Goal: Communication & Community: Answer question/provide support

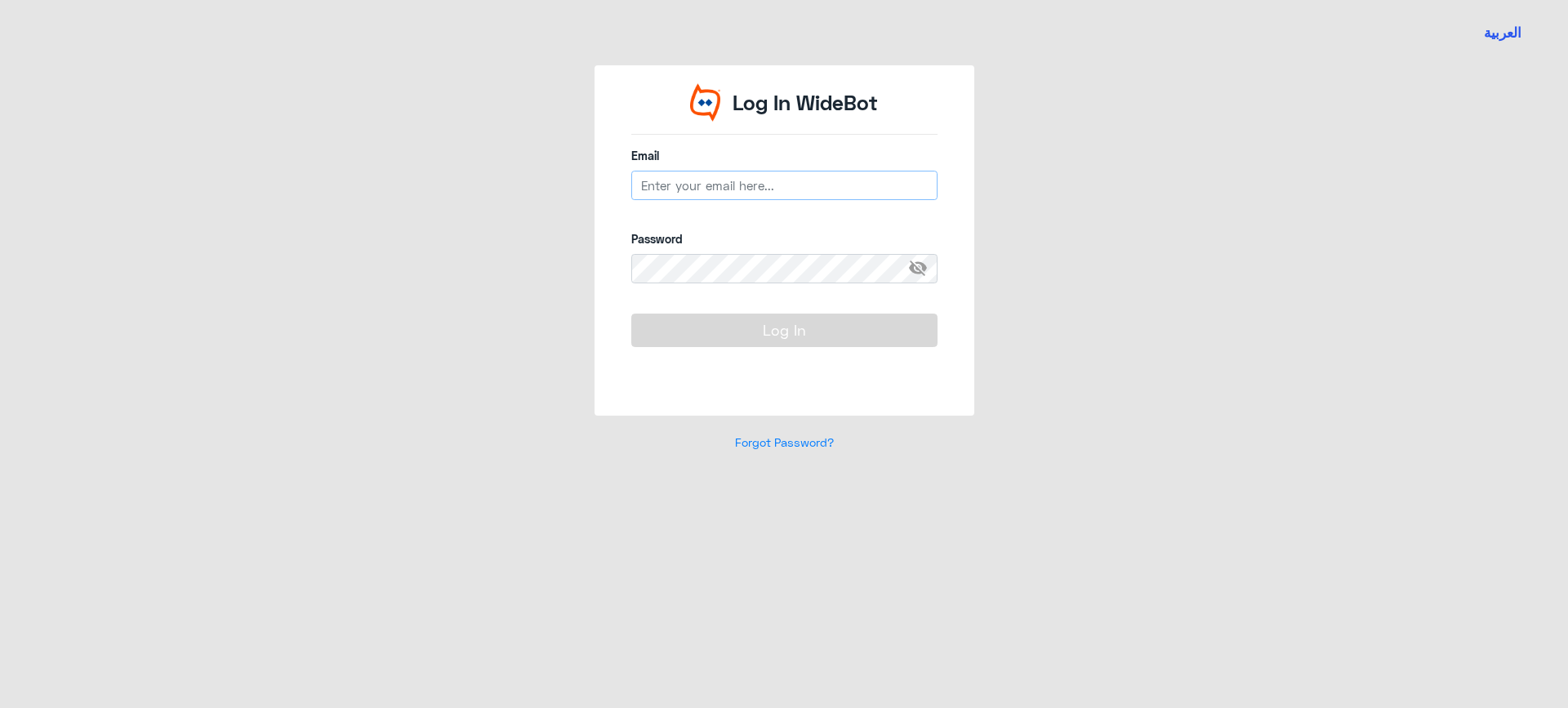
click at [744, 181] on input "email" at bounding box center [784, 185] width 307 height 30
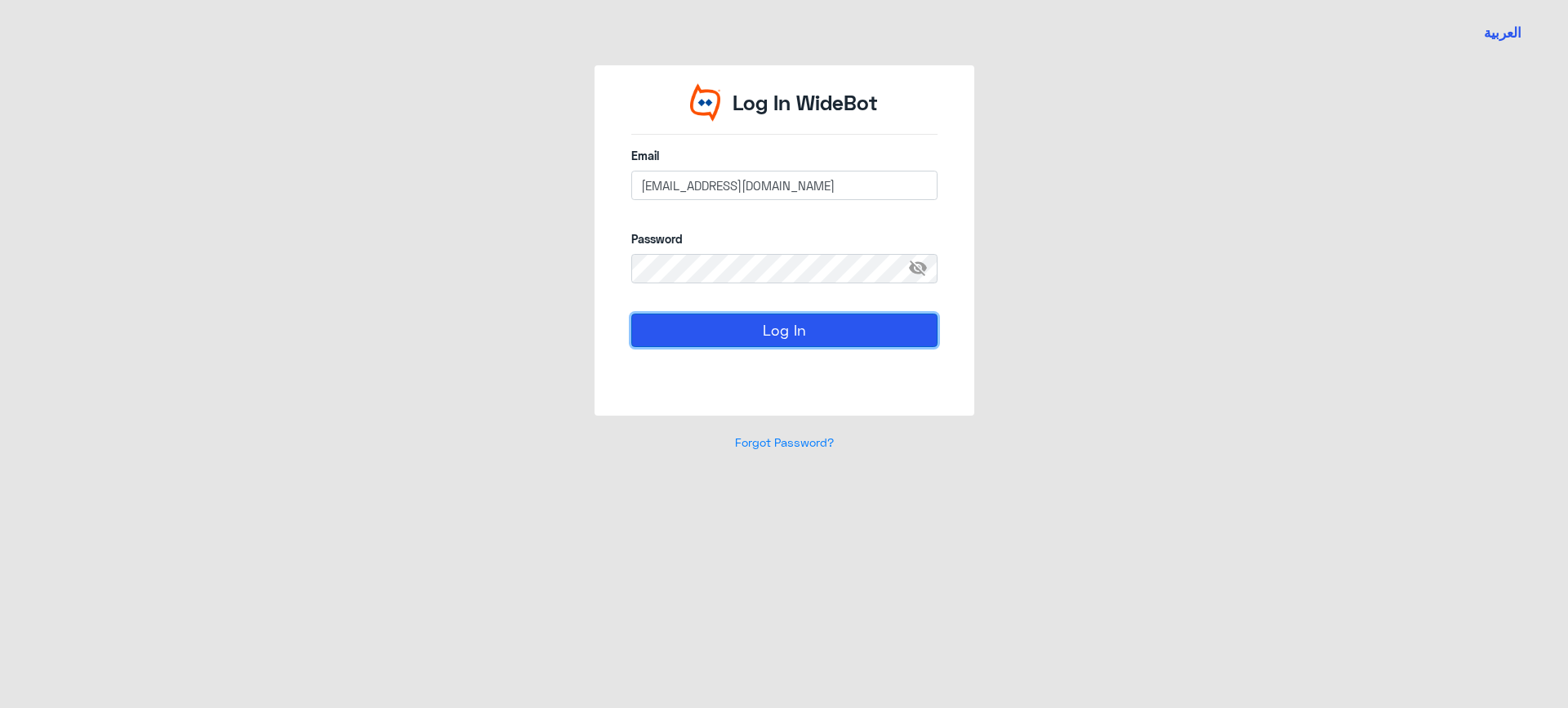
click at [758, 329] on button "Log In" at bounding box center [784, 330] width 307 height 32
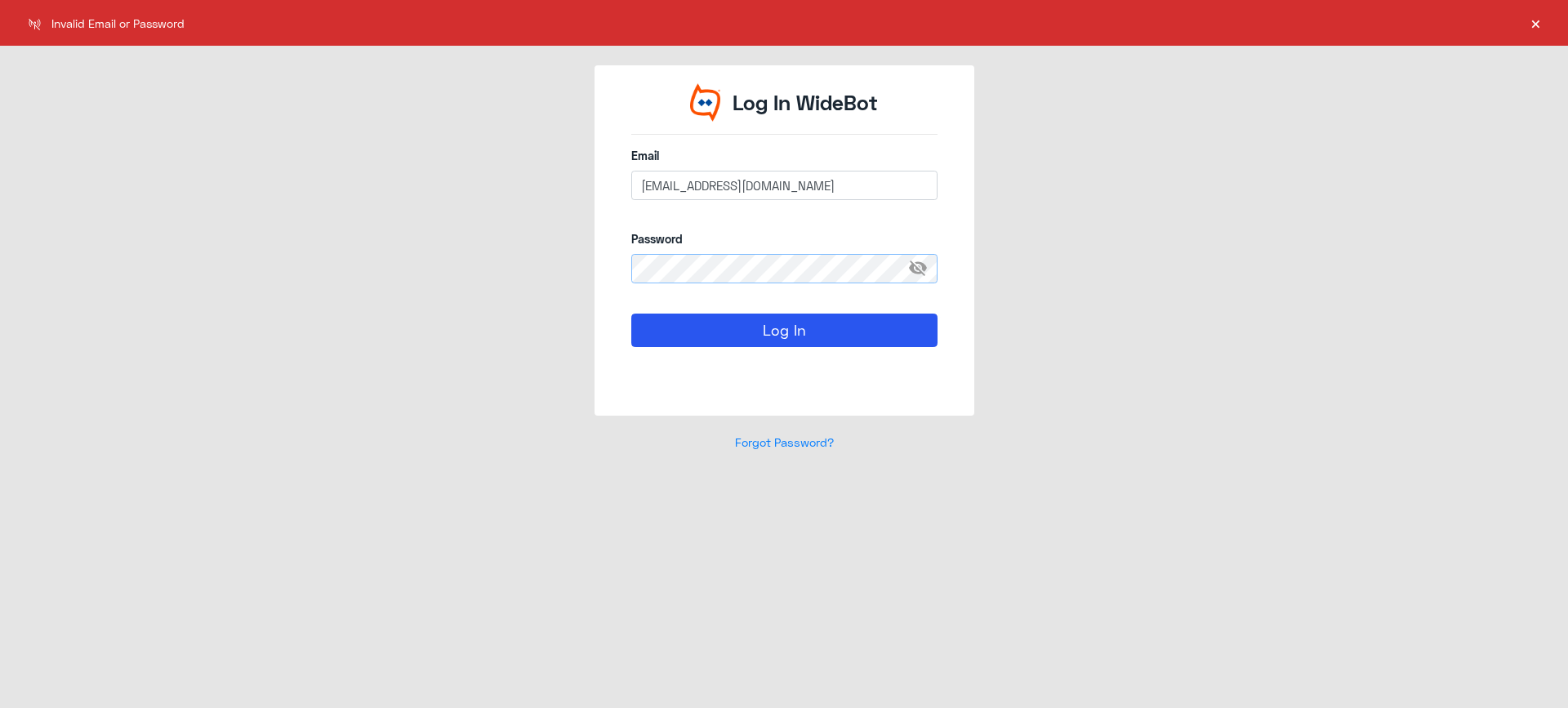
click at [471, 267] on div "Log In WideBot Email [EMAIL_ADDRESS][DOMAIN_NAME] Password visibility_off Log I…" at bounding box center [784, 268] width 931 height 406
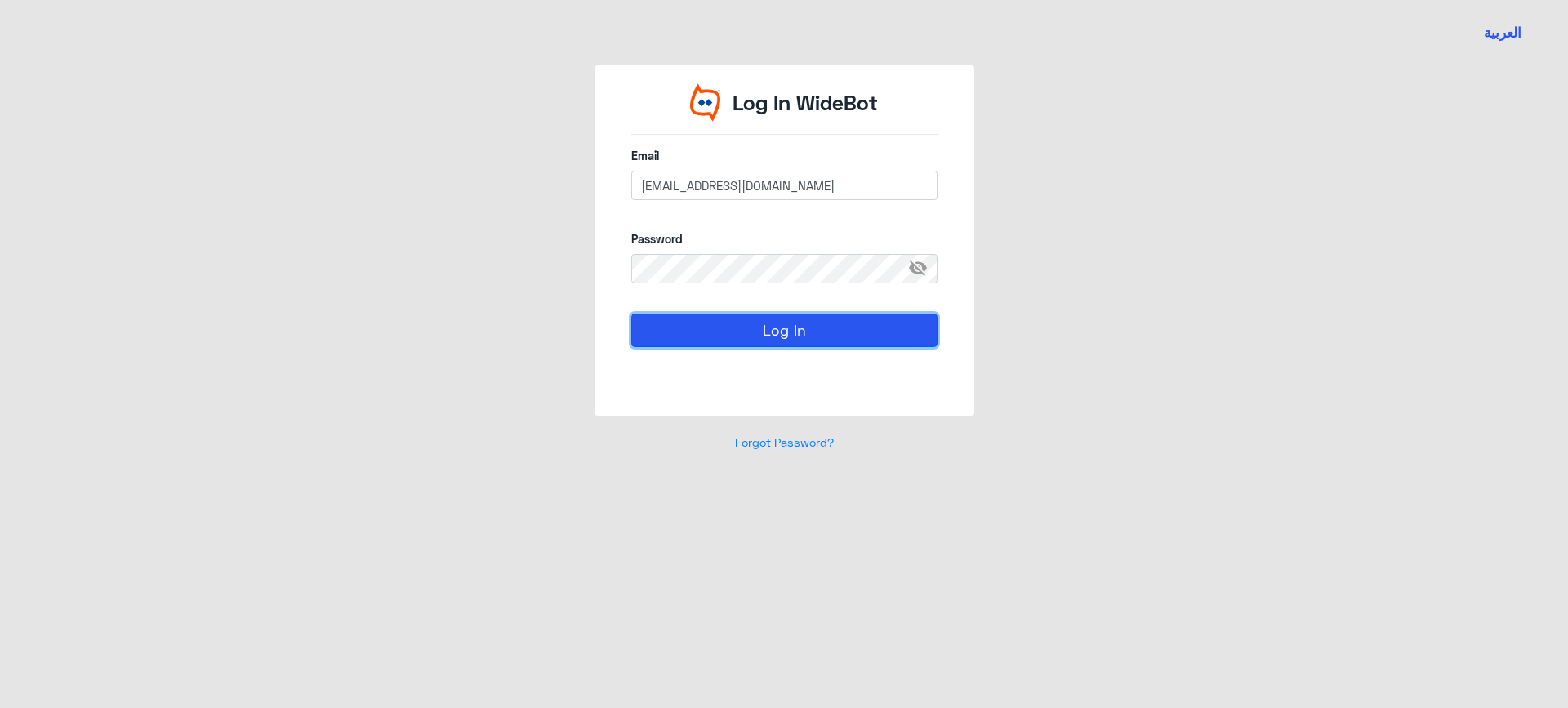
click at [719, 327] on button "Log In" at bounding box center [784, 330] width 307 height 32
click at [917, 268] on span "visibility_off" at bounding box center [922, 268] width 30 height 30
click at [825, 319] on button "Log In" at bounding box center [784, 330] width 307 height 32
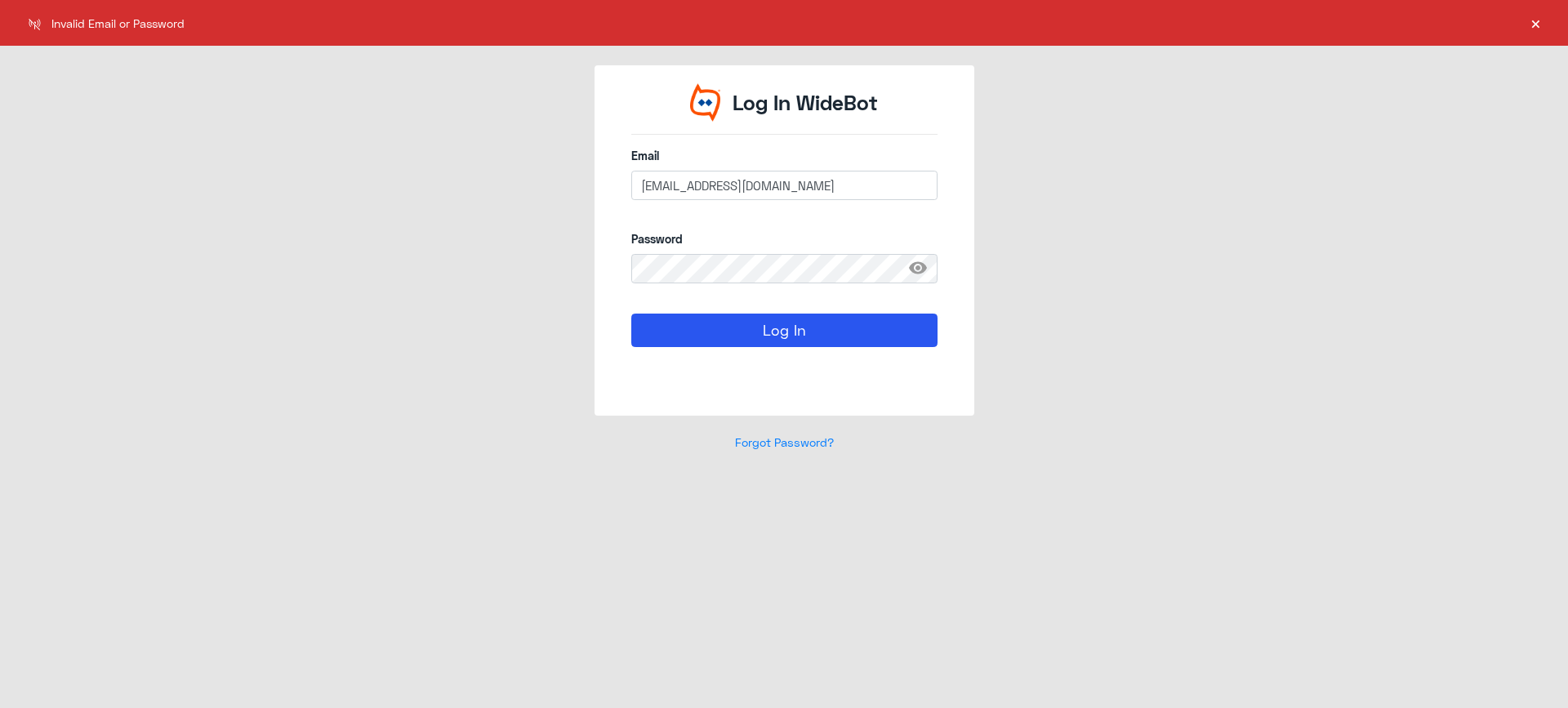
click at [920, 272] on span "visibility" at bounding box center [922, 268] width 30 height 30
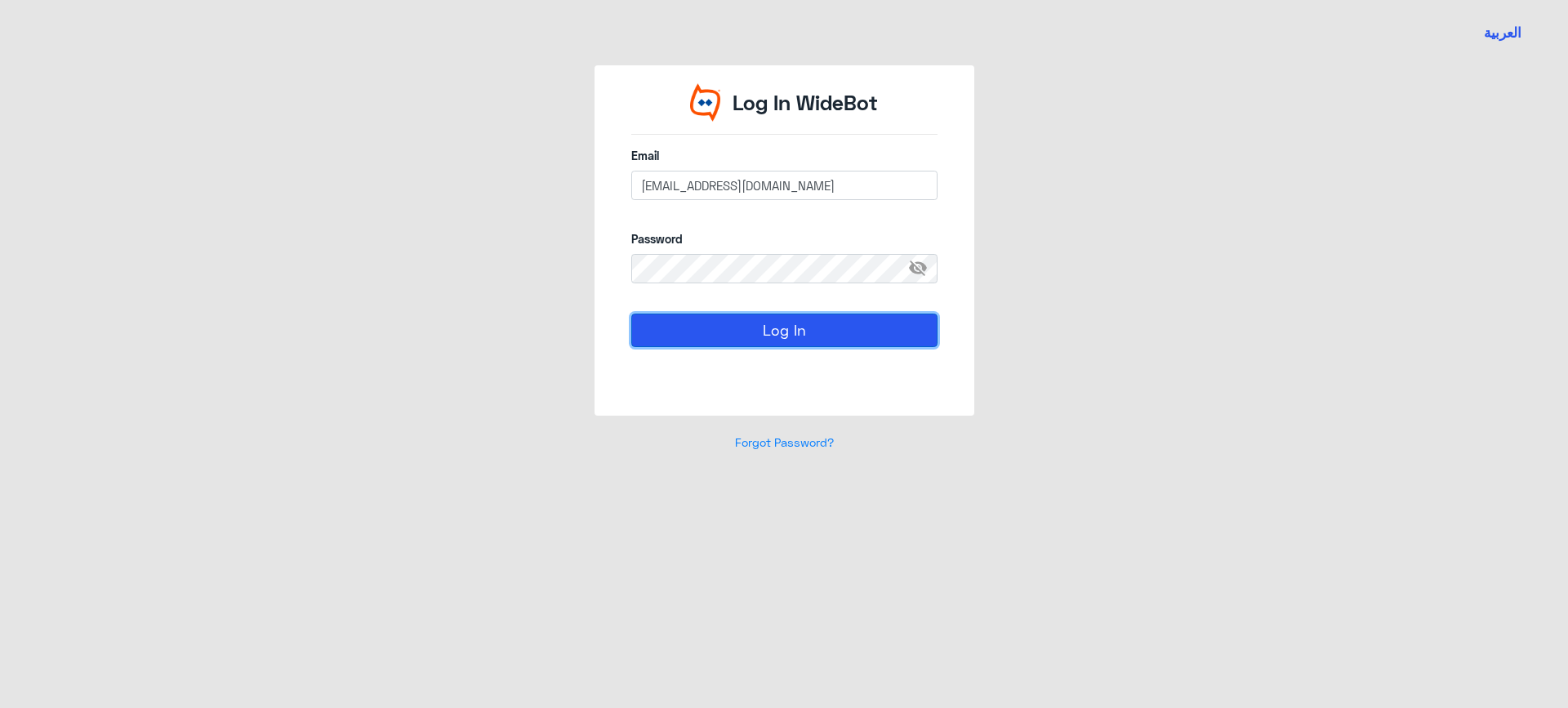
click at [745, 325] on button "Log In" at bounding box center [784, 330] width 307 height 32
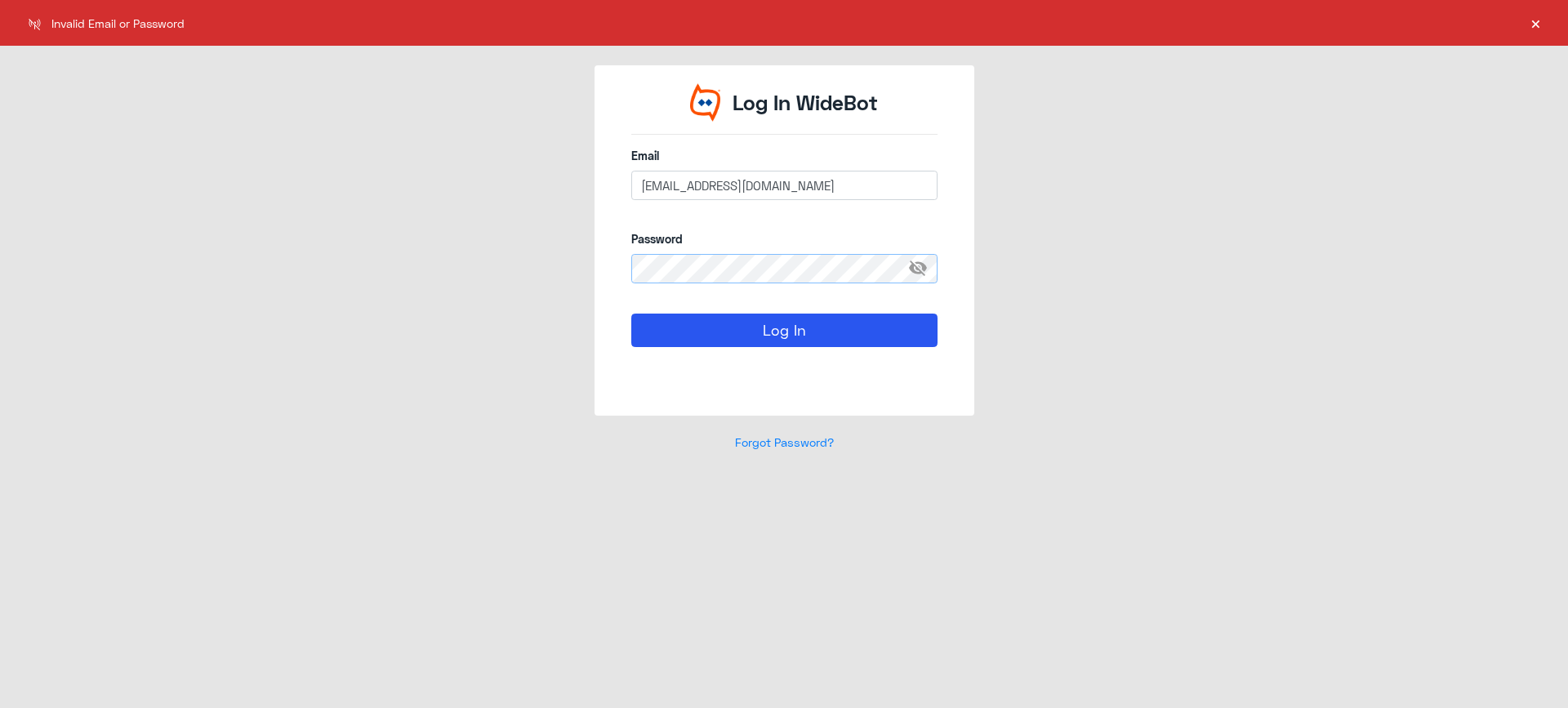
click at [554, 260] on div "Log In WideBot Email [EMAIL_ADDRESS][DOMAIN_NAME] Password visibility_off Log I…" at bounding box center [784, 268] width 931 height 406
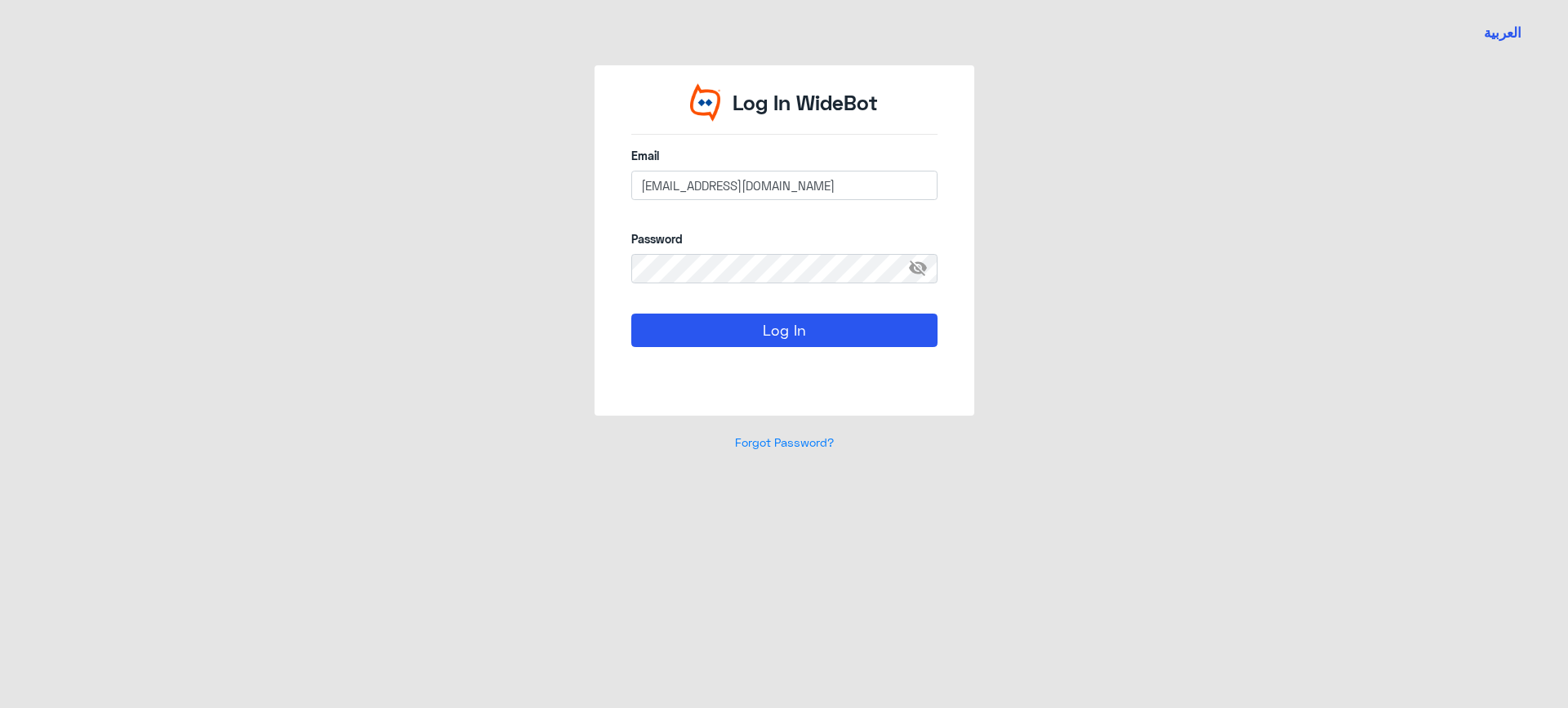
click at [922, 268] on span "visibility_off" at bounding box center [922, 268] width 30 height 30
click at [785, 327] on button "Log In" at bounding box center [784, 330] width 307 height 32
click at [469, 261] on div "Log In WideBot Email [EMAIL_ADDRESS][DOMAIN_NAME] Password visibility Log In Fo…" at bounding box center [784, 268] width 931 height 406
click at [763, 314] on button "Log In" at bounding box center [784, 330] width 307 height 32
click at [805, 325] on button "Log In" at bounding box center [784, 330] width 307 height 32
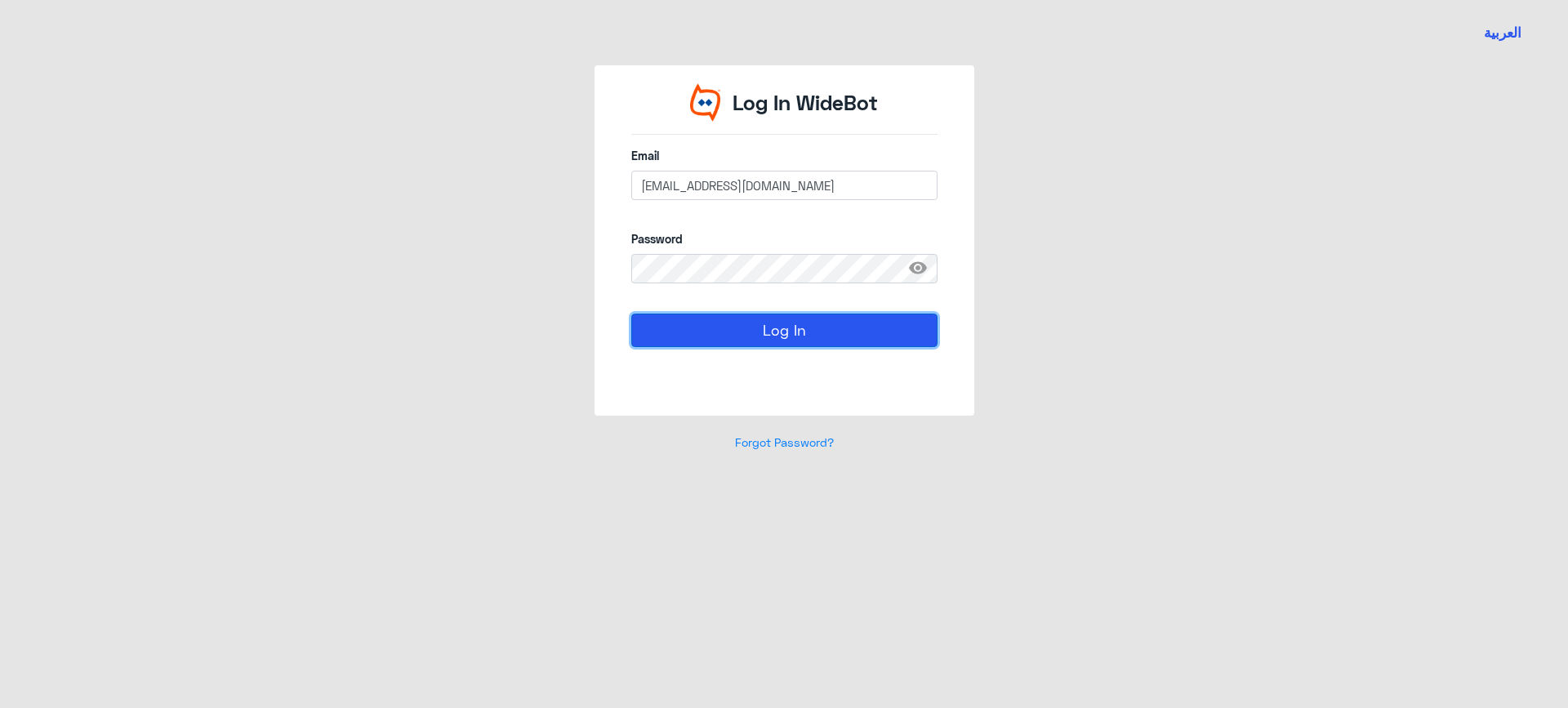
click at [805, 325] on button "Log In" at bounding box center [784, 330] width 307 height 32
click at [841, 354] on div "Log In" at bounding box center [784, 348] width 307 height 71
click at [835, 330] on button "Log In" at bounding box center [784, 330] width 307 height 32
click at [783, 187] on input "[EMAIL_ADDRESS][DOMAIN_NAME]" at bounding box center [784, 185] width 307 height 30
click at [784, 186] on input "[EMAIL_ADDRESS][DOMAIN_NAME]" at bounding box center [784, 185] width 307 height 30
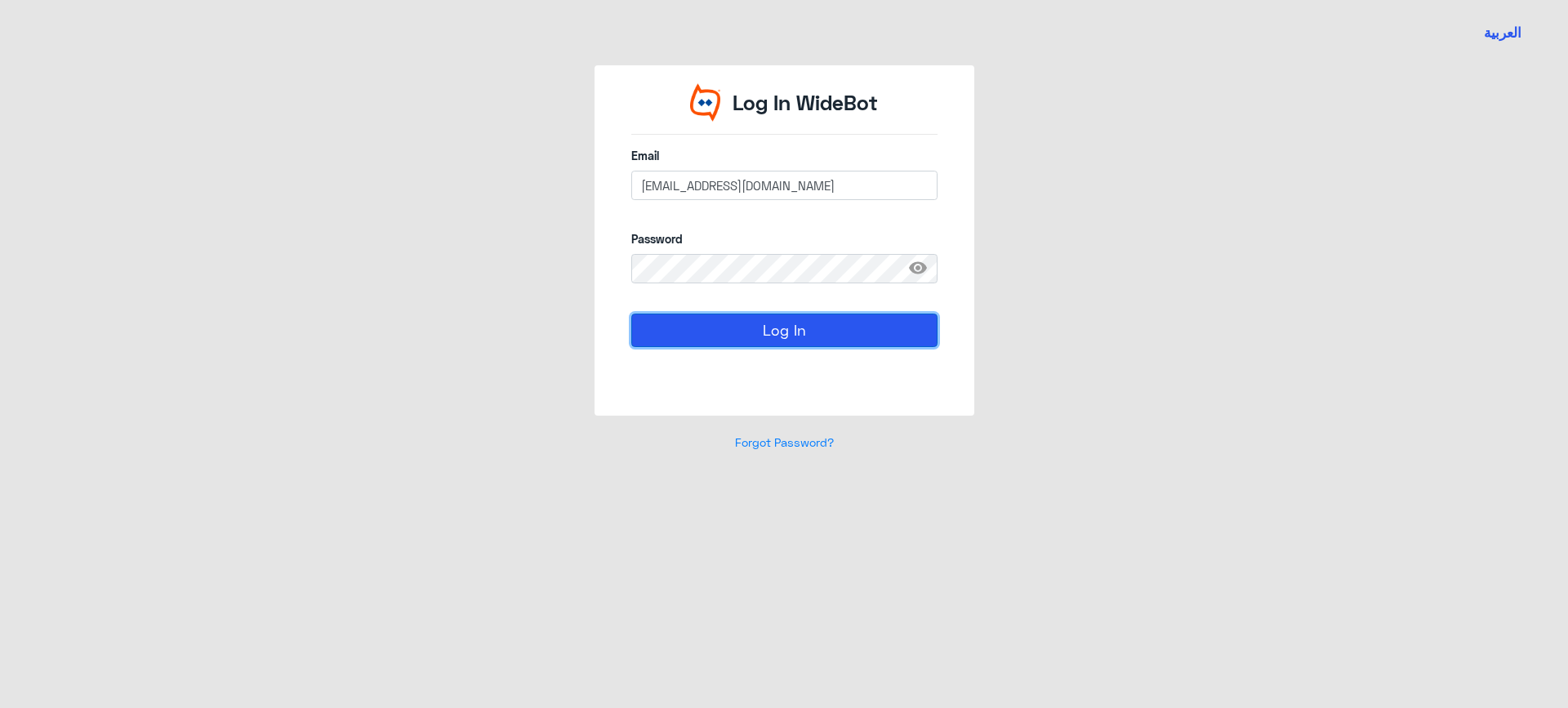
click at [846, 329] on button "Log In" at bounding box center [784, 330] width 307 height 32
drag, startPoint x: 748, startPoint y: 184, endPoint x: 801, endPoint y: 186, distance: 53.0
click at [801, 186] on input "[EMAIL_ADDRESS][DOMAIN_NAME]" at bounding box center [784, 185] width 307 height 30
paste input "pital"
type input "[EMAIL_ADDRESS][DOMAIN_NAME]"
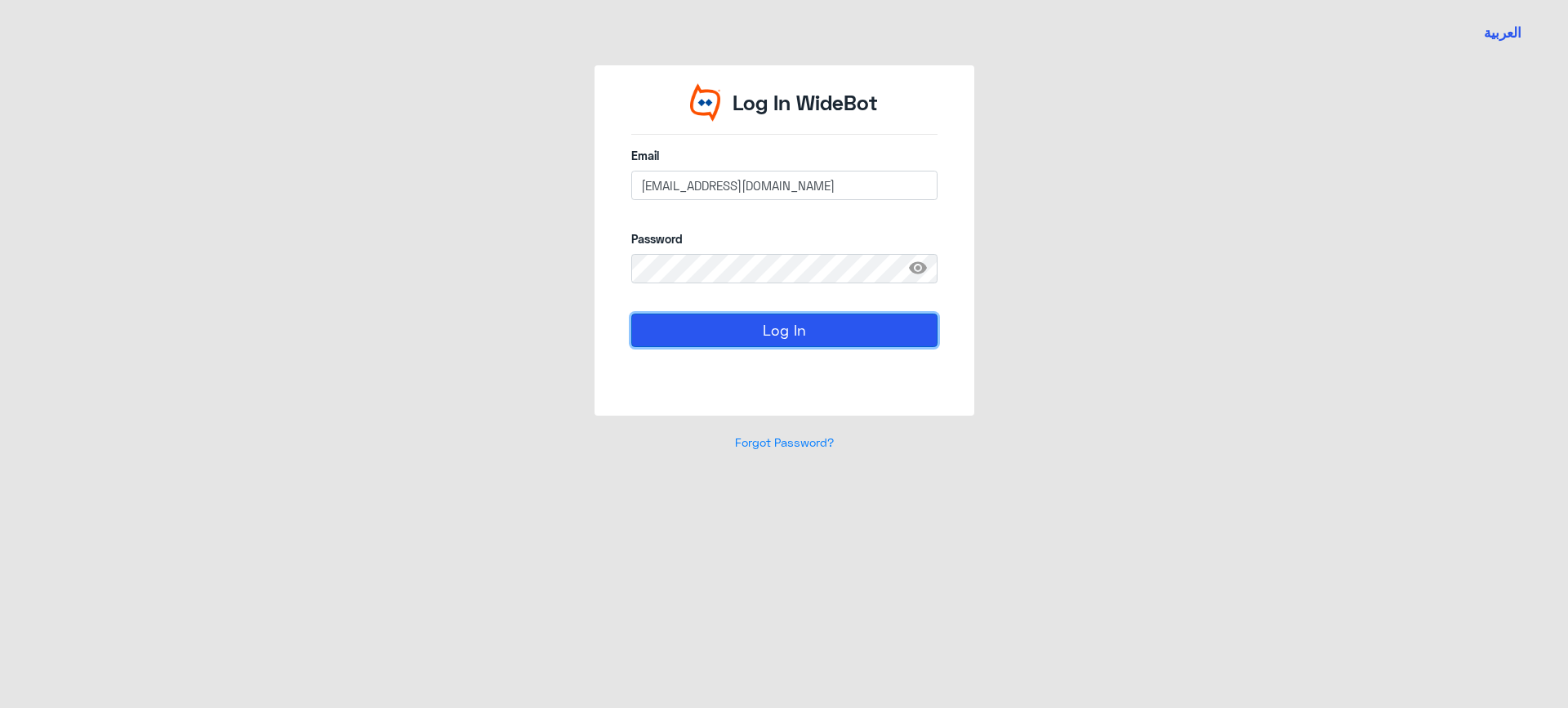
click at [867, 319] on button "Log In" at bounding box center [784, 330] width 307 height 32
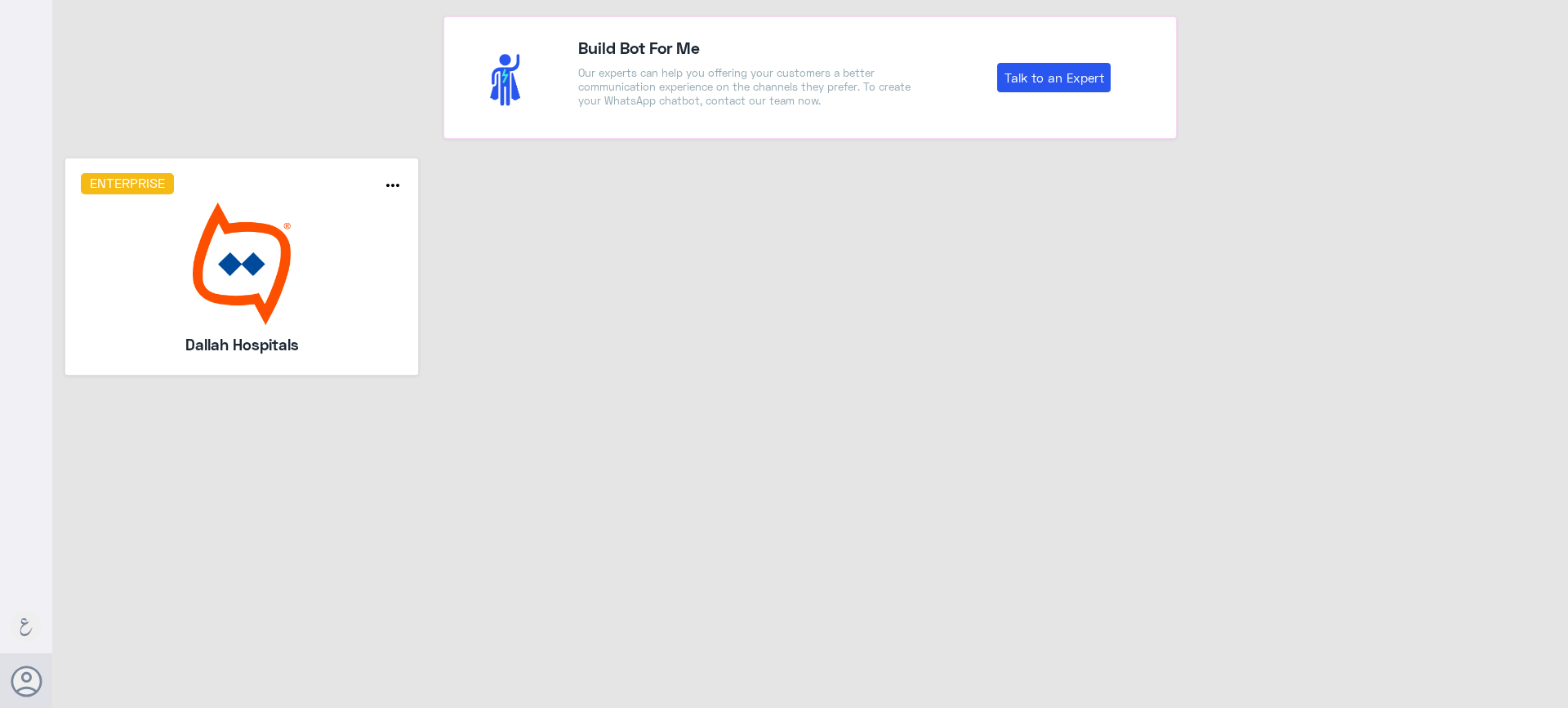
click at [190, 338] on h5 "Dallah Hospitals" at bounding box center [242, 344] width 235 height 23
click at [245, 294] on img at bounding box center [242, 264] width 323 height 123
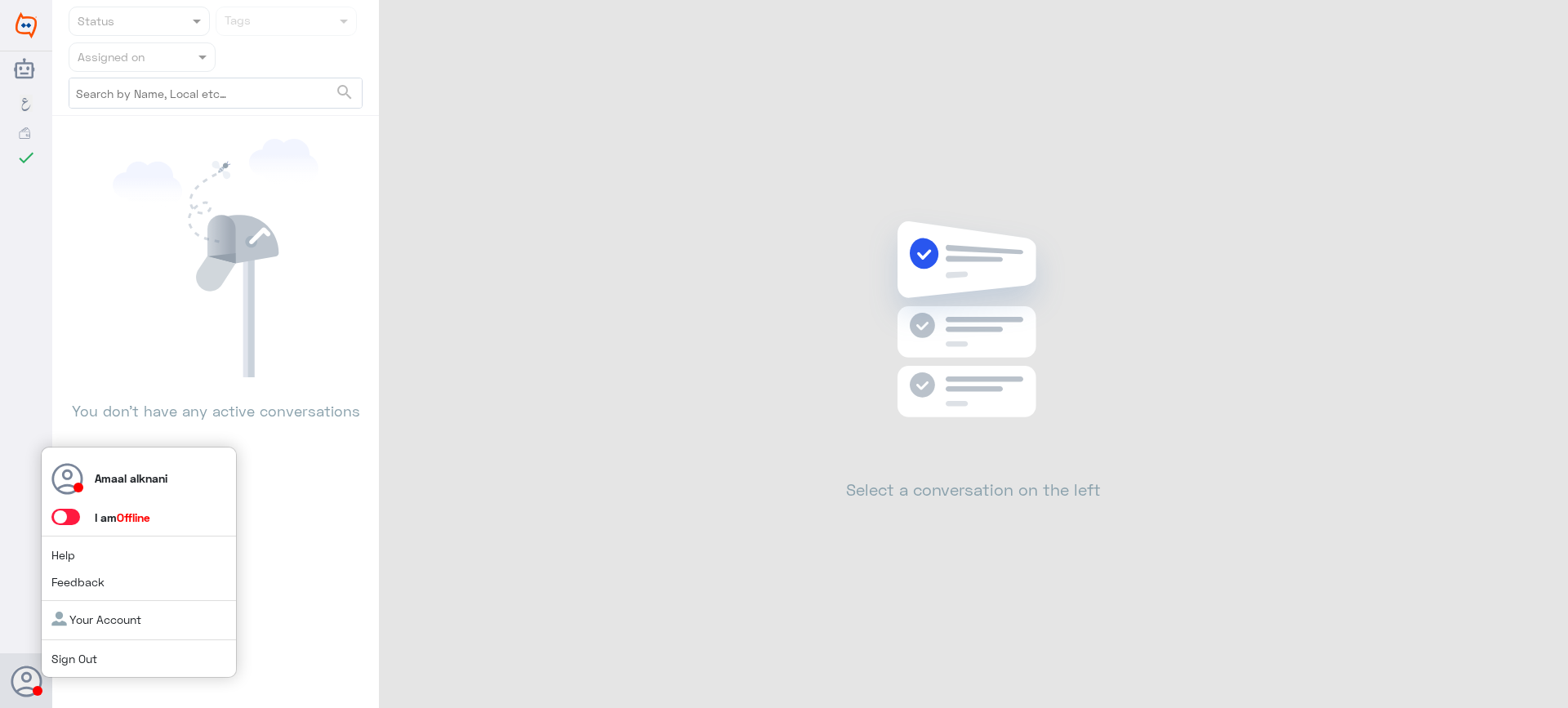
click at [36, 688] on div at bounding box center [37, 692] width 10 height 10
click at [72, 520] on span at bounding box center [66, 516] width 29 height 16
click at [0, 0] on input "checkbox" at bounding box center [0, 0] width 0 height 0
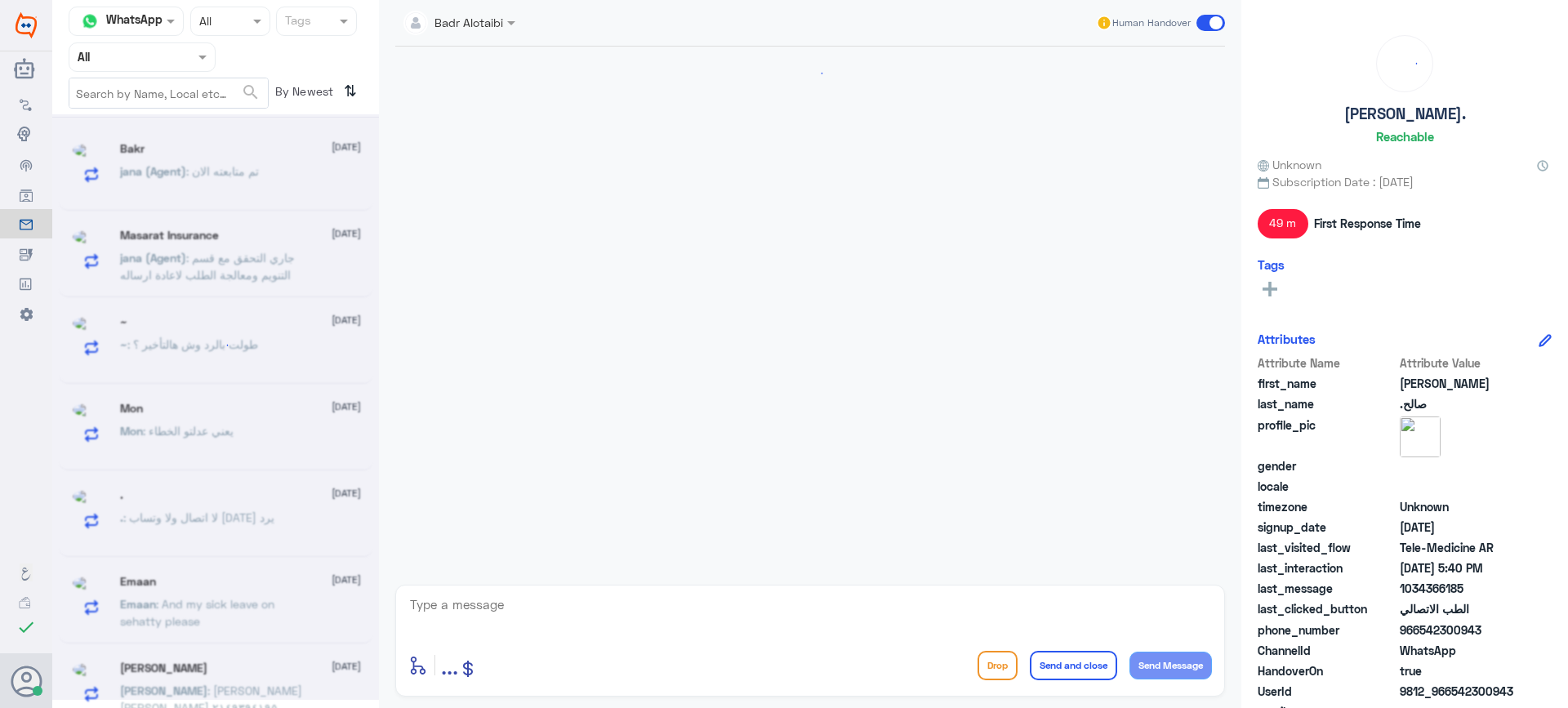
click at [138, 58] on input "text" at bounding box center [122, 57] width 89 height 19
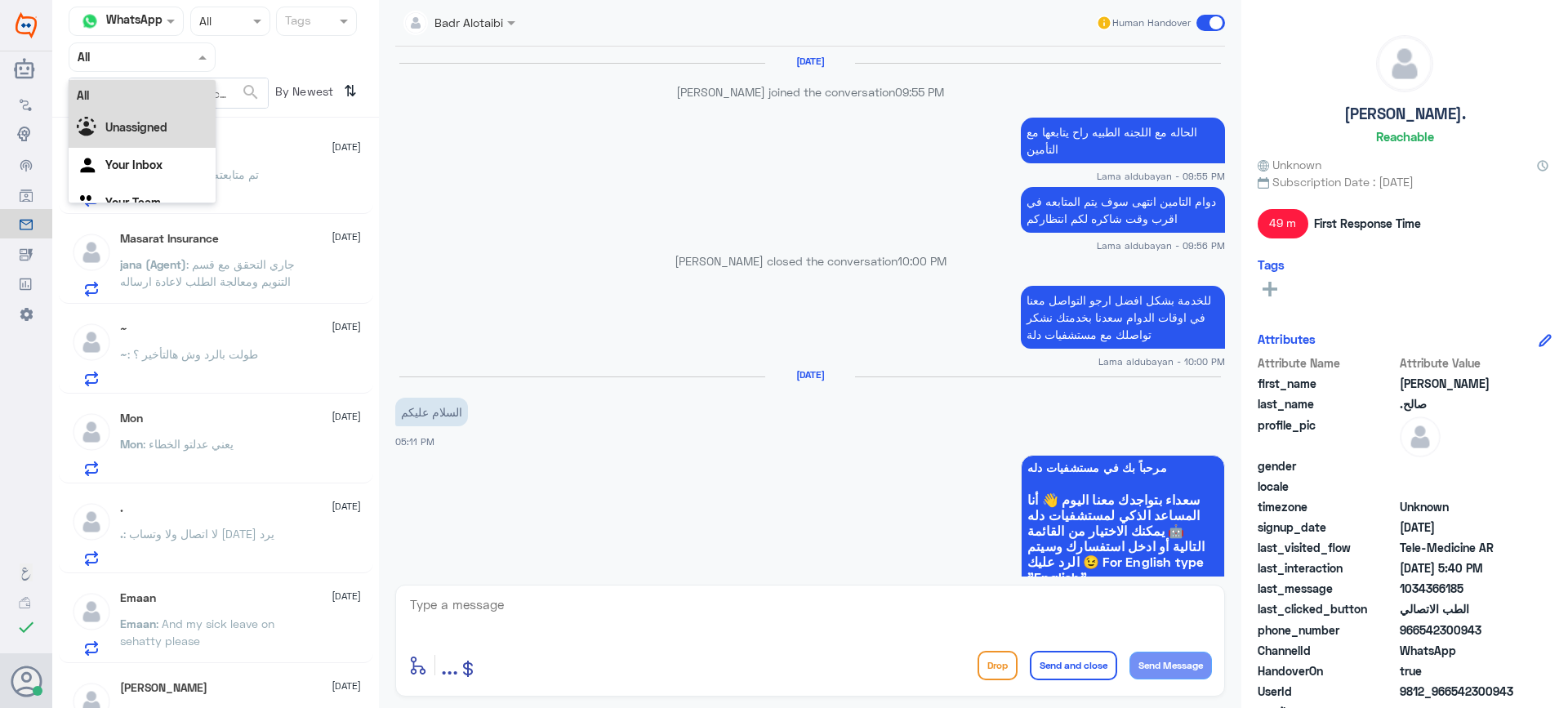
scroll to position [1236, 0]
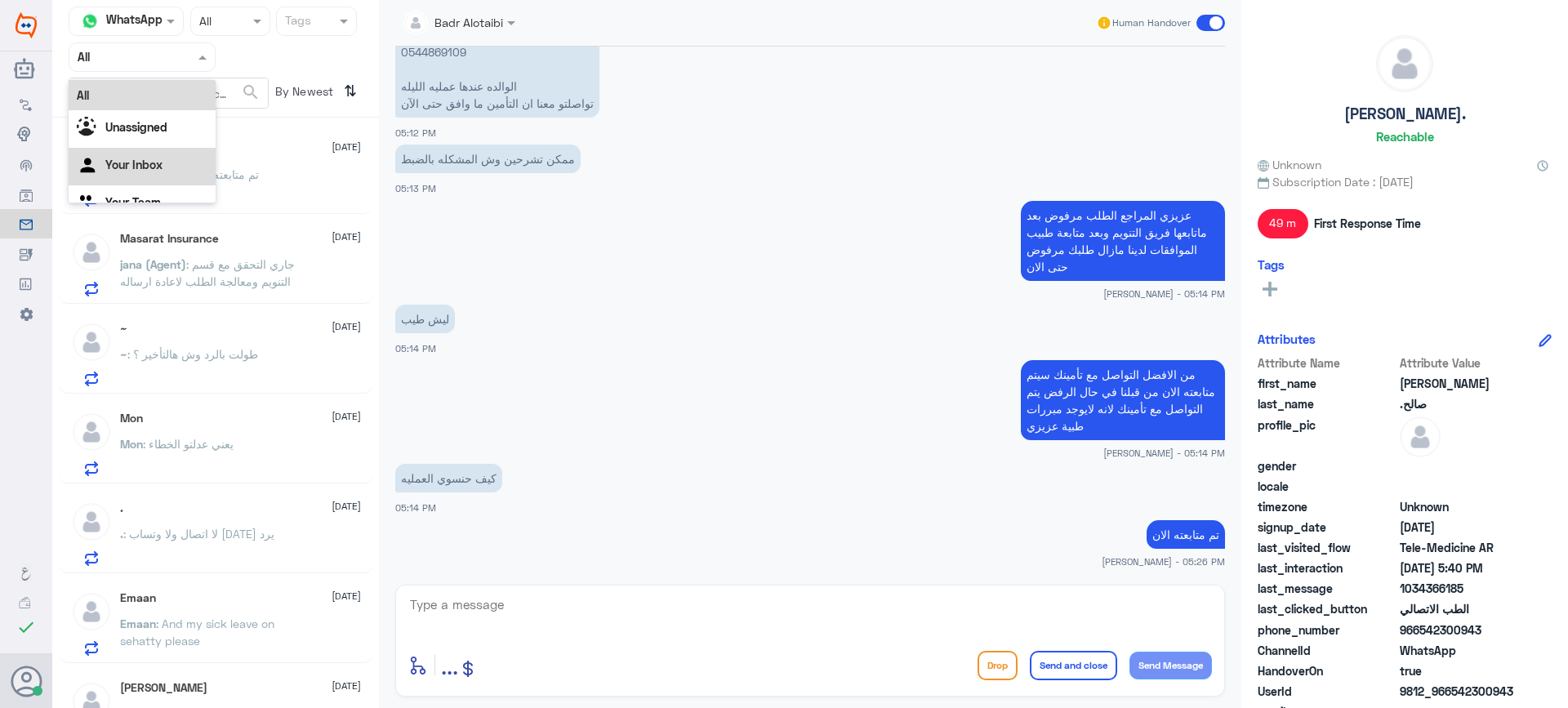
click at [141, 165] on Inbox "Your Inbox" at bounding box center [134, 164] width 57 height 14
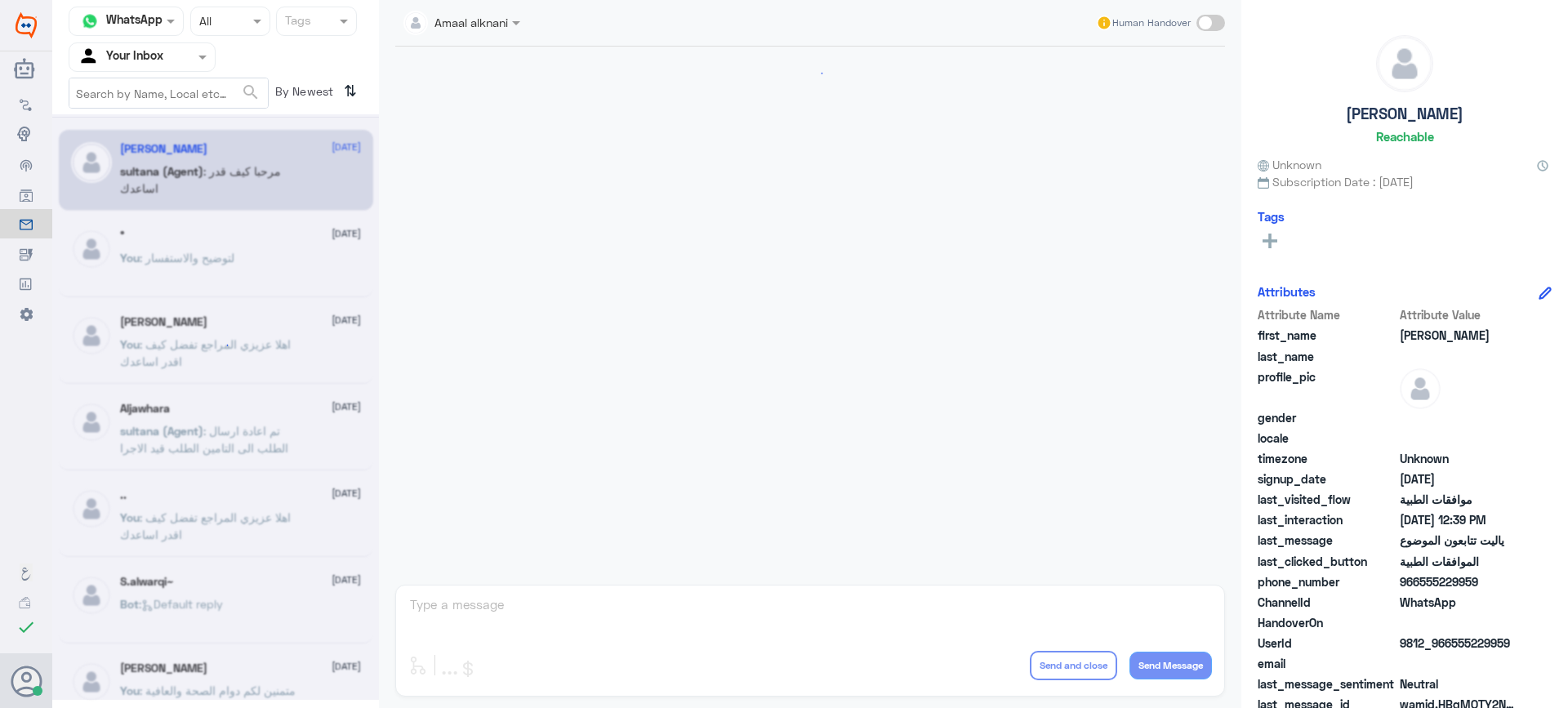
scroll to position [1487, 0]
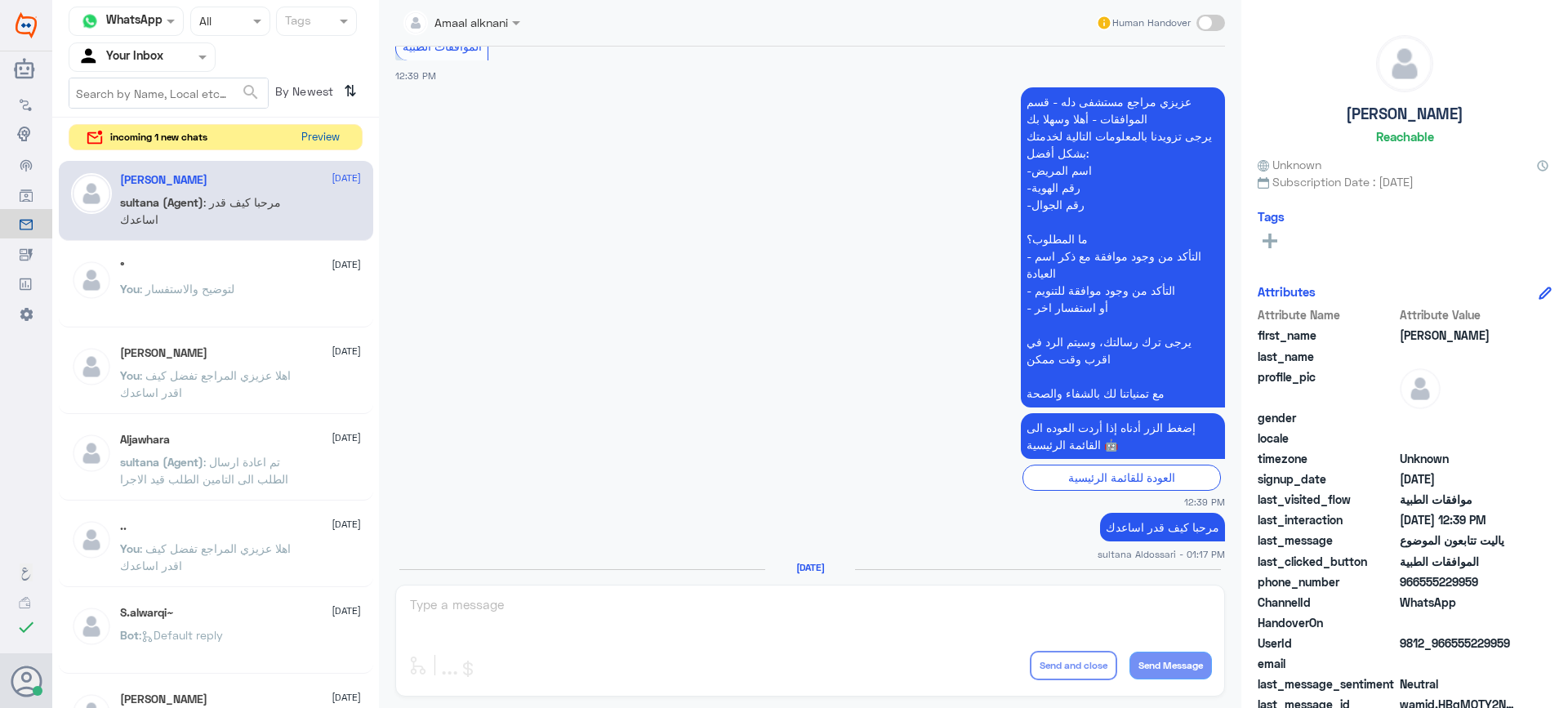
click at [320, 134] on button "Preview" at bounding box center [319, 138] width 50 height 26
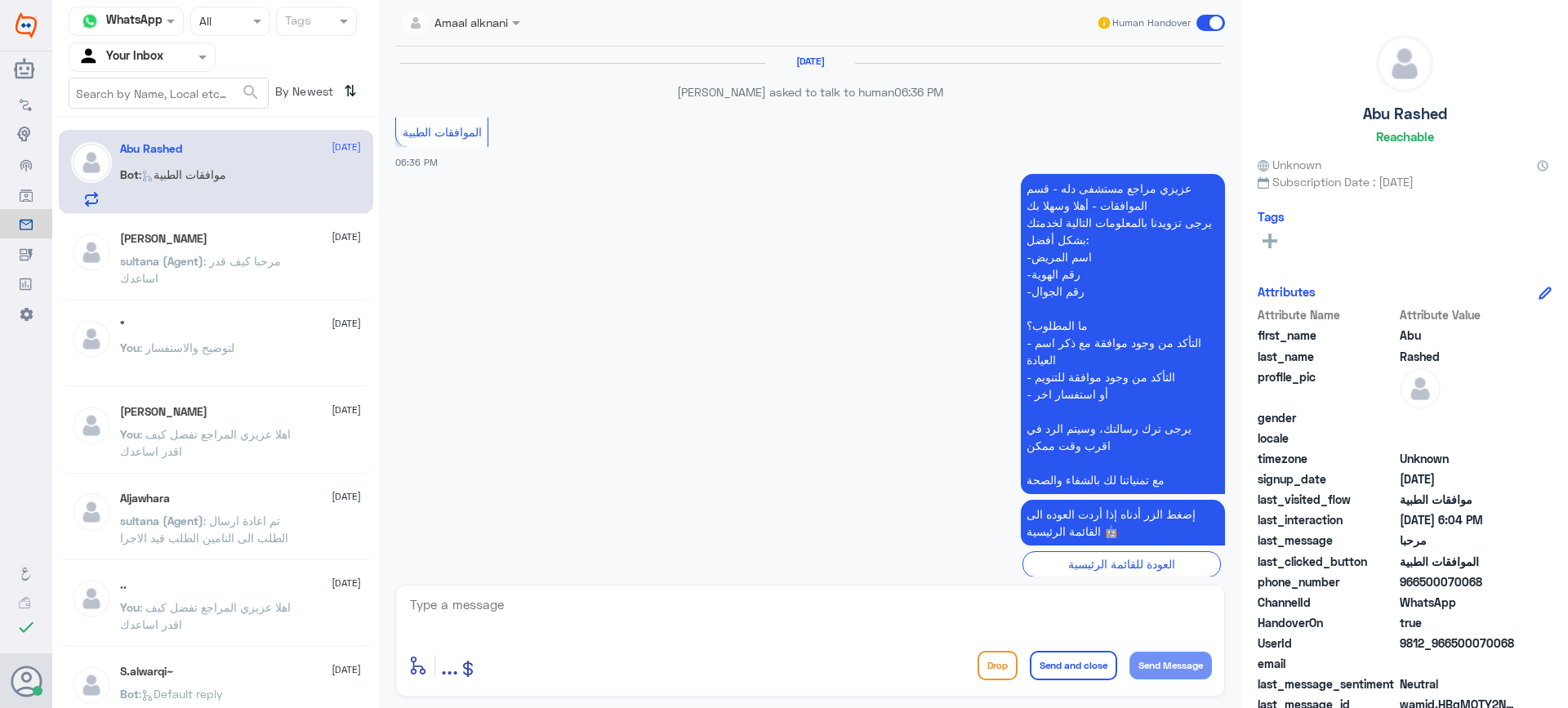
scroll to position [1978, 0]
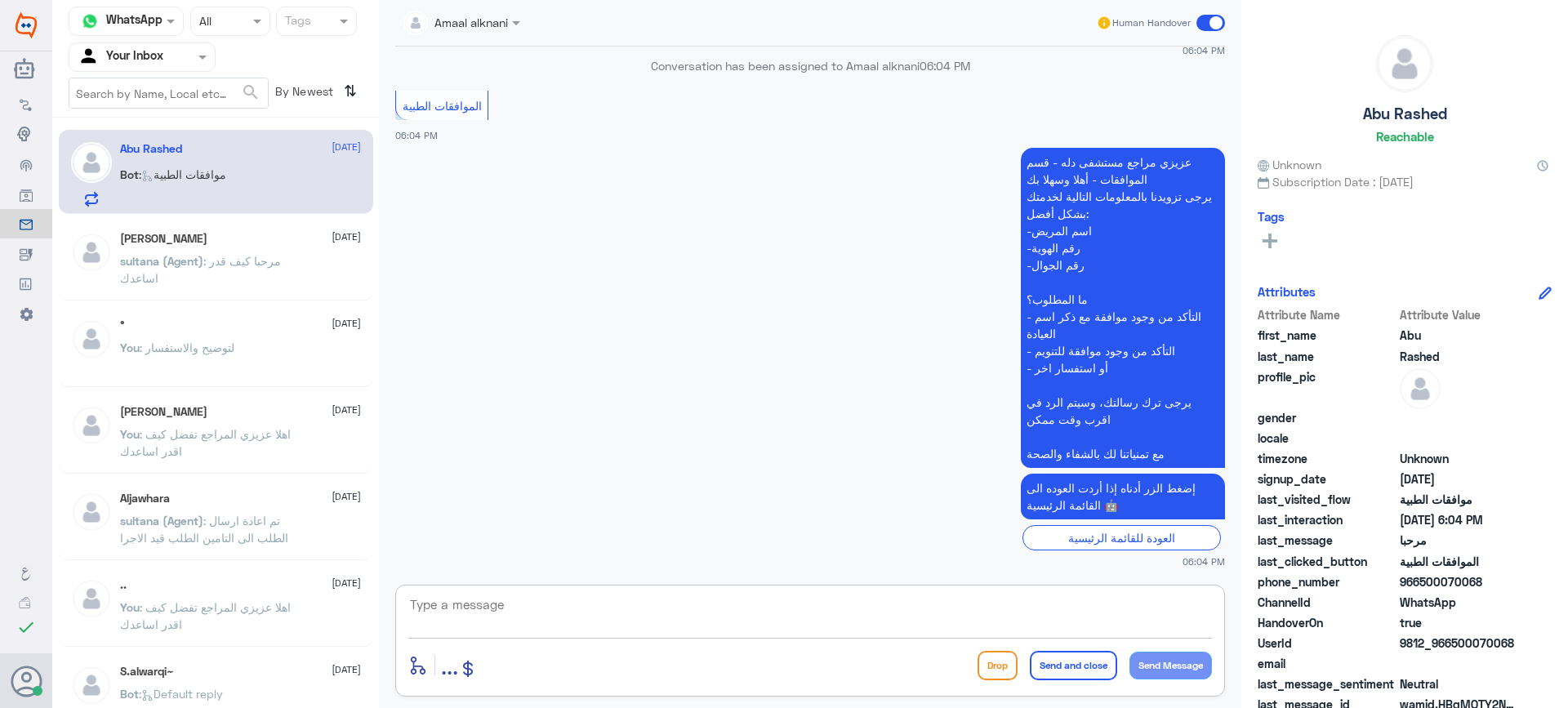
click at [449, 604] on textarea at bounding box center [811, 613] width 804 height 40
type textarea "تفضل كيف اقدر اساعدك"
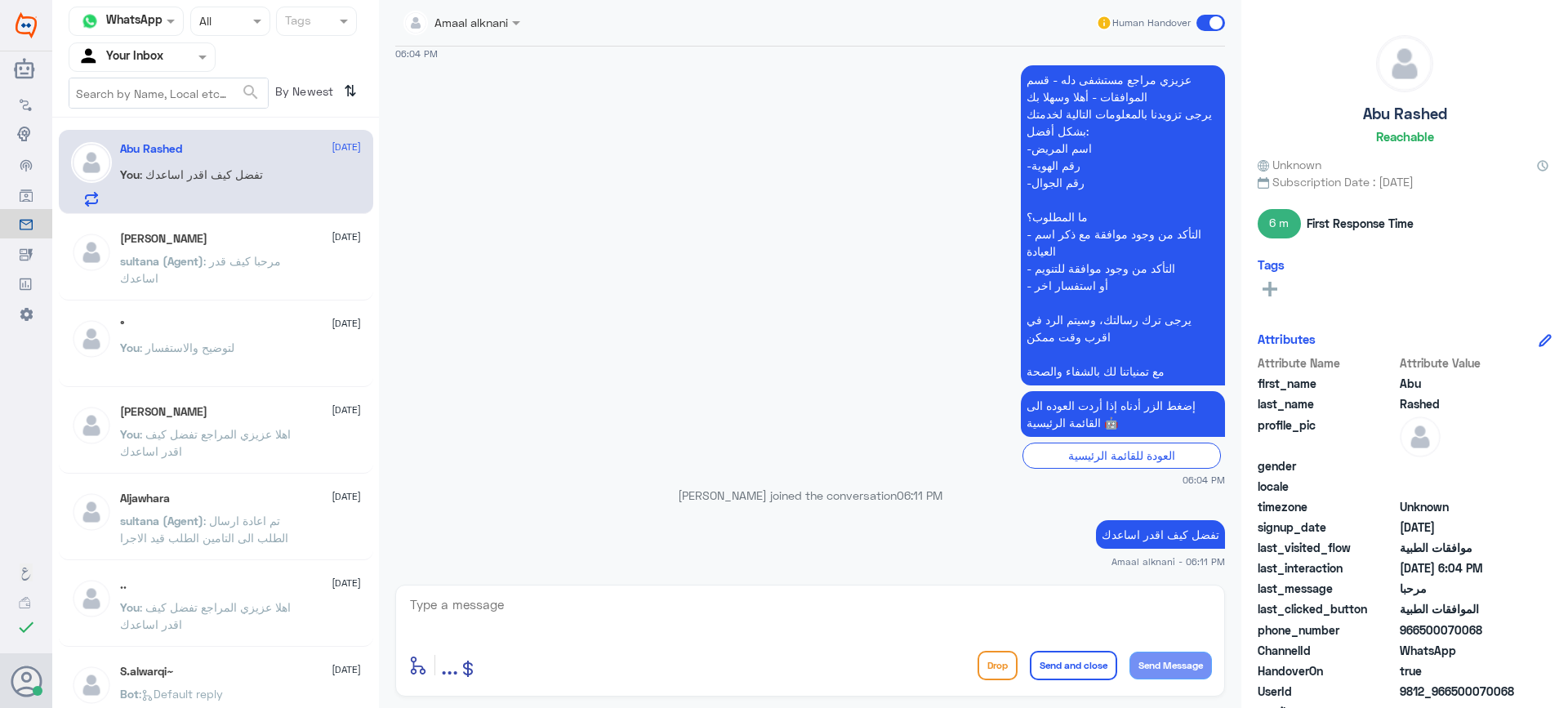
scroll to position [2026, 0]
click at [587, 622] on textarea at bounding box center [811, 613] width 804 height 40
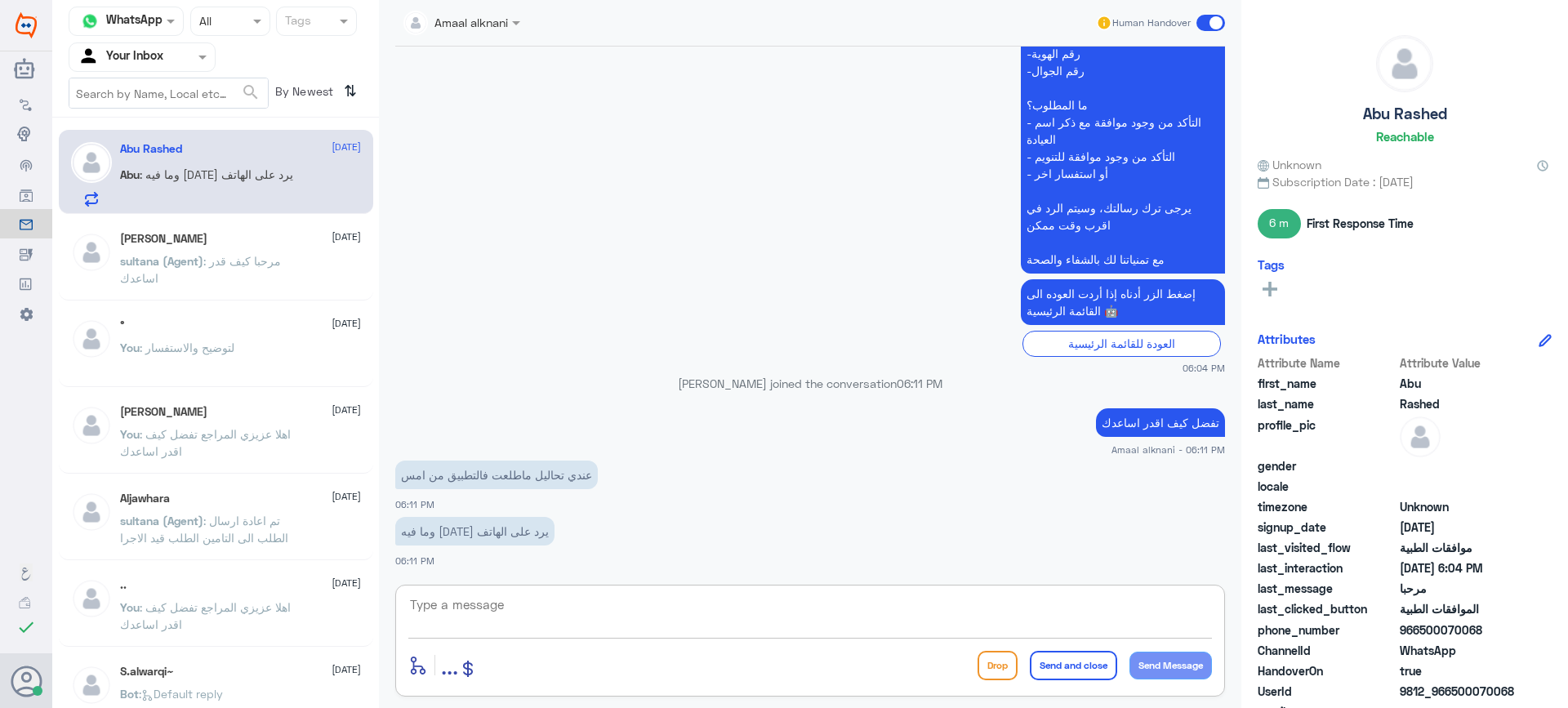
click at [473, 621] on textarea at bounding box center [811, 613] width 804 height 40
type textarea "J"
click at [648, 608] on textarea at bounding box center [811, 613] width 804 height 40
click at [1052, 607] on textarea "عزيزي المراجع الرجاء الاتصال بخدمة العملاء لمساعدتك" at bounding box center [811, 613] width 804 height 40
click at [1035, 608] on textarea "عزيزي المراجع الرجاء الاتصال بخدمة العملاء لمساعدتك" at bounding box center [811, 613] width 804 height 40
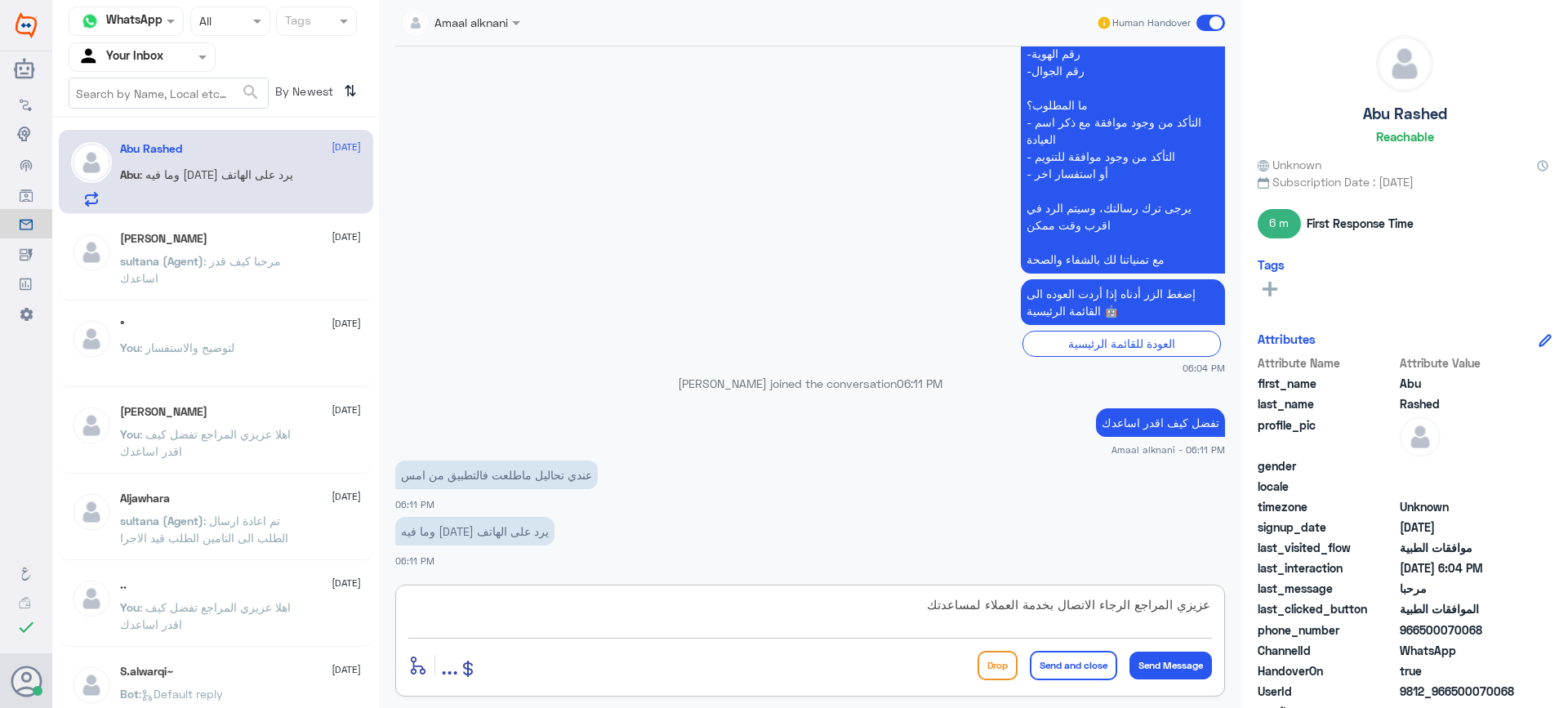
click at [985, 609] on textarea "عزيزي المراجع الرجاء الاتصال بخدمة العملاء لمساعدتك" at bounding box center [811, 613] width 804 height 40
click at [990, 609] on textarea "عزيزي المراجع الرجاء الاتصال بخدمة العملاء لمساعدتك" at bounding box center [811, 613] width 804 height 40
click at [844, 604] on textarea "عزيزي المراجع الرجاء الاتصال بخدمة العملاء هاتفيا لمساعدتك" at bounding box center [811, 613] width 804 height 40
type textarea "عزيزي المراجع الرجاء الاتصال بخدمة العملاء هاتفيا لمساعدتك 920012222"
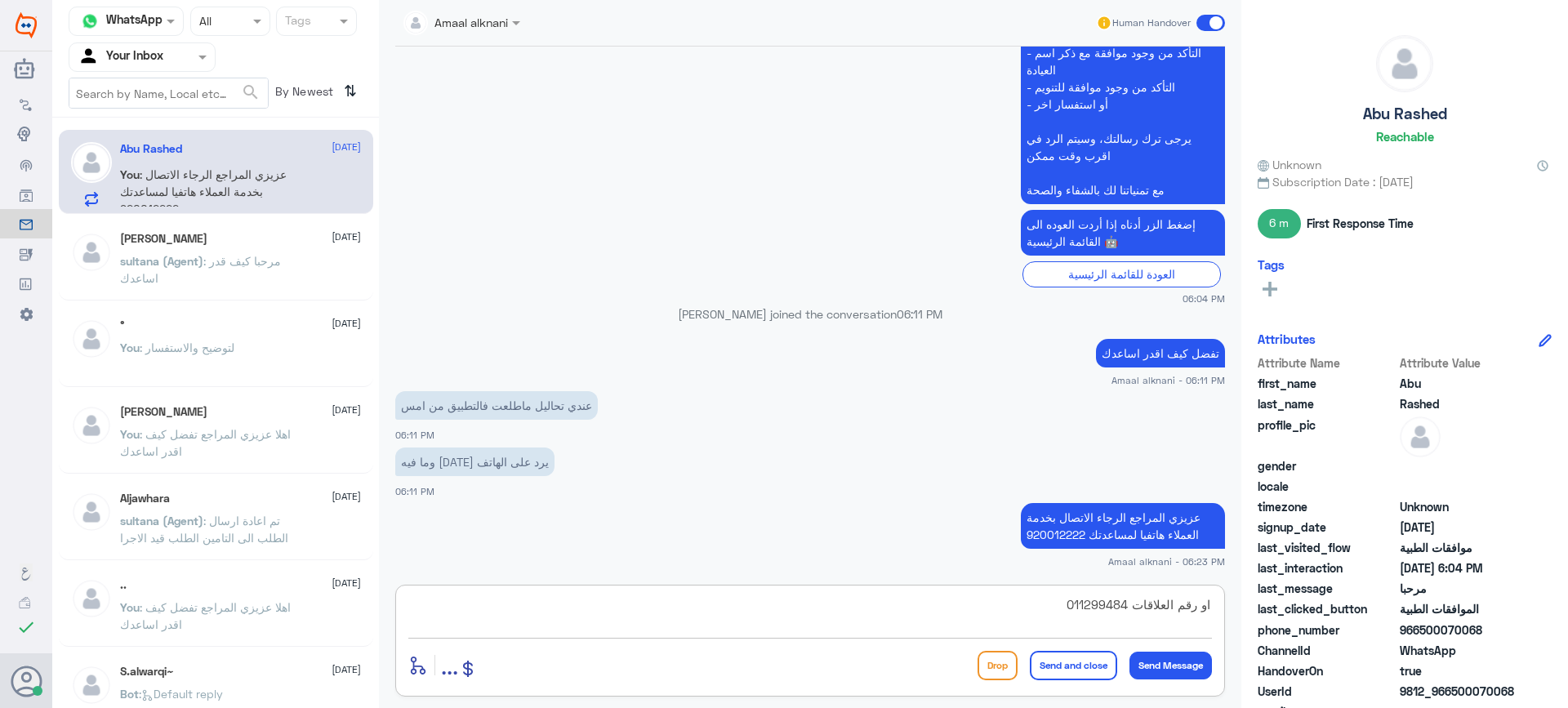
type textarea "او رقم العلاقات 0112994841"
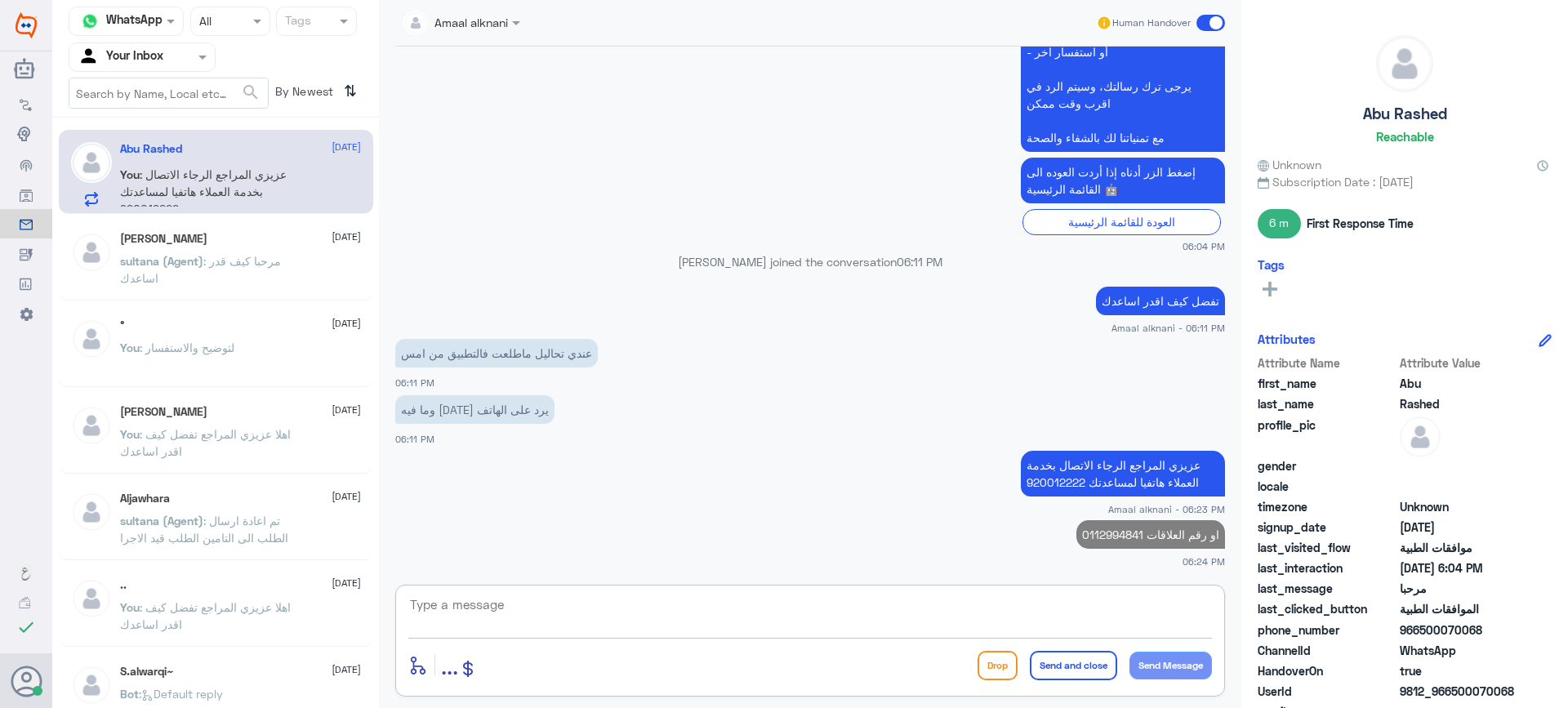
click at [777, 619] on textarea at bounding box center [811, 613] width 804 height 40
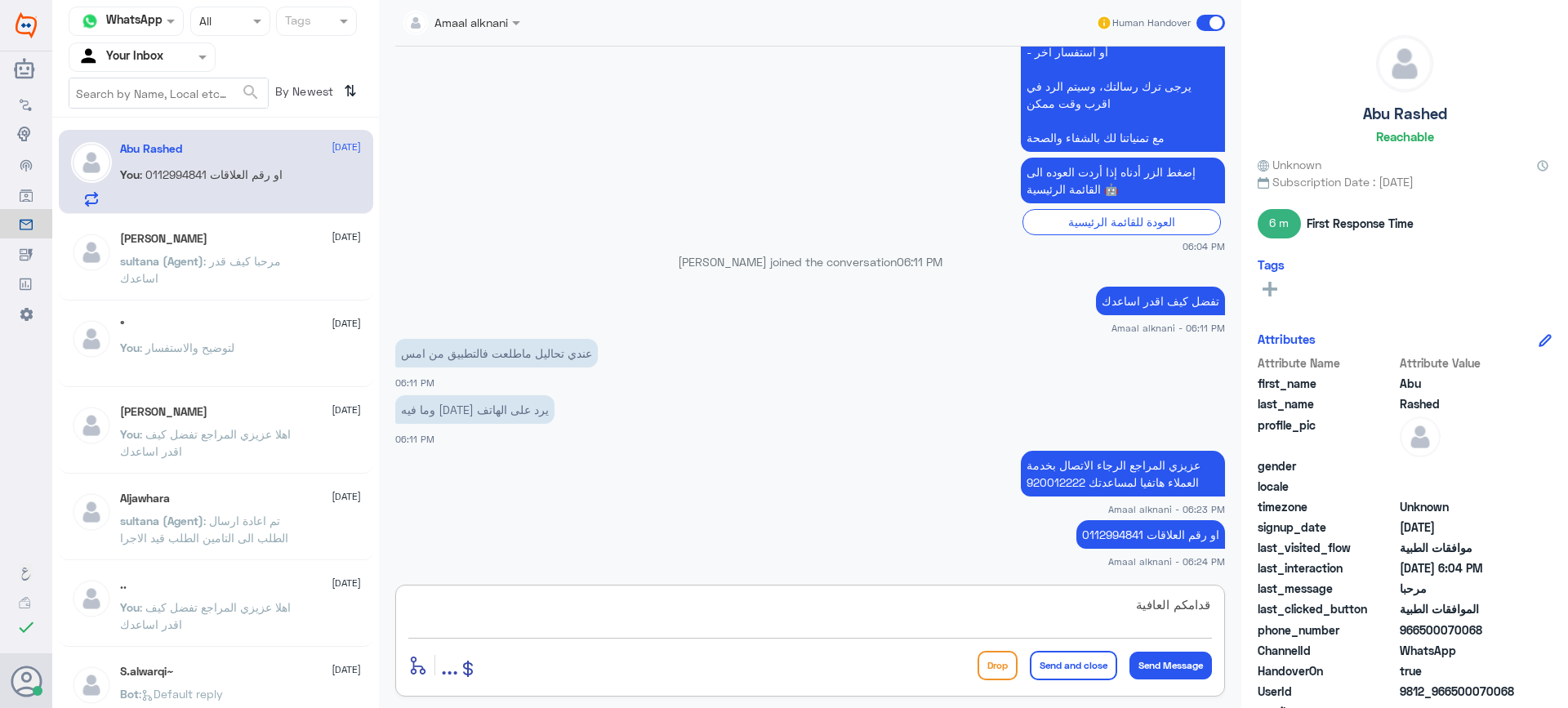
type textarea "قدامكم العافية"
click at [1056, 665] on button "Send and close" at bounding box center [1073, 665] width 88 height 30
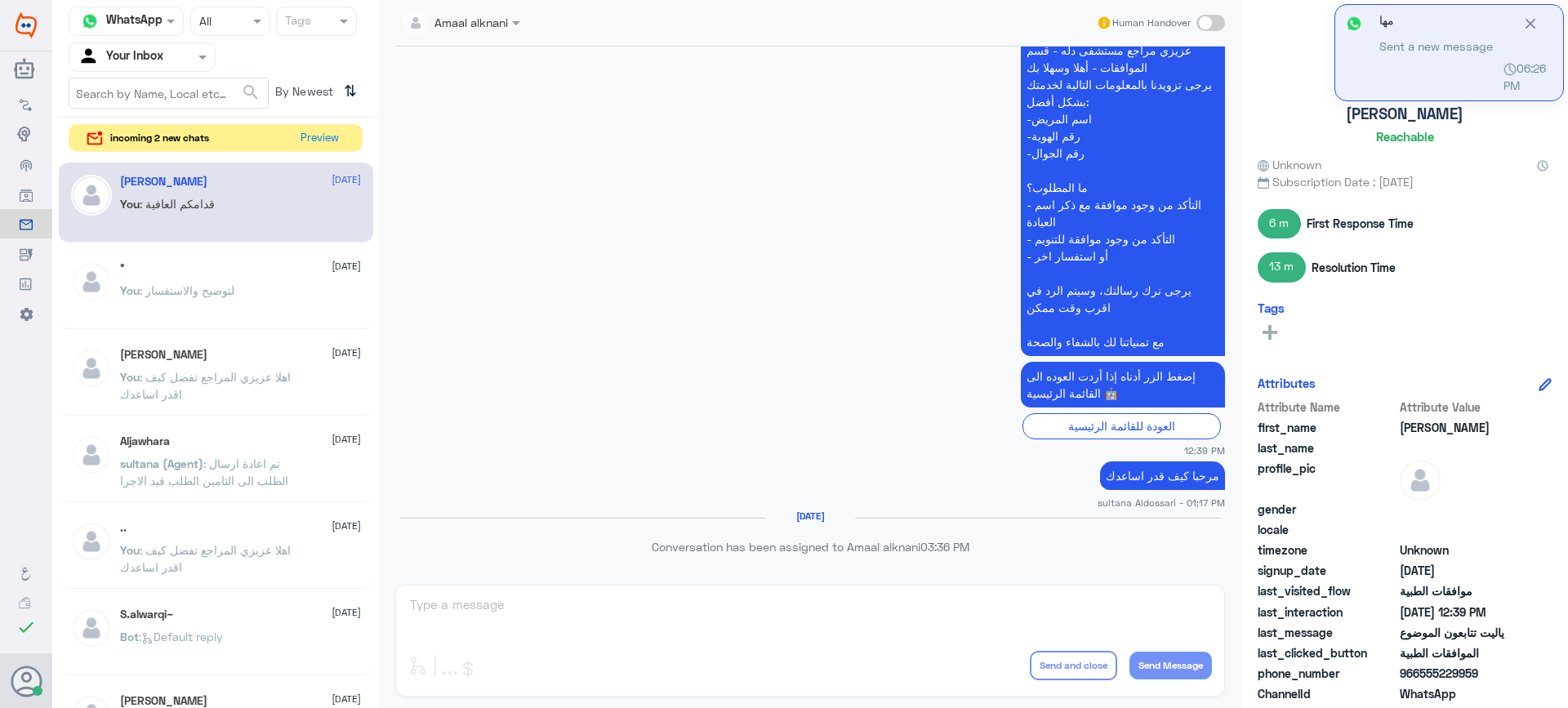
scroll to position [1487, 0]
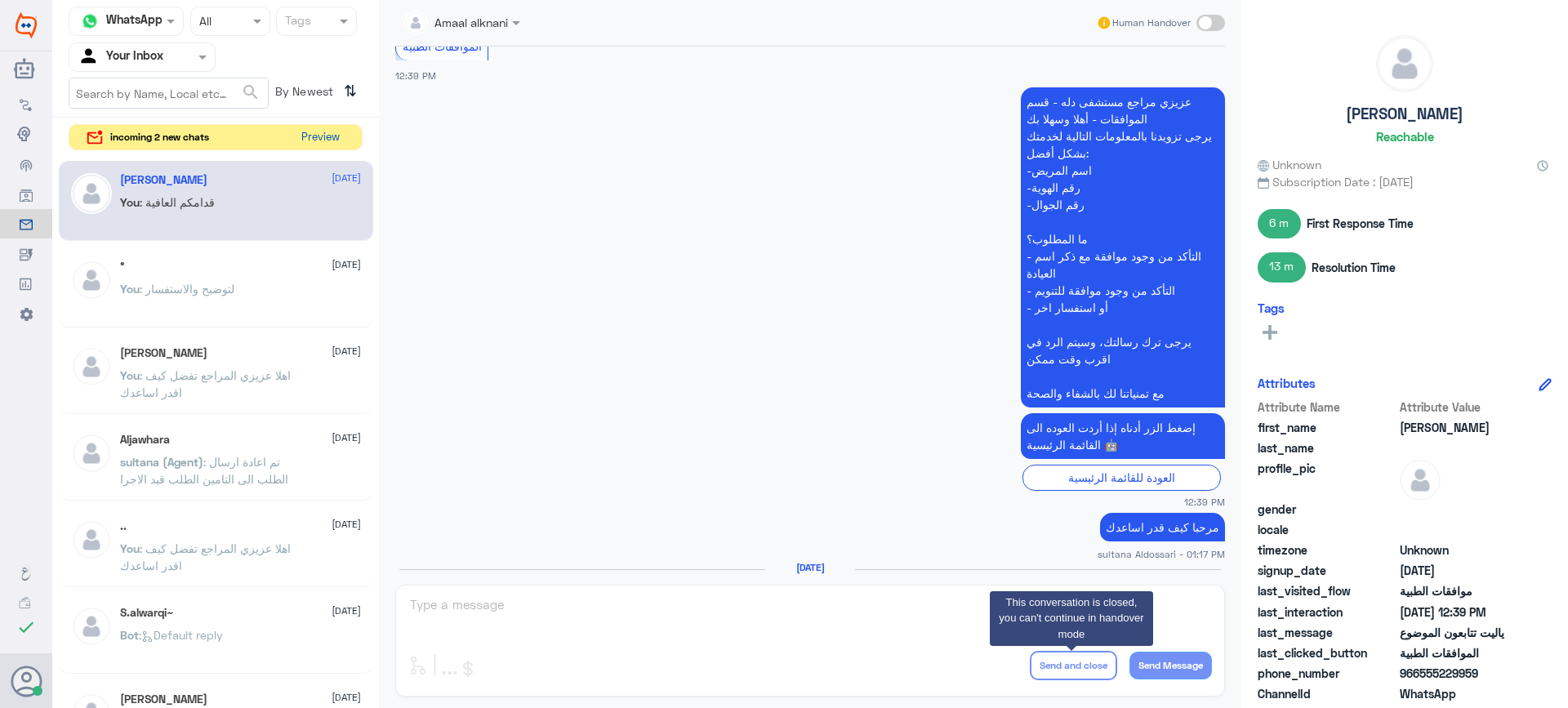
click at [323, 132] on button "Preview" at bounding box center [319, 138] width 50 height 26
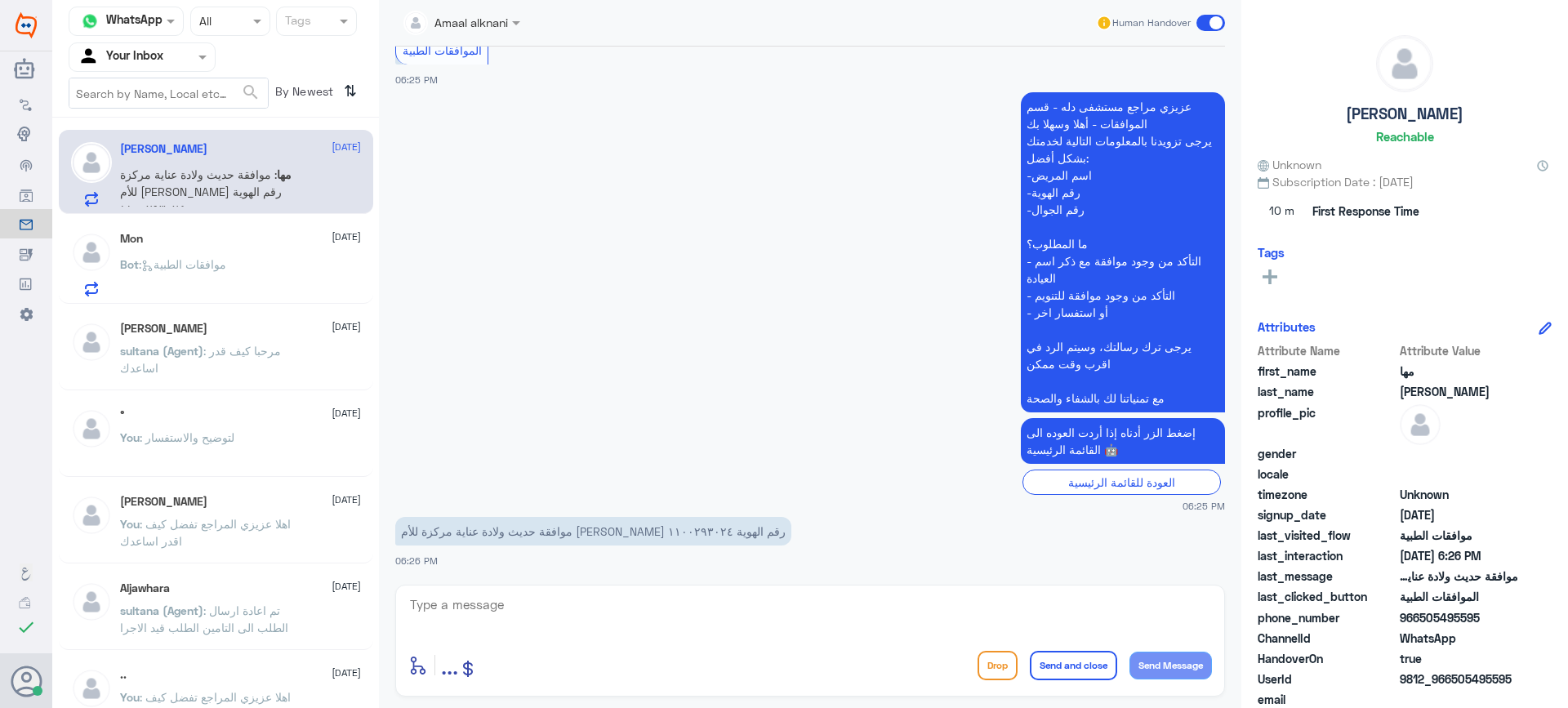
scroll to position [383, 0]
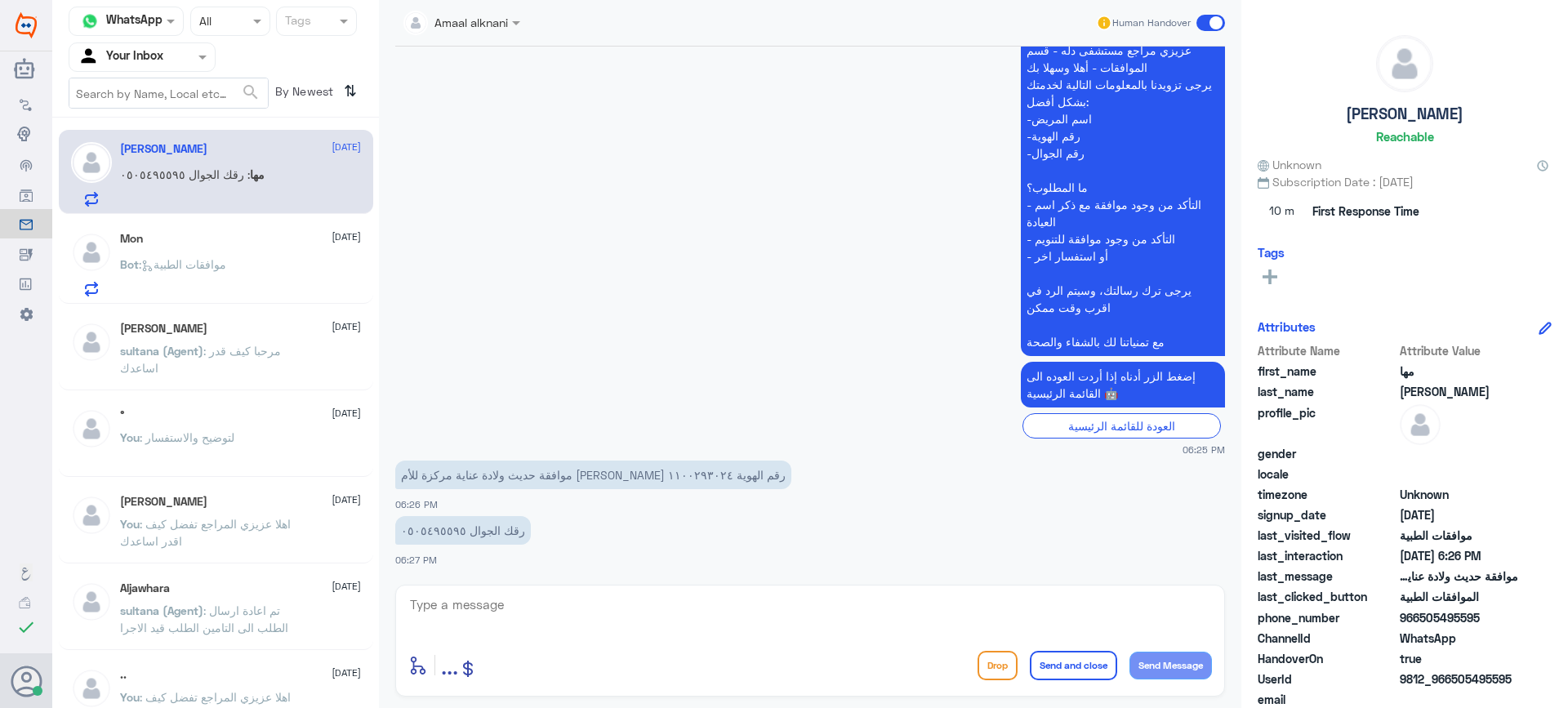
click at [446, 528] on p "رقك الجوال ٠٥٠٥٤٩٥٥٩٥" at bounding box center [462, 531] width 135 height 29
click at [571, 613] on textarea at bounding box center [811, 613] width 804 height 40
type textarea "0505495595"
drag, startPoint x: 571, startPoint y: 613, endPoint x: 245, endPoint y: 603, distance: 326.2
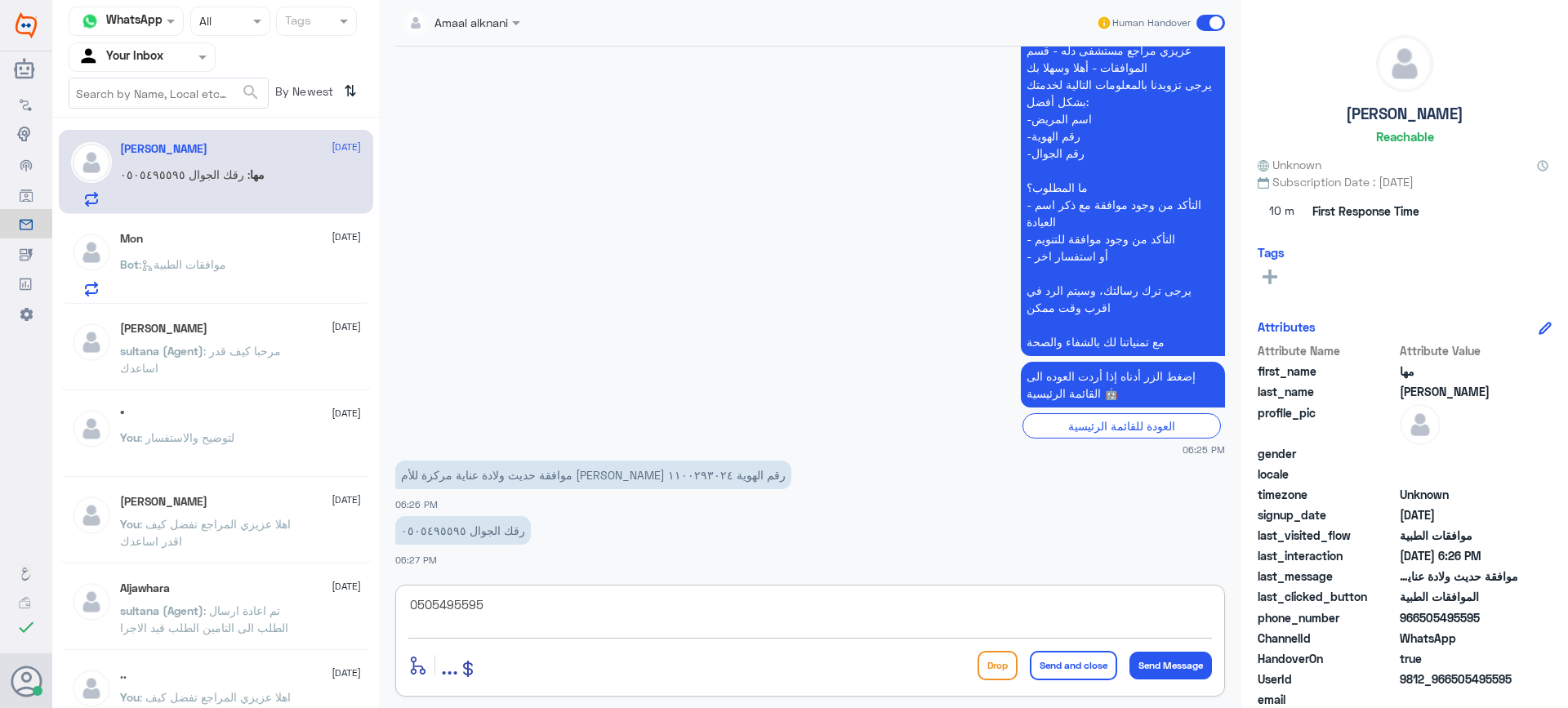
click at [245, 603] on div "Channel WhatsApp Status × All Tags Agent Filter Your Inbox search By Newest ⇅ […" at bounding box center [810, 356] width 1516 height 713
click at [459, 618] on textarea at bounding box center [811, 613] width 804 height 40
paste textarea "يرجى إبلاغ عضونا بأنه/أنها لا يحق له/لها الحصول على الخدمات في منشأتك."
click at [736, 608] on textarea "بحسب رد التامين ([PERSON_NAME] عضونا بأنه/أنها لا يحق له/لها الحصول على الخدمات…" at bounding box center [811, 613] width 804 height 40
type textarea "بحسب رد التامين ([PERSON_NAME] عضونا بأنه/أنها لا يحق له/لها الحصول على الخدمات…"
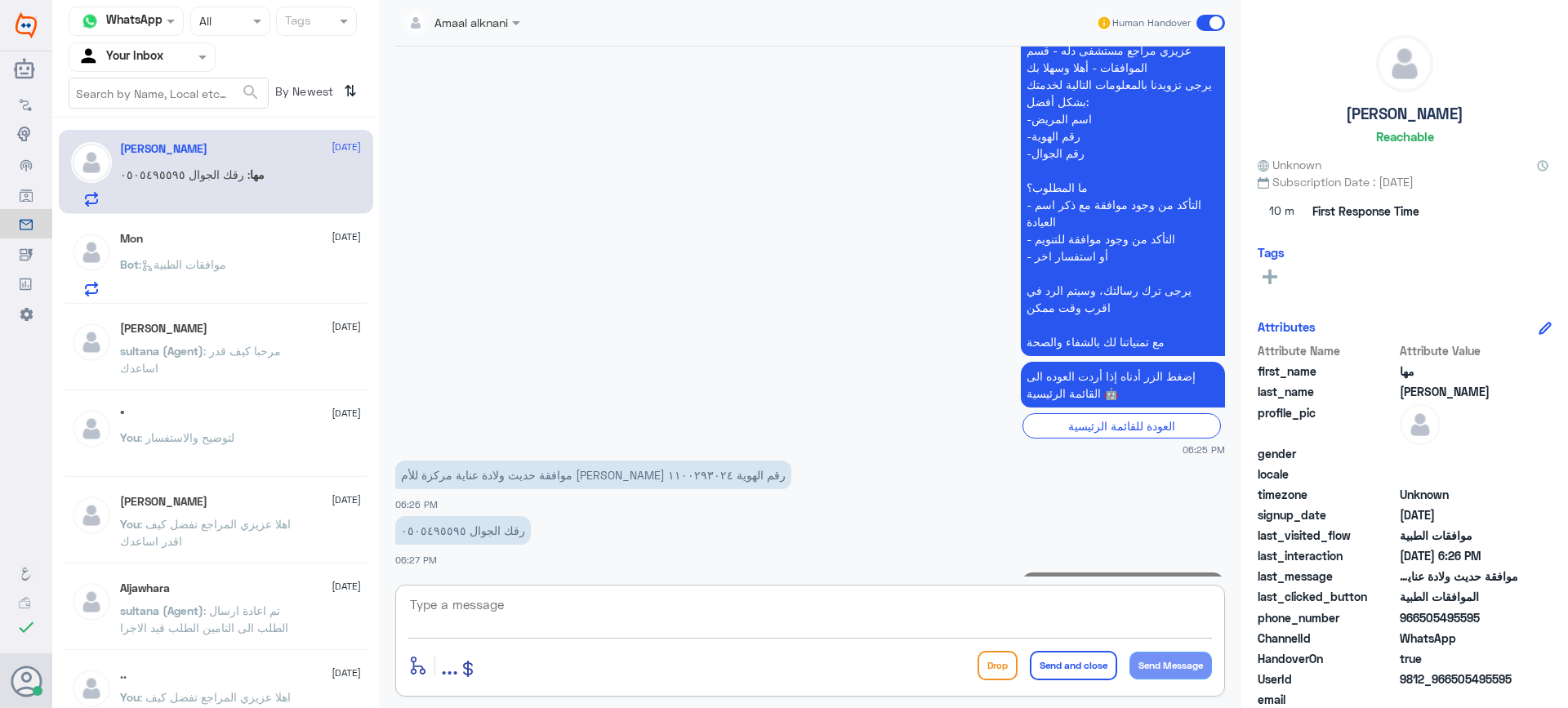
scroll to position [469, 0]
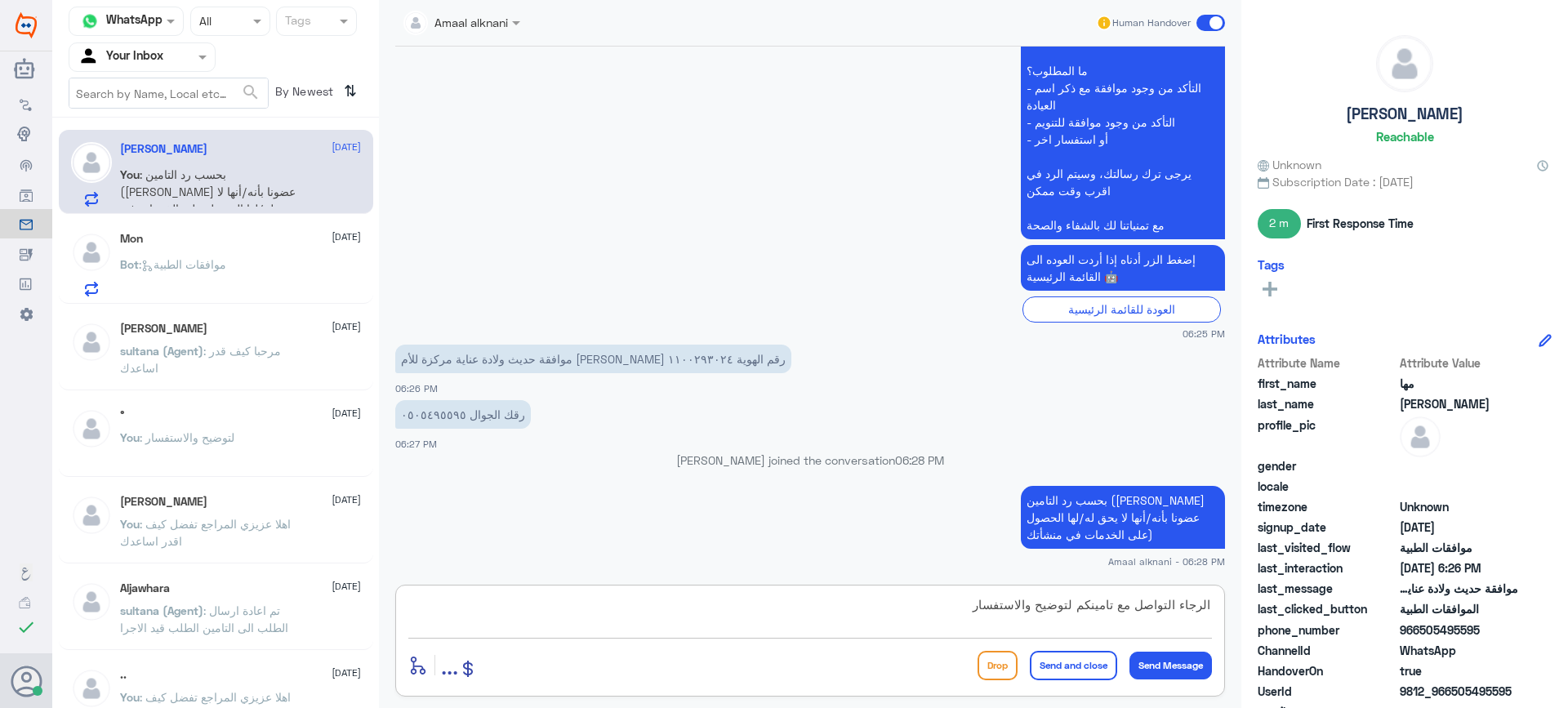
type textarea "الرجاء التواصل مع تامينكم لتوضيح والاستفسار"
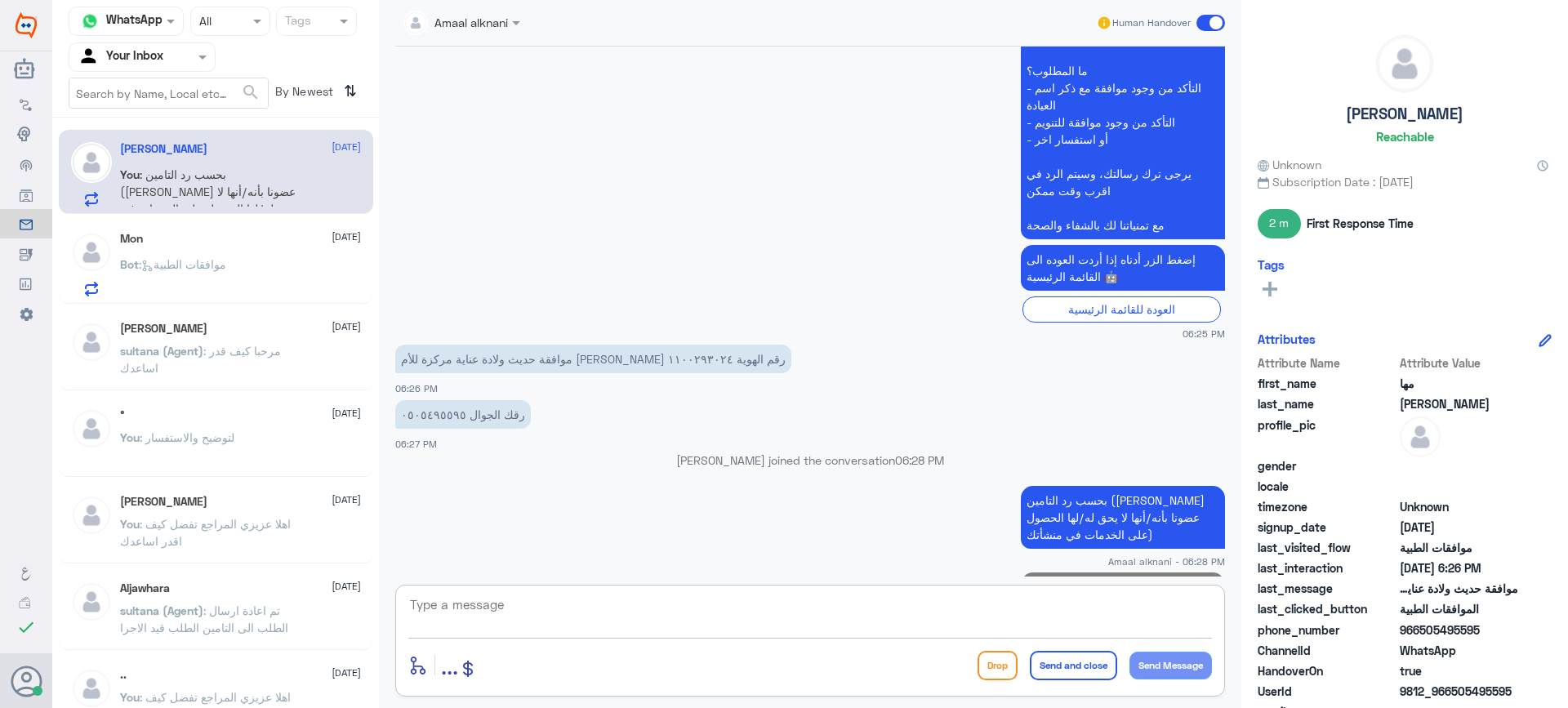
scroll to position [538, 0]
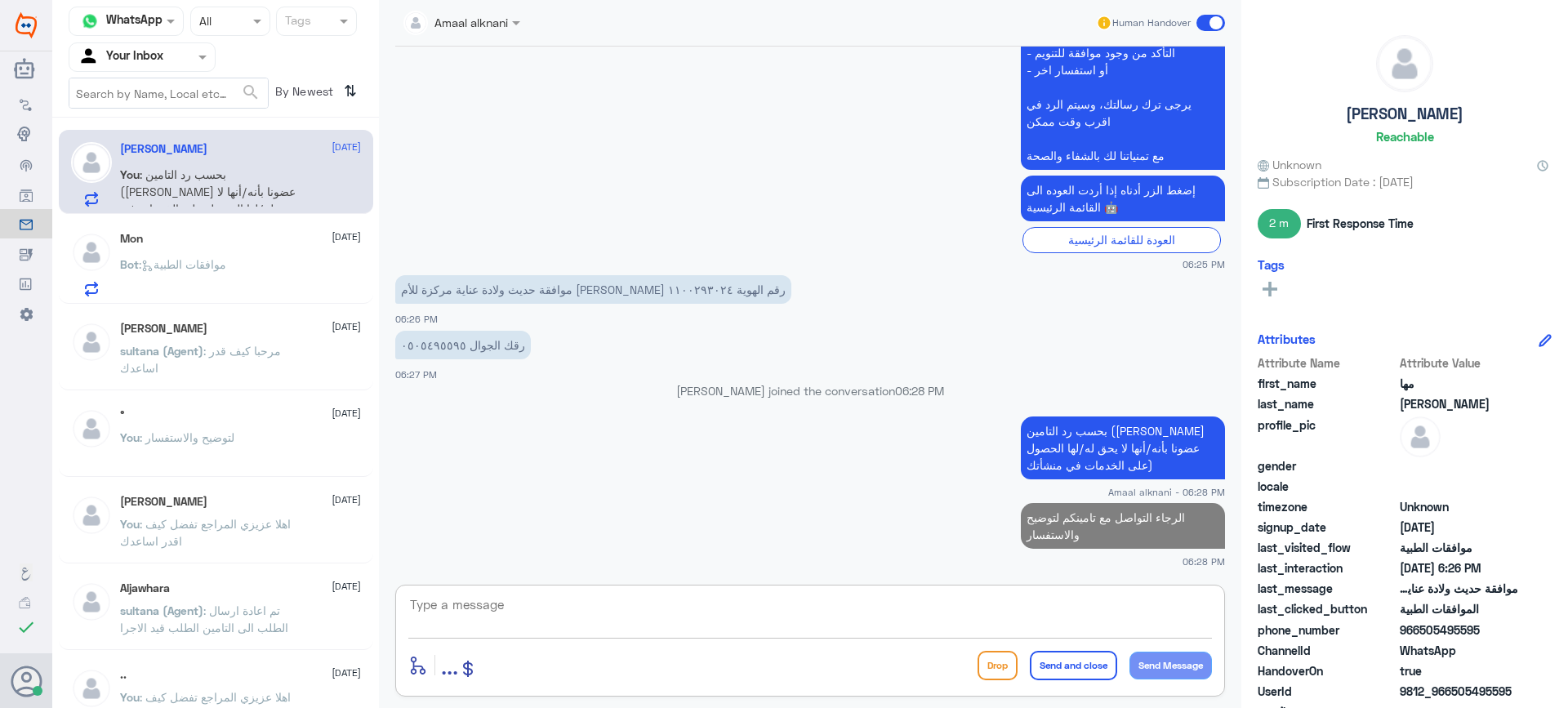
click at [277, 281] on div "Bot : موافقات الطبية" at bounding box center [240, 278] width 241 height 37
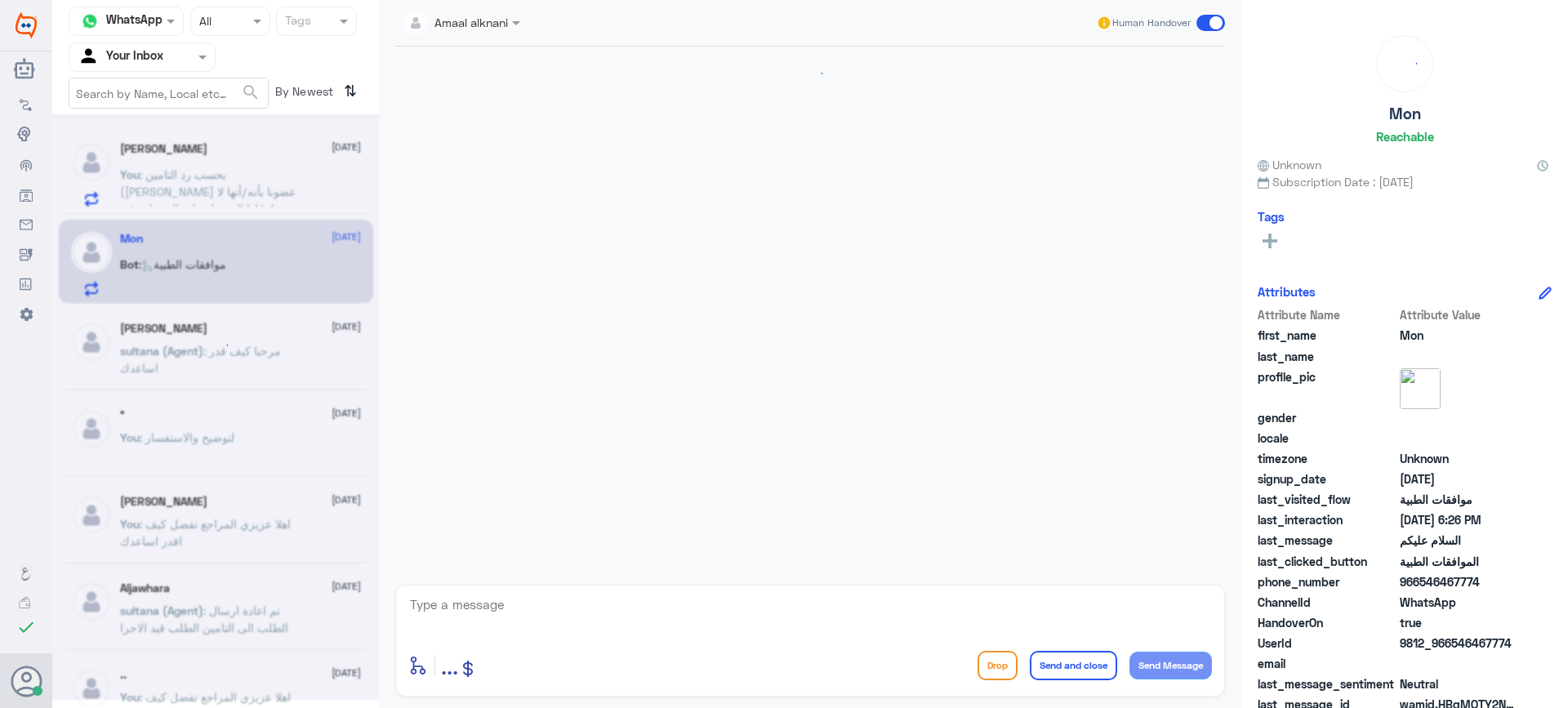
scroll to position [1365, 0]
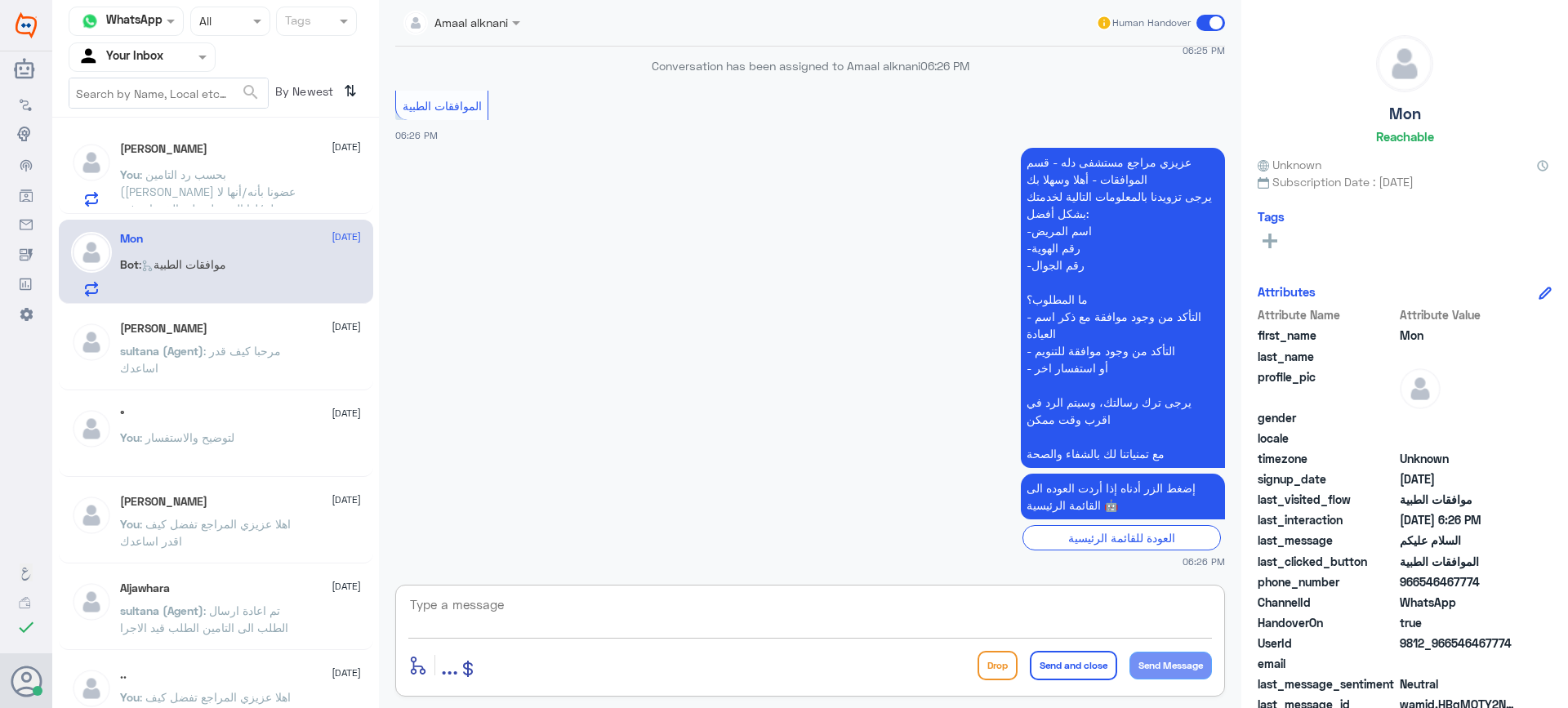
click at [457, 619] on textarea at bounding box center [811, 613] width 804 height 40
click at [503, 619] on textarea at bounding box center [811, 613] width 804 height 40
type textarea "تفضل كيف اقدر اساعدك"
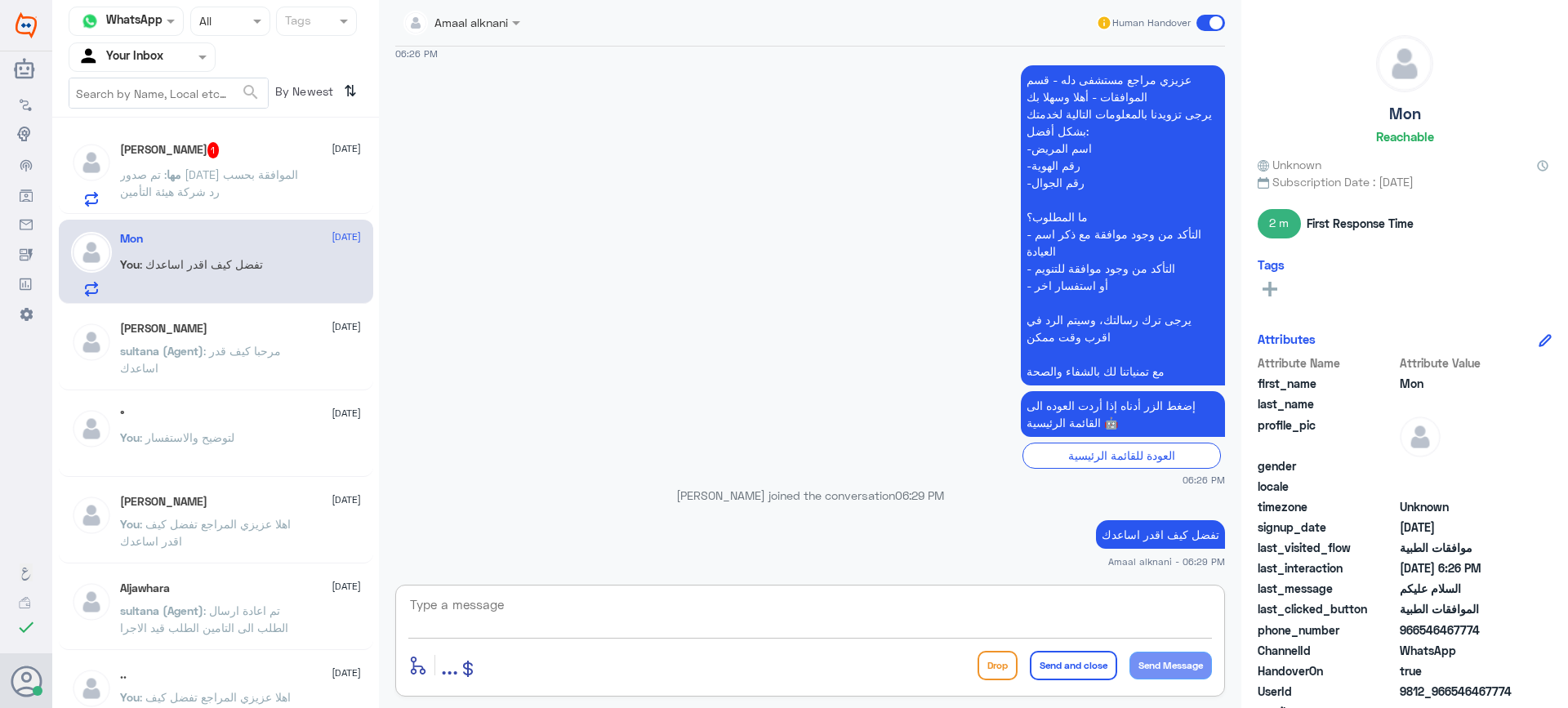
click at [241, 183] on p "مها : تم صدور [DATE] الموافقة بحسب رد شركة هيئة التأمين" at bounding box center [212, 187] width 184 height 41
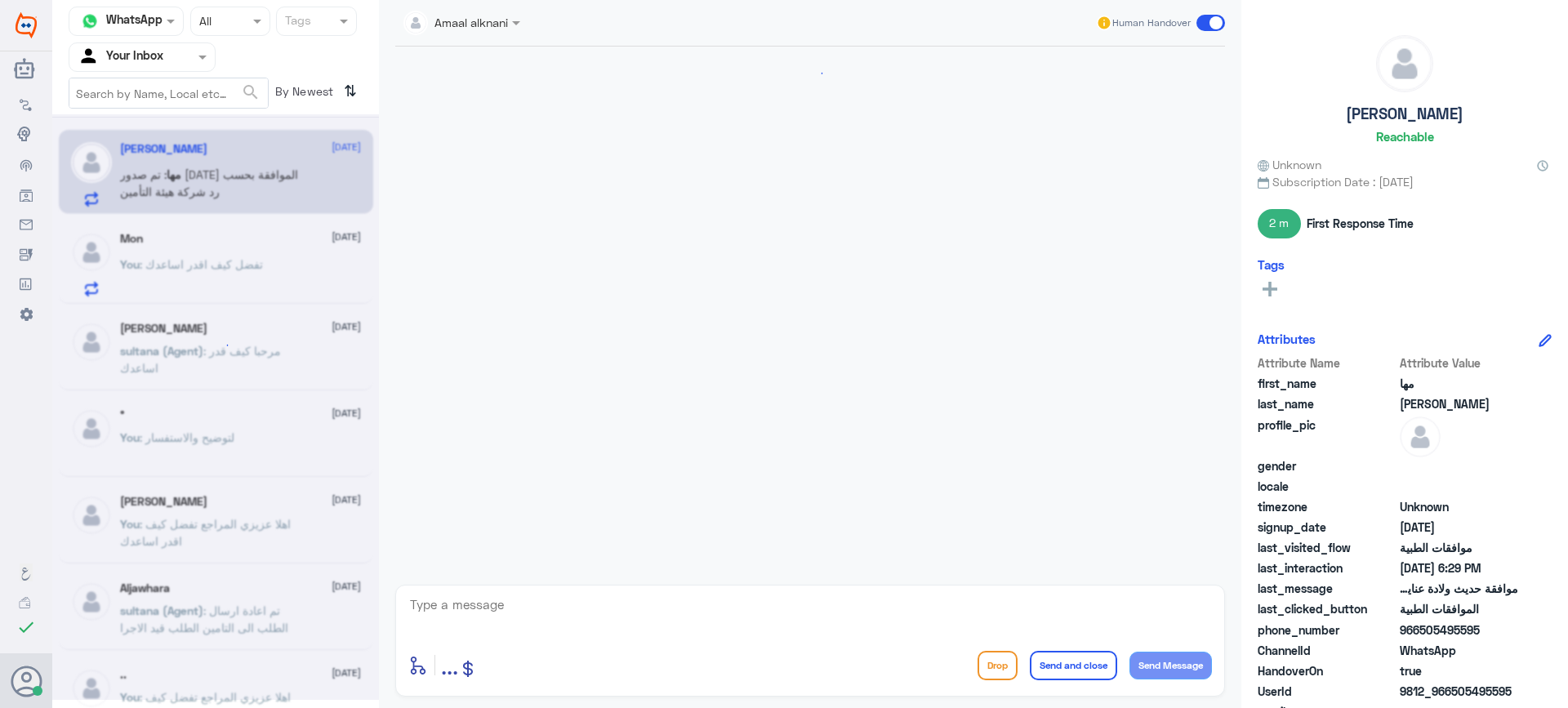
scroll to position [625, 0]
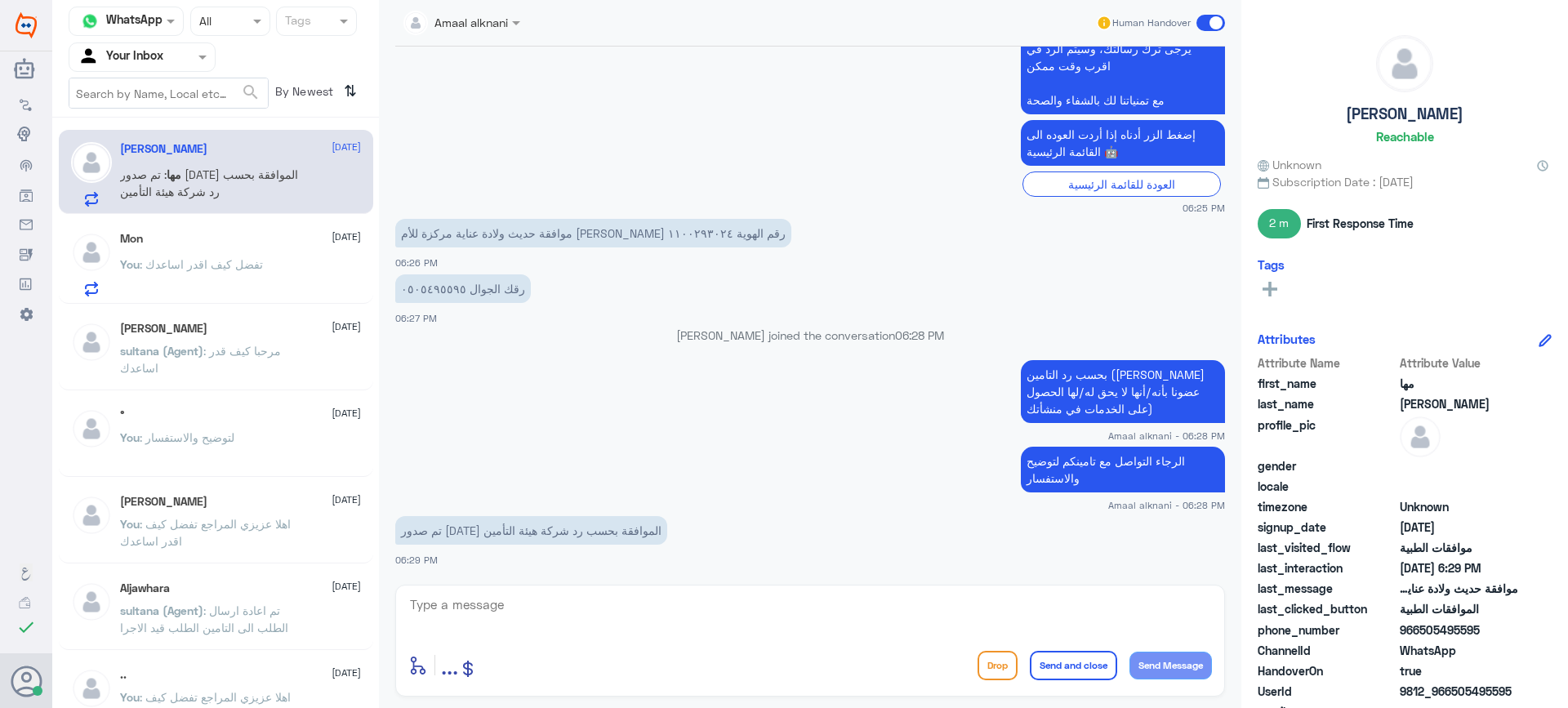
click at [421, 287] on p "رقك الجوال ٠٥٠٥٤٩٥٥٩٥" at bounding box center [462, 289] width 135 height 29
click at [465, 594] on textarea at bounding box center [811, 613] width 804 height 40
type textarea "0505495595"
drag, startPoint x: 512, startPoint y: 612, endPoint x: 225, endPoint y: 597, distance: 287.4
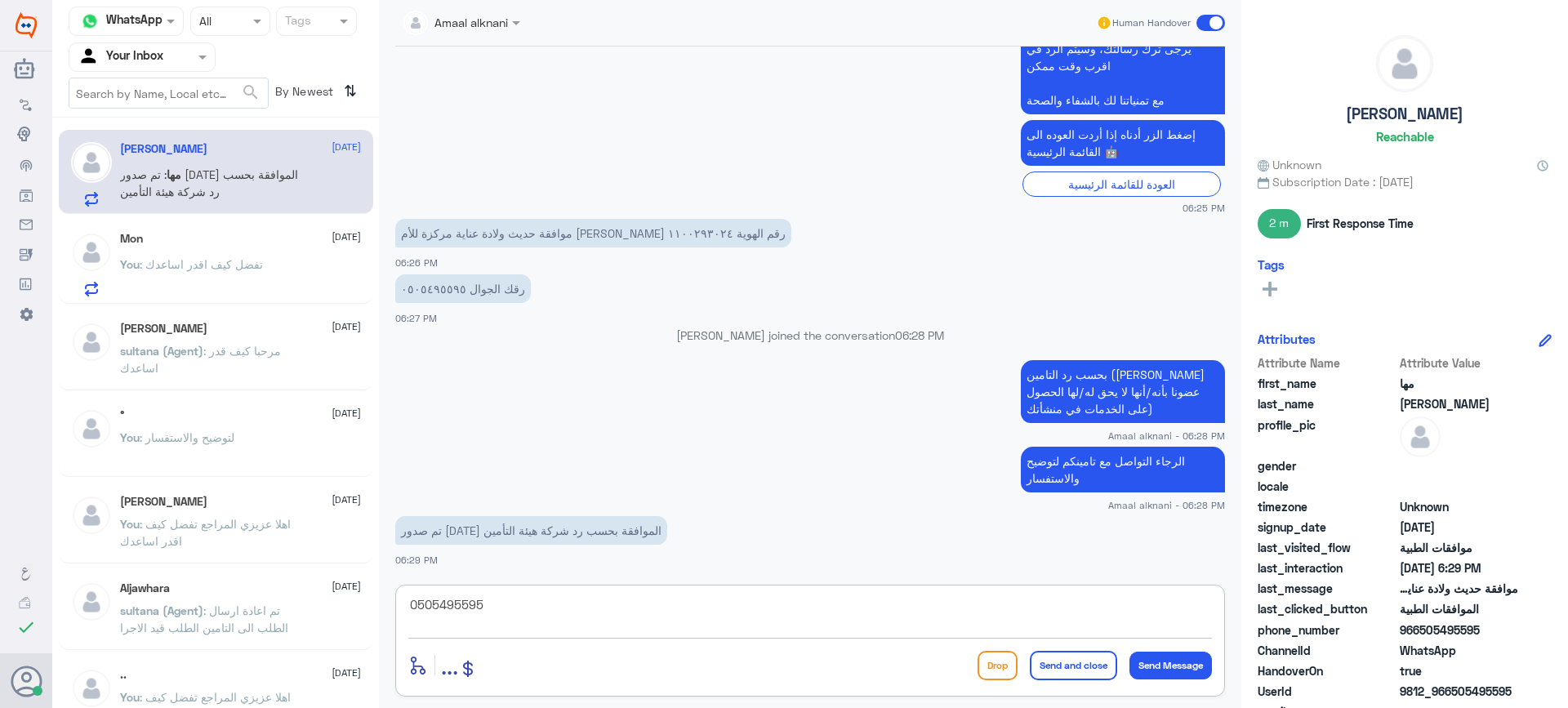
click at [225, 597] on div "Channel WhatsApp Status × All Tags Agent Filter Your Inbox search By Newest ⇅ […" at bounding box center [810, 356] width 1516 height 713
click at [474, 616] on textarea at bounding box center [811, 613] width 804 height 40
type textarea "1100293024"
drag, startPoint x: 506, startPoint y: 603, endPoint x: 269, endPoint y: 588, distance: 237.5
click at [269, 588] on div "Channel WhatsApp Status × All Tags Agent Filter Your Inbox search By Newest ⇅ […" at bounding box center [810, 356] width 1516 height 713
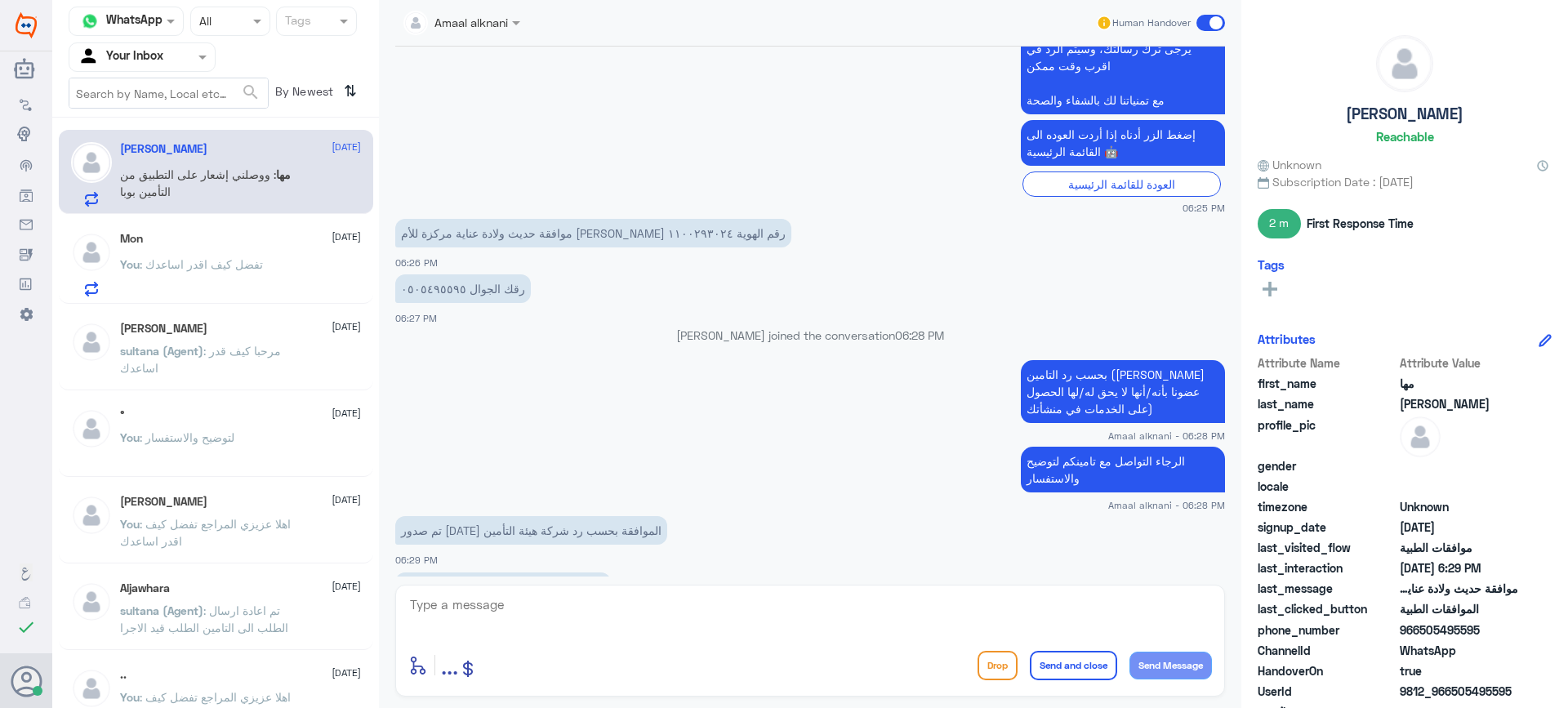
scroll to position [680, 0]
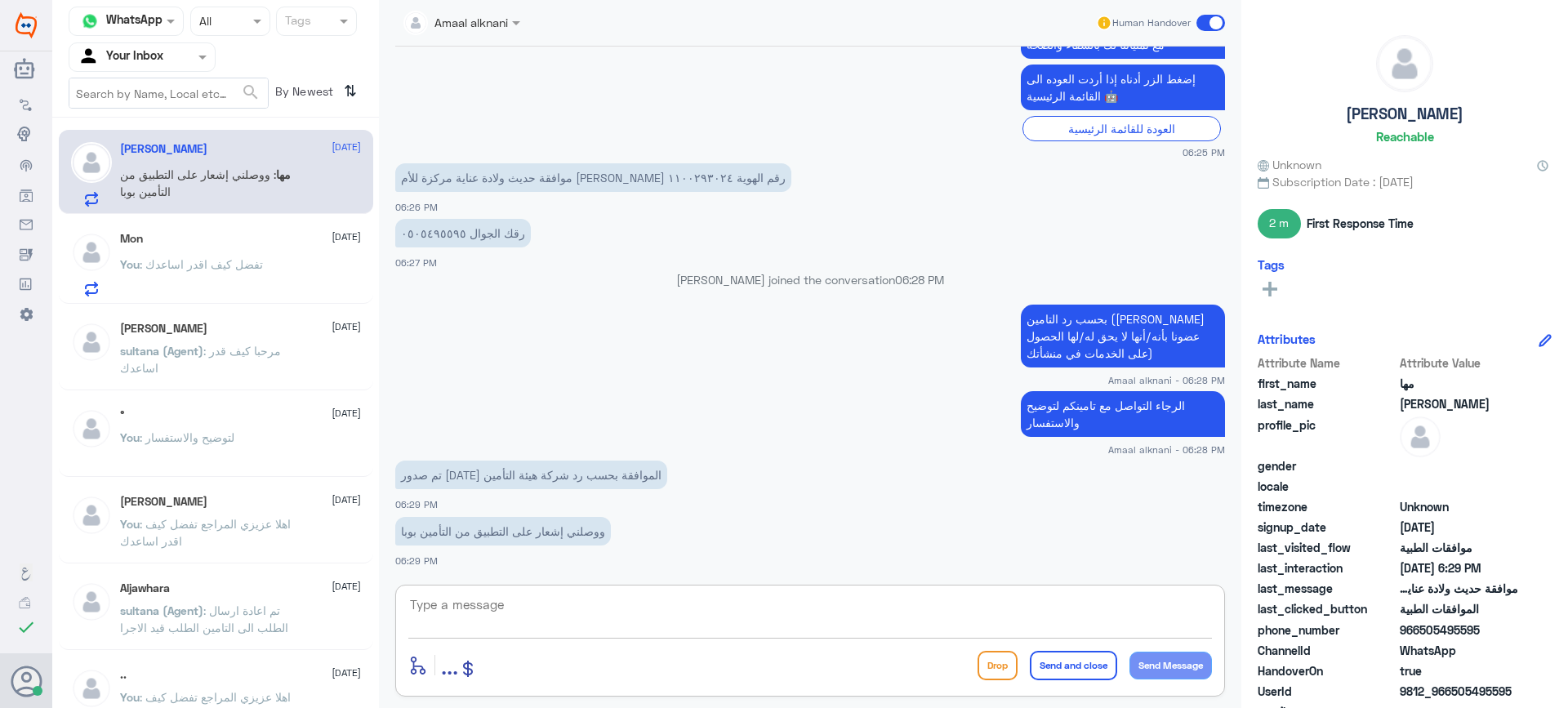
click at [536, 630] on textarea at bounding box center [811, 613] width 804 height 40
type textarea "طيب ممكن رقم الطلب لاهنت"
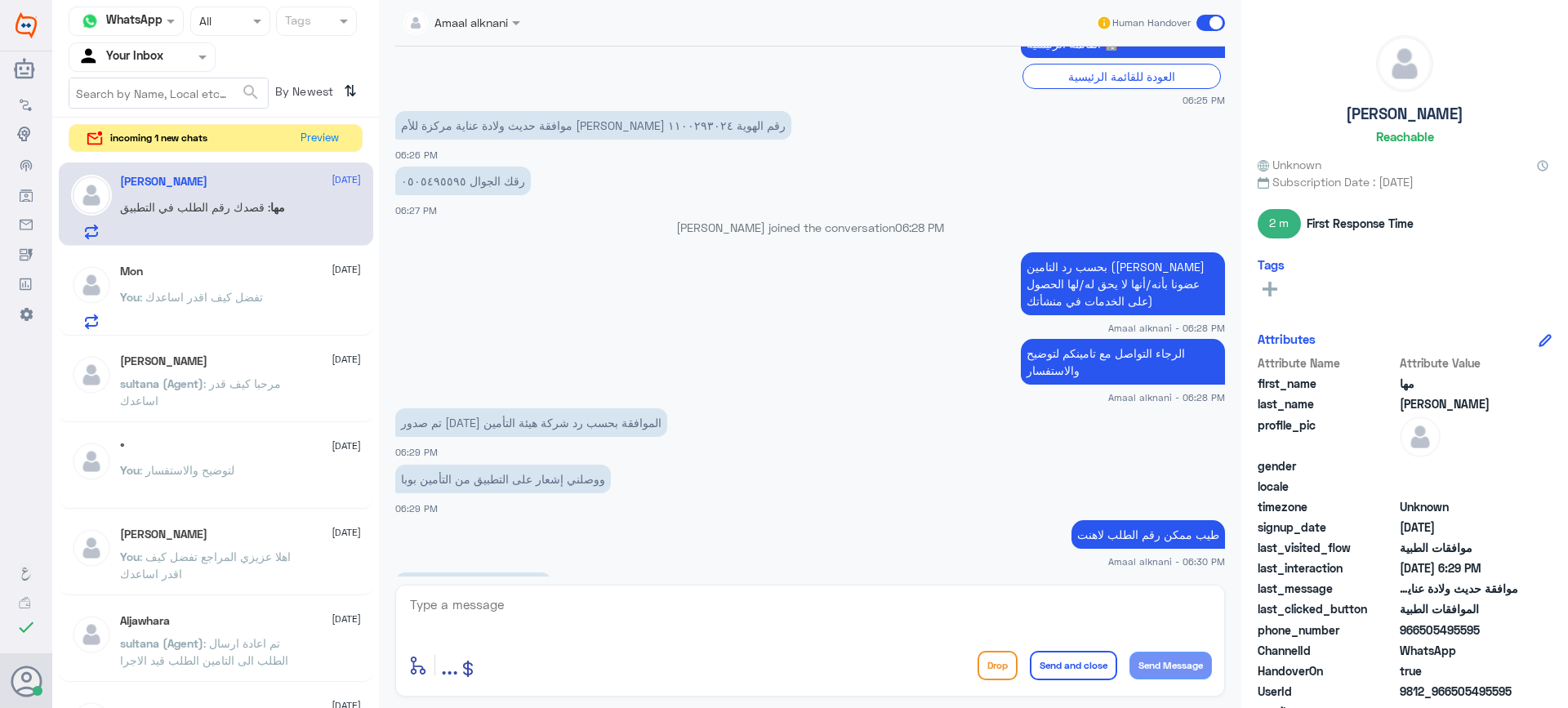
scroll to position [788, 0]
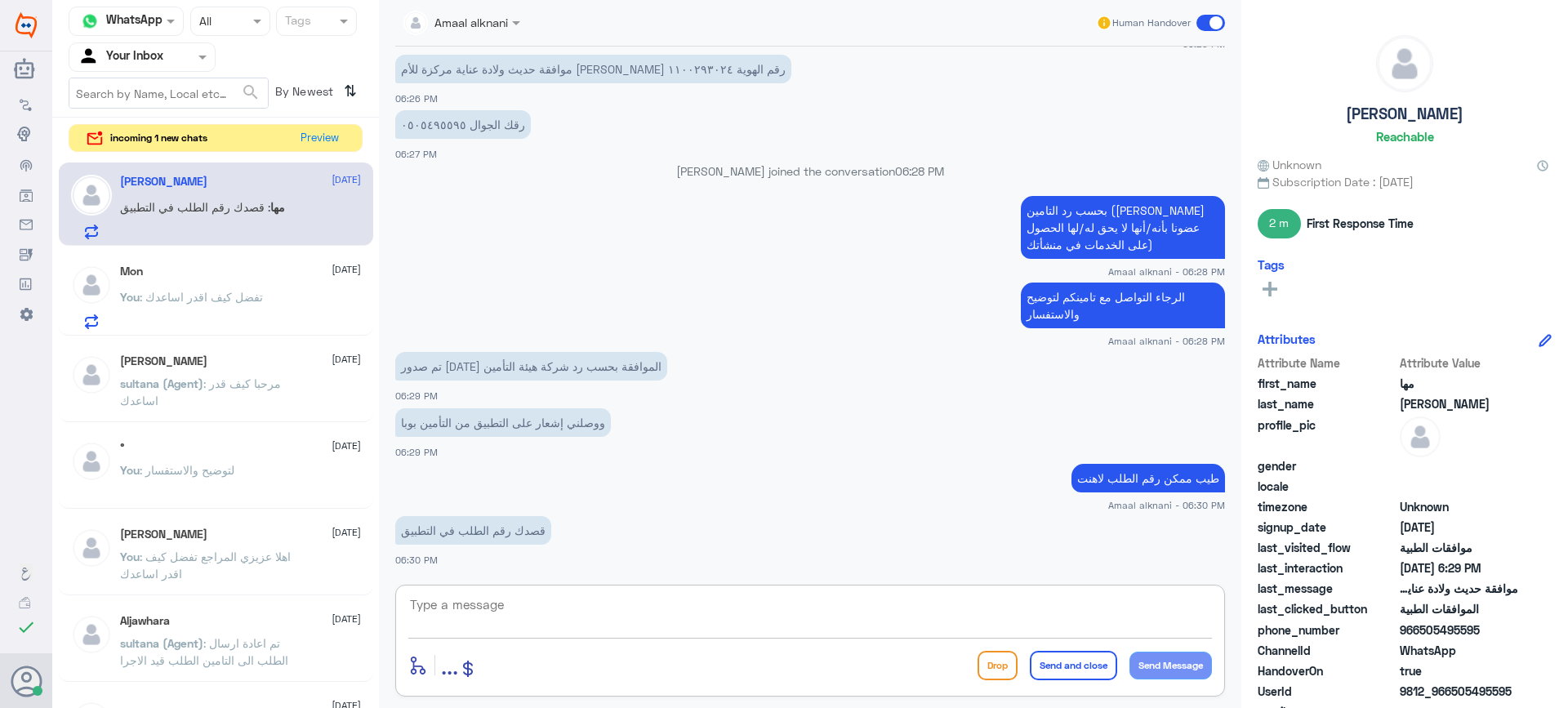
click at [598, 602] on textarea at bounding box center [811, 613] width 804 height 40
click at [599, 613] on textarea at bounding box center [811, 613] width 804 height 40
type textarea "رقم الطلب الموافق عليه"
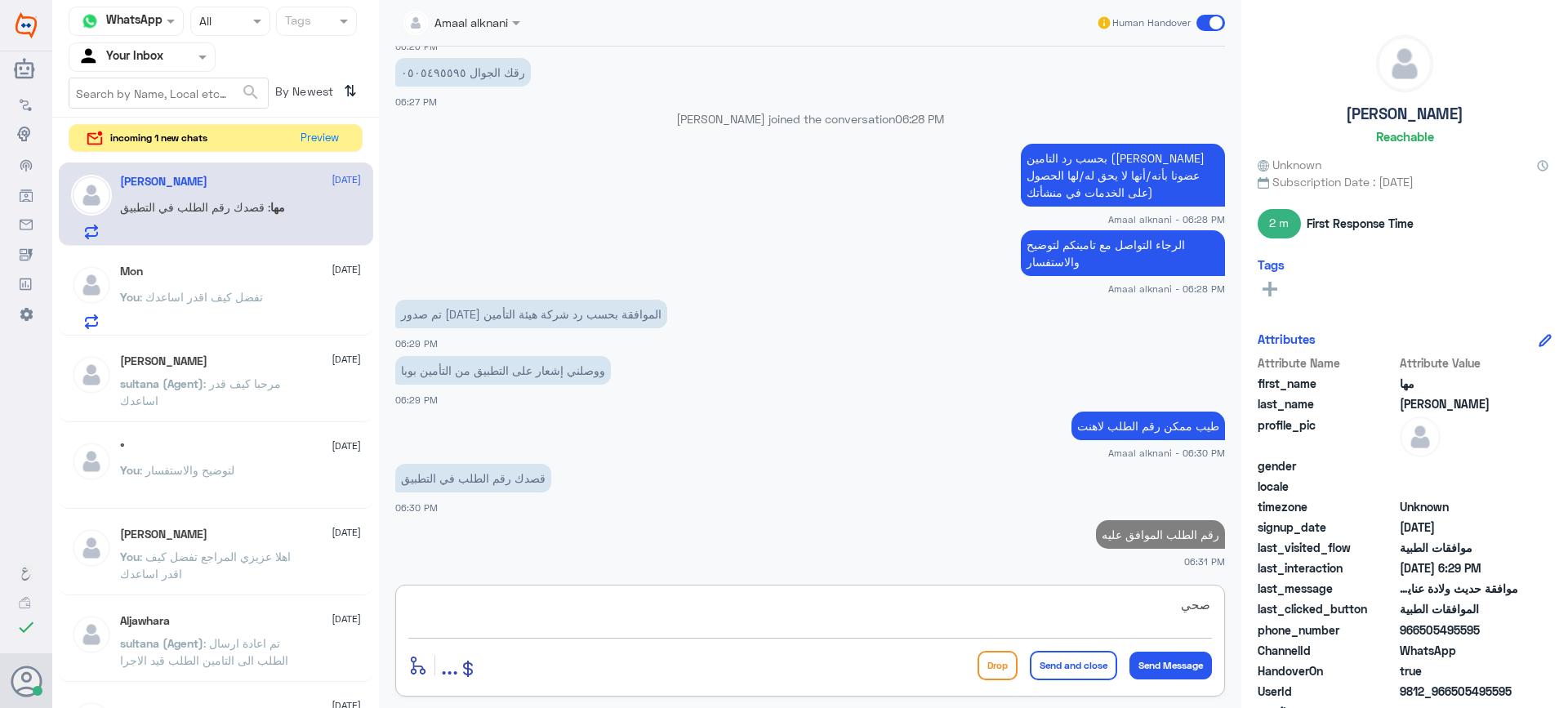
type textarea "صحيح"
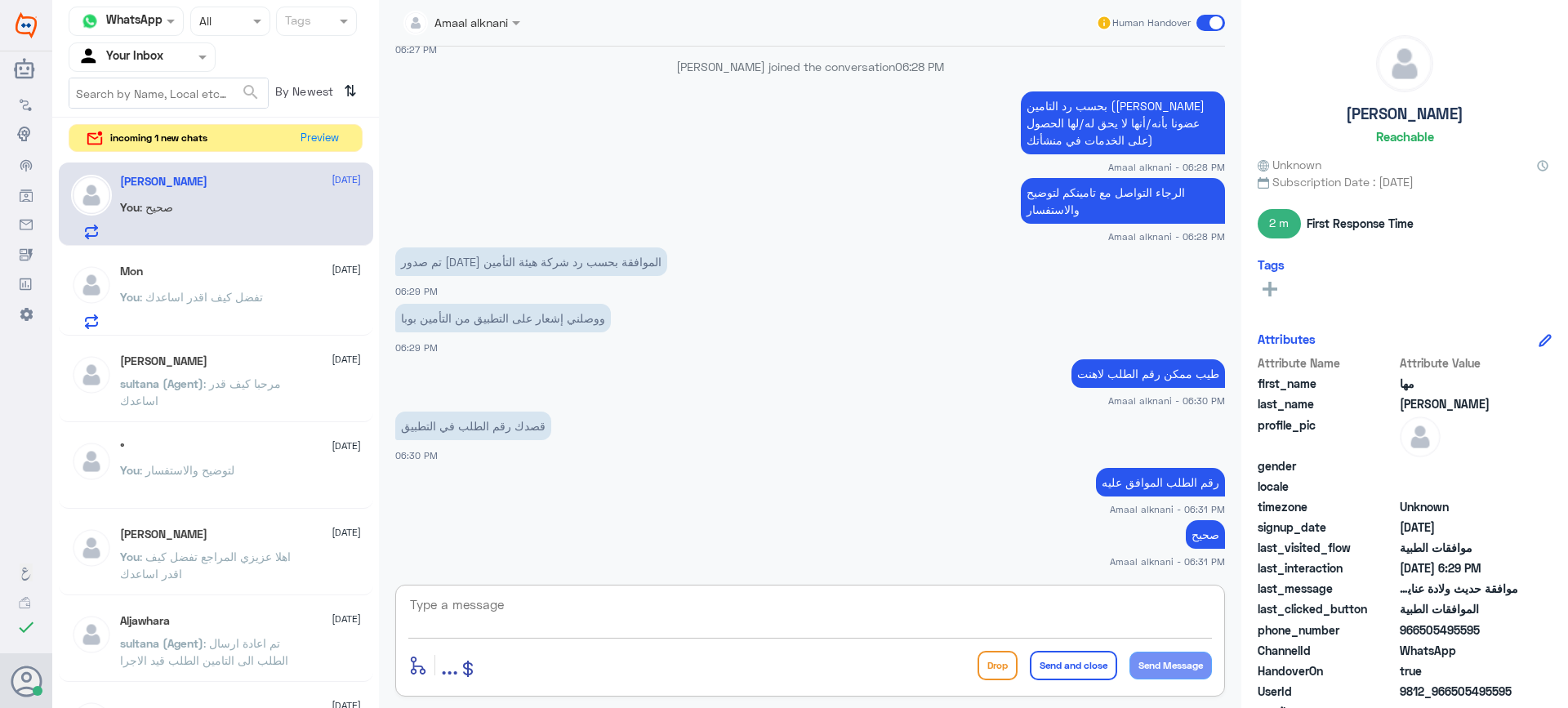
click at [566, 625] on textarea at bounding box center [811, 613] width 804 height 40
click at [314, 136] on button "Preview" at bounding box center [319, 138] width 50 height 26
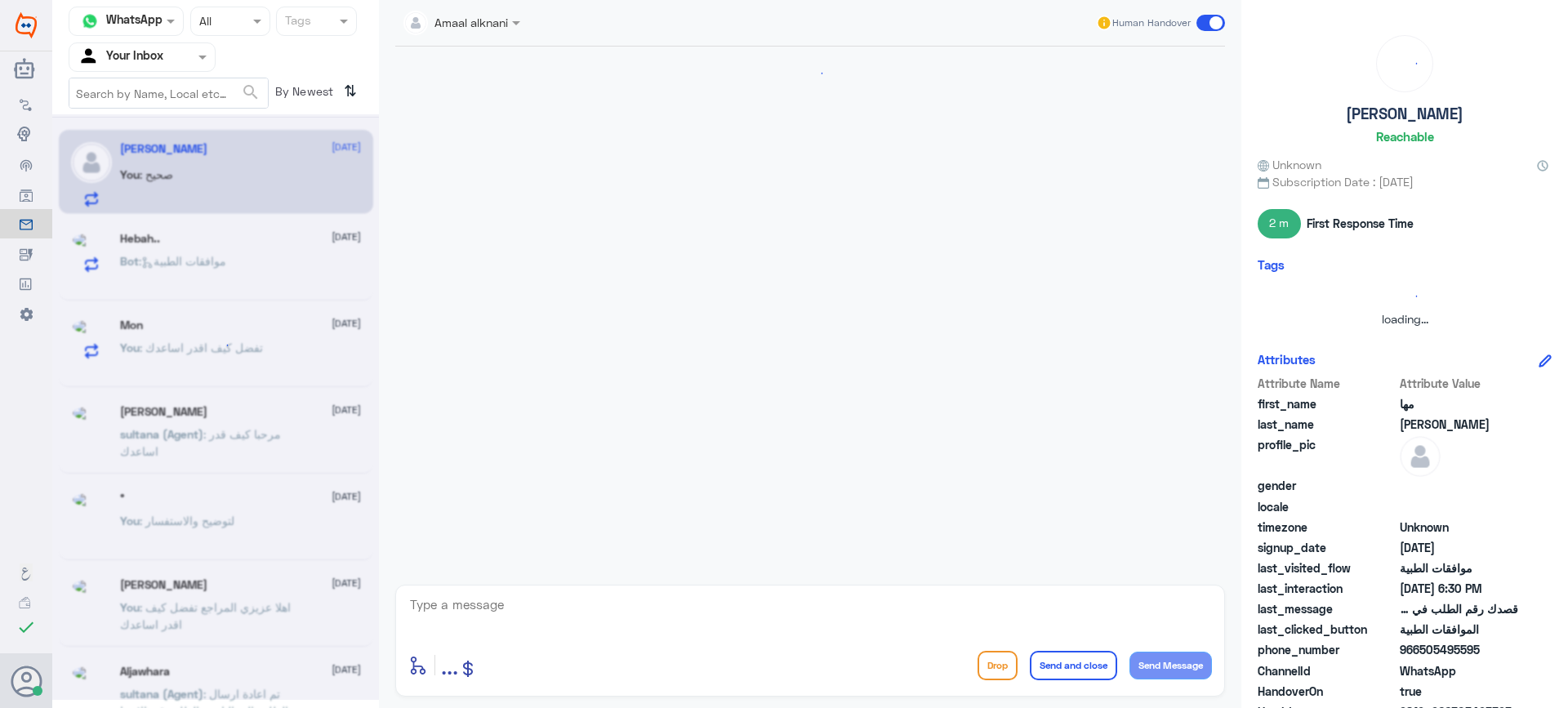
scroll to position [893, 0]
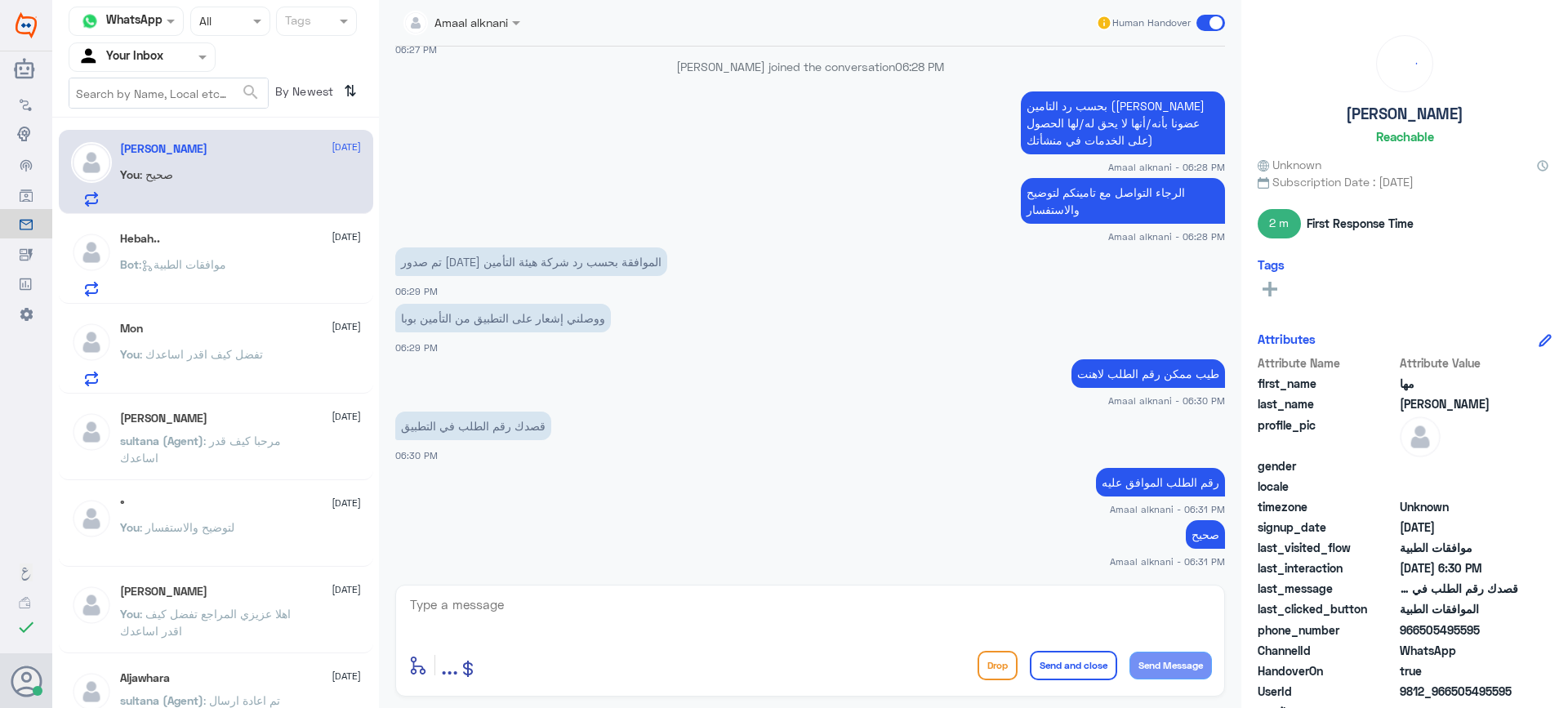
click at [516, 595] on textarea at bounding box center [811, 613] width 804 height 40
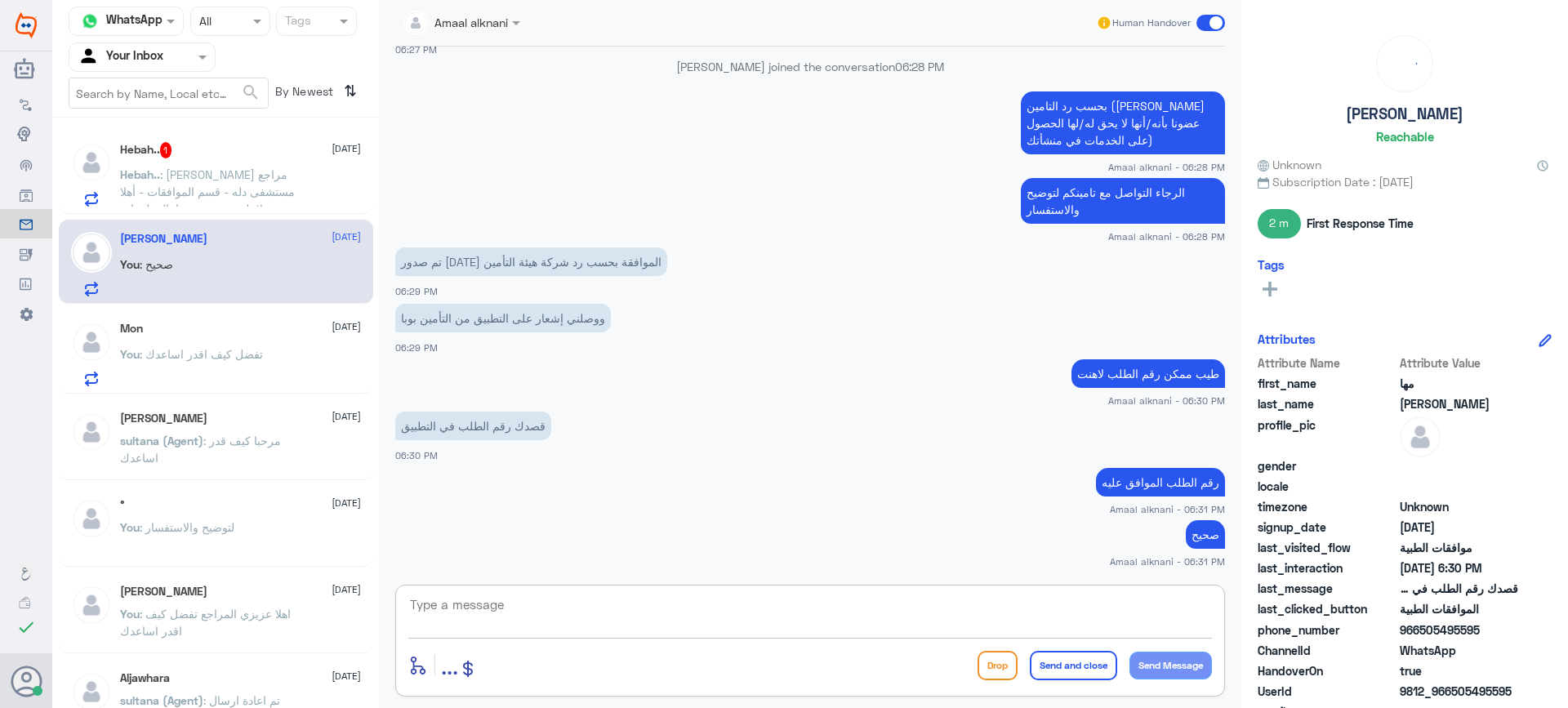
click at [516, 623] on textarea at bounding box center [811, 613] width 804 height 40
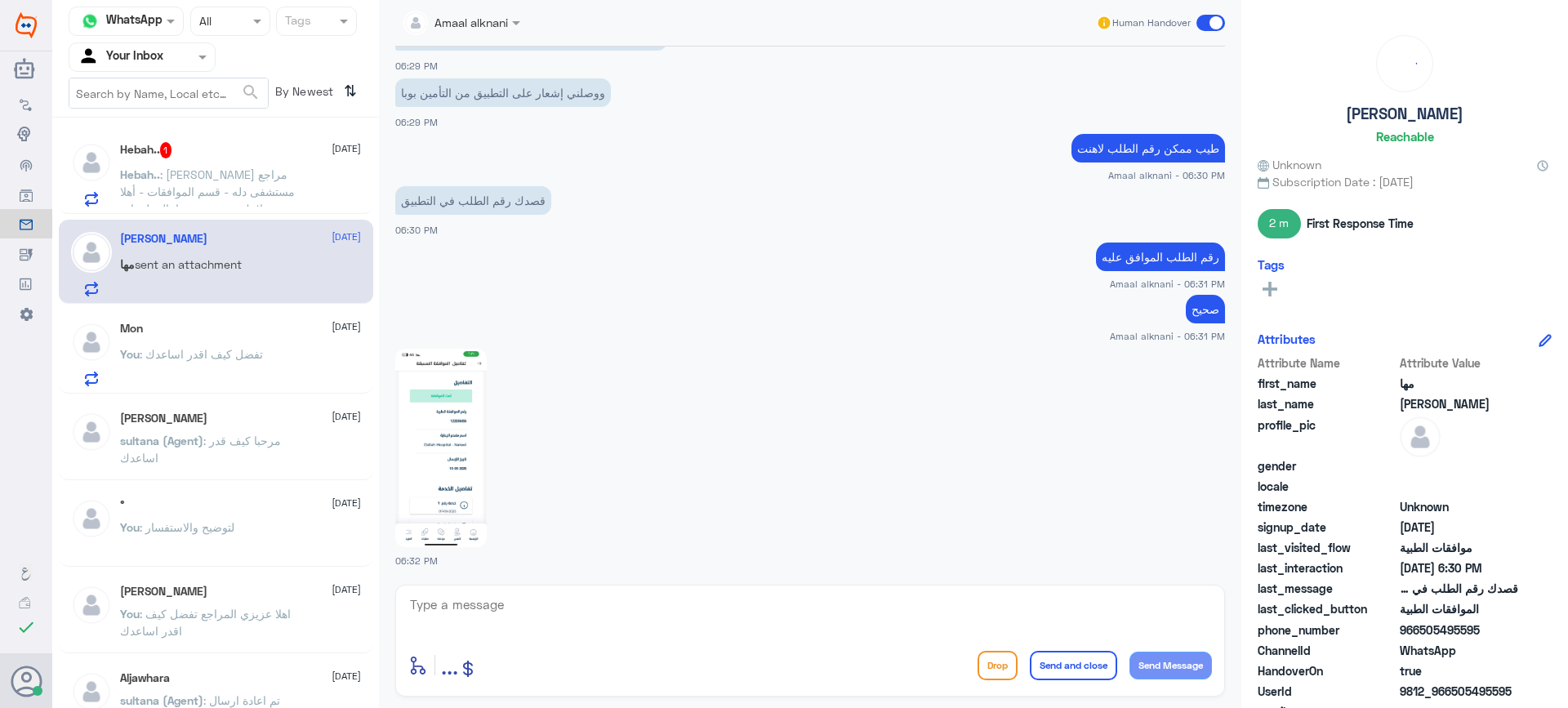
click at [424, 469] on img at bounding box center [440, 448] width 91 height 199
click at [589, 613] on textarea at bounding box center [811, 613] width 804 height 40
type textarea "ابشر اشيك لك الان مع الاداره"
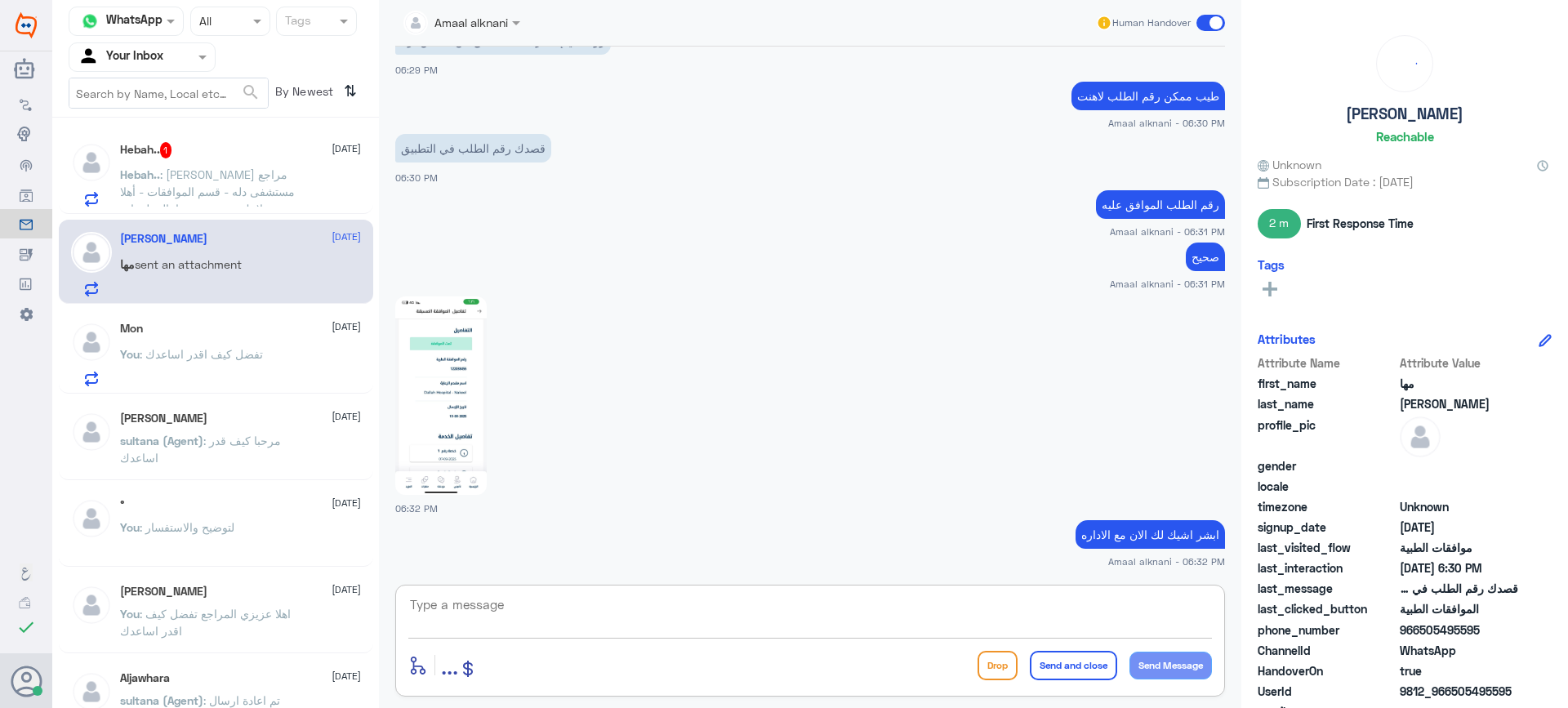
click at [468, 398] on img at bounding box center [440, 395] width 91 height 199
click at [445, 379] on img at bounding box center [440, 395] width 91 height 199
click at [566, 619] on textarea at bounding box center [811, 613] width 804 height 40
type textarea "باسم لبنى ؟ صحيح"
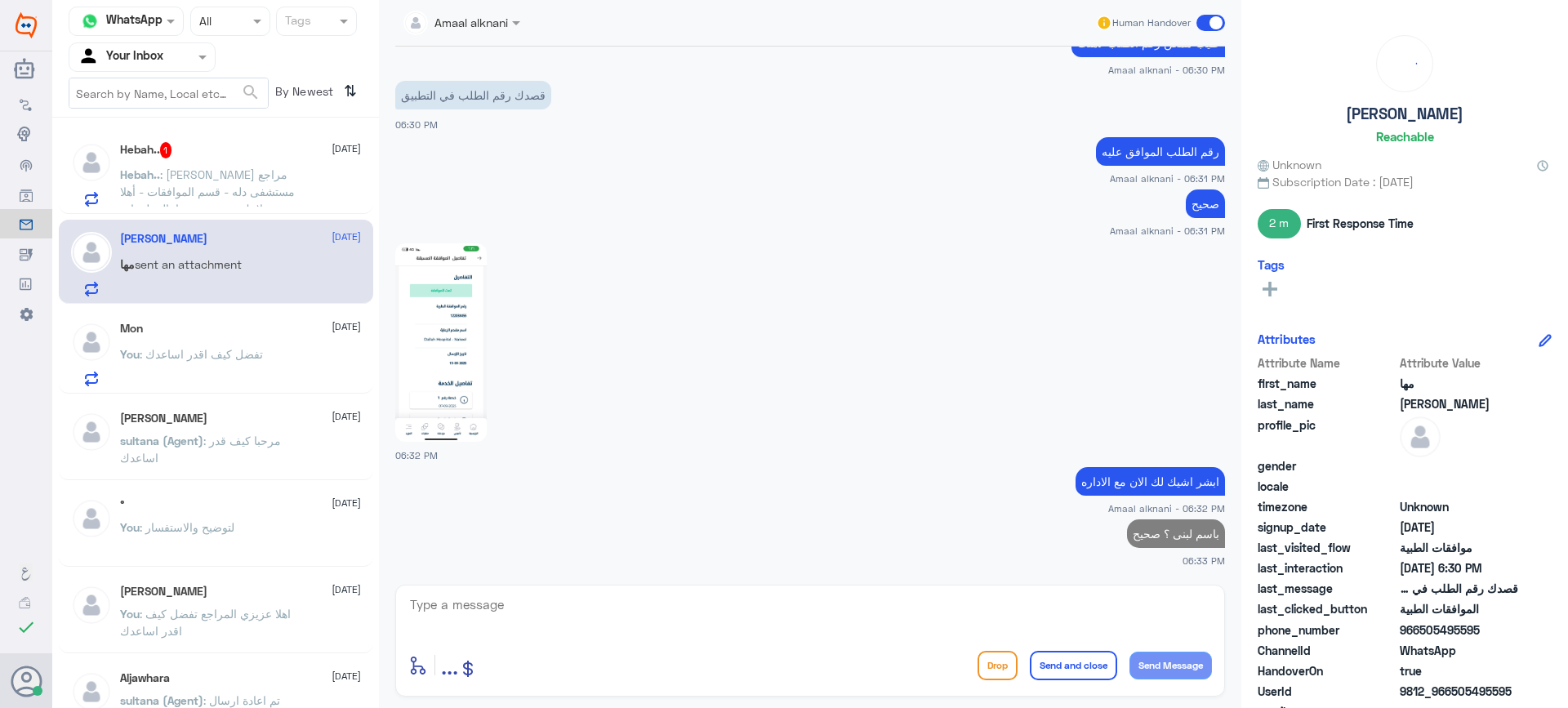
click at [437, 334] on img at bounding box center [440, 342] width 91 height 199
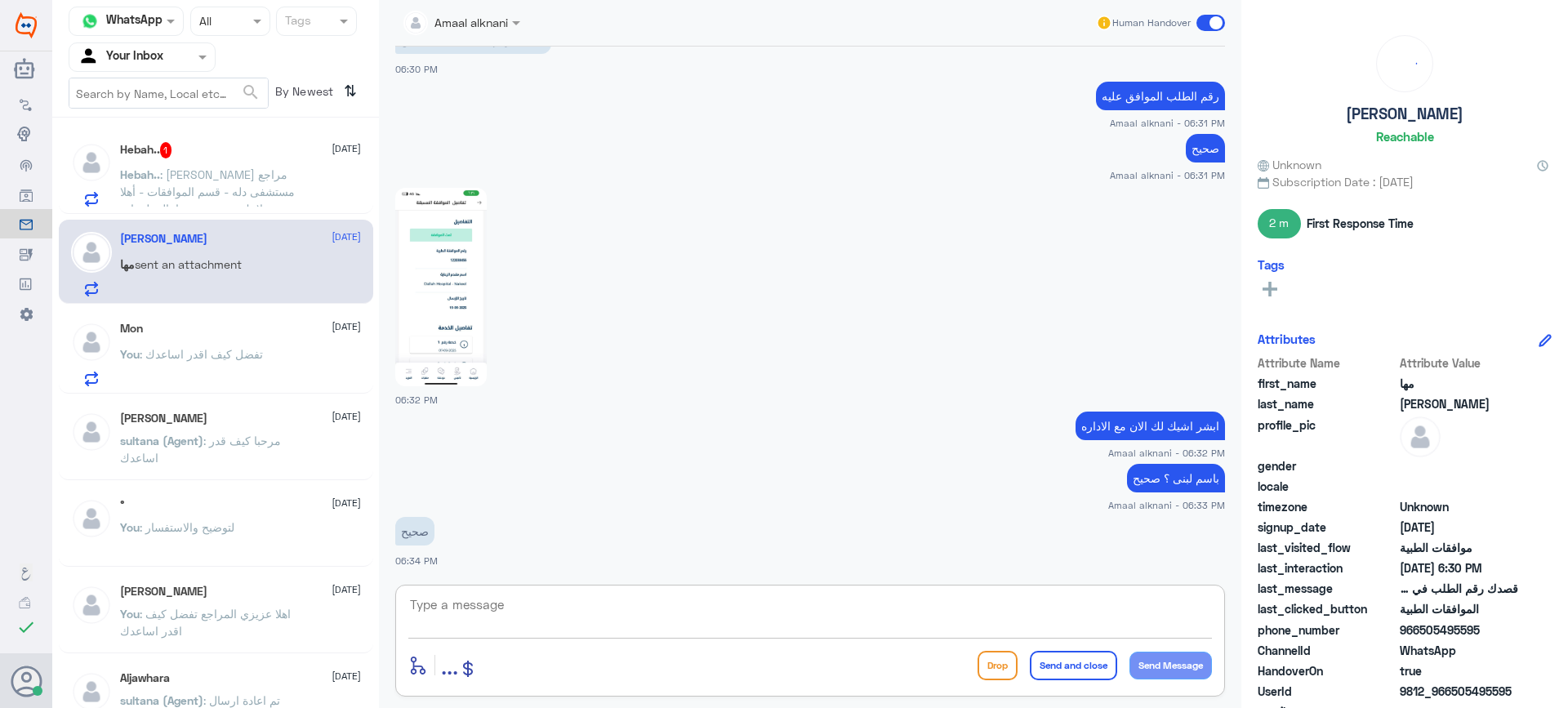
click at [468, 613] on textarea at bounding box center [811, 613] width 804 height 40
type textarea "دقايق واكدلك"
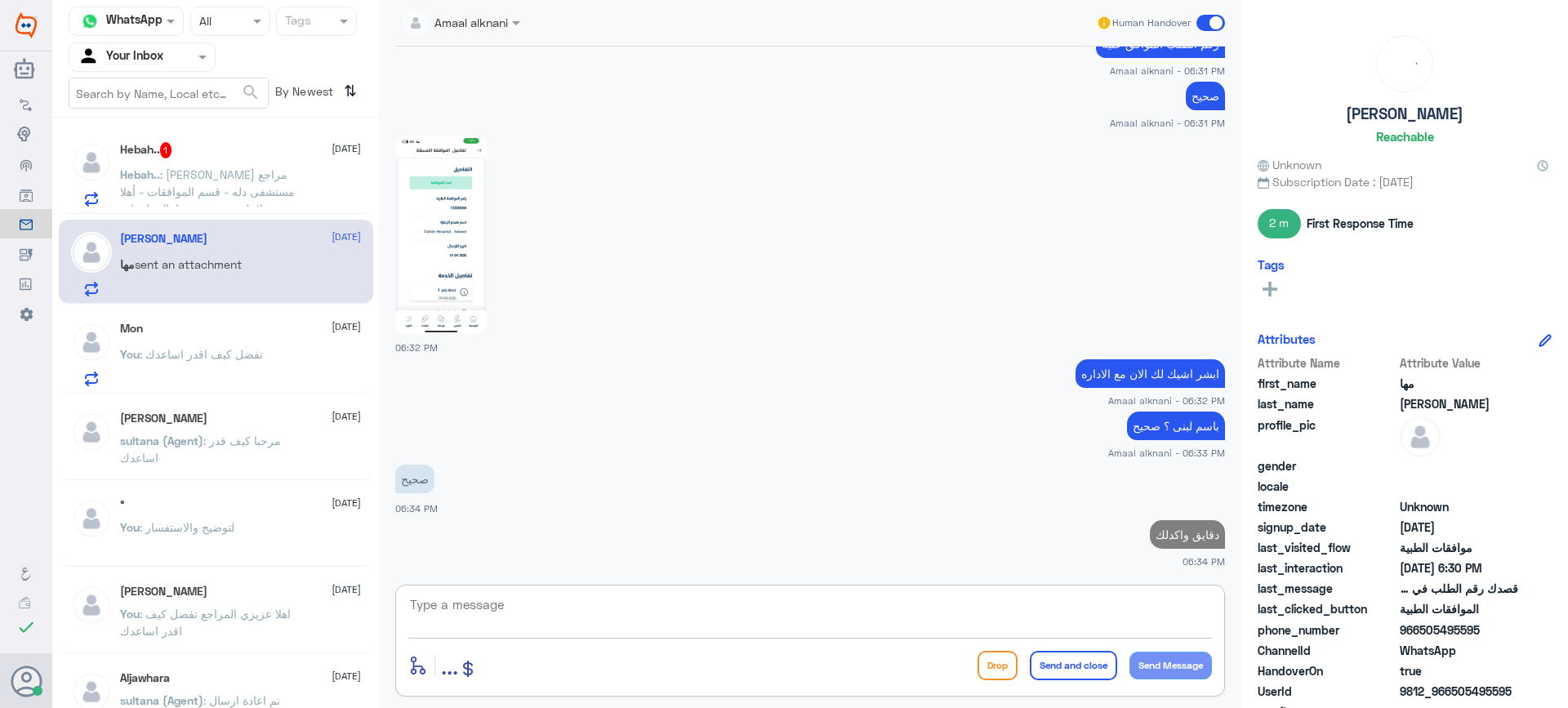
click at [238, 193] on span ": [PERSON_NAME] مراجع مستشفى دله - قسم الموافقات - أهلا وسهلا بك يرجى تزويدنا ب…" at bounding box center [208, 286] width 176 height 237
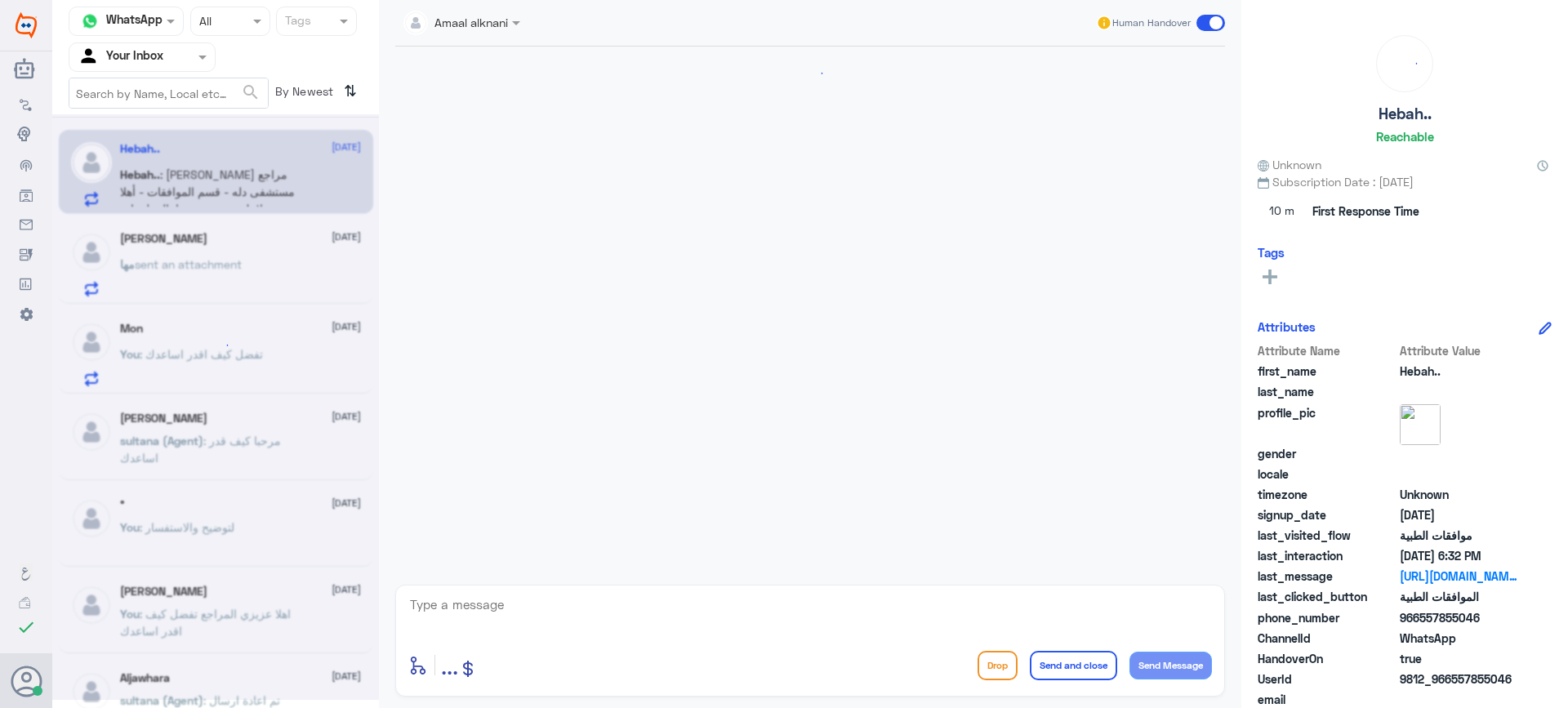
scroll to position [968, 0]
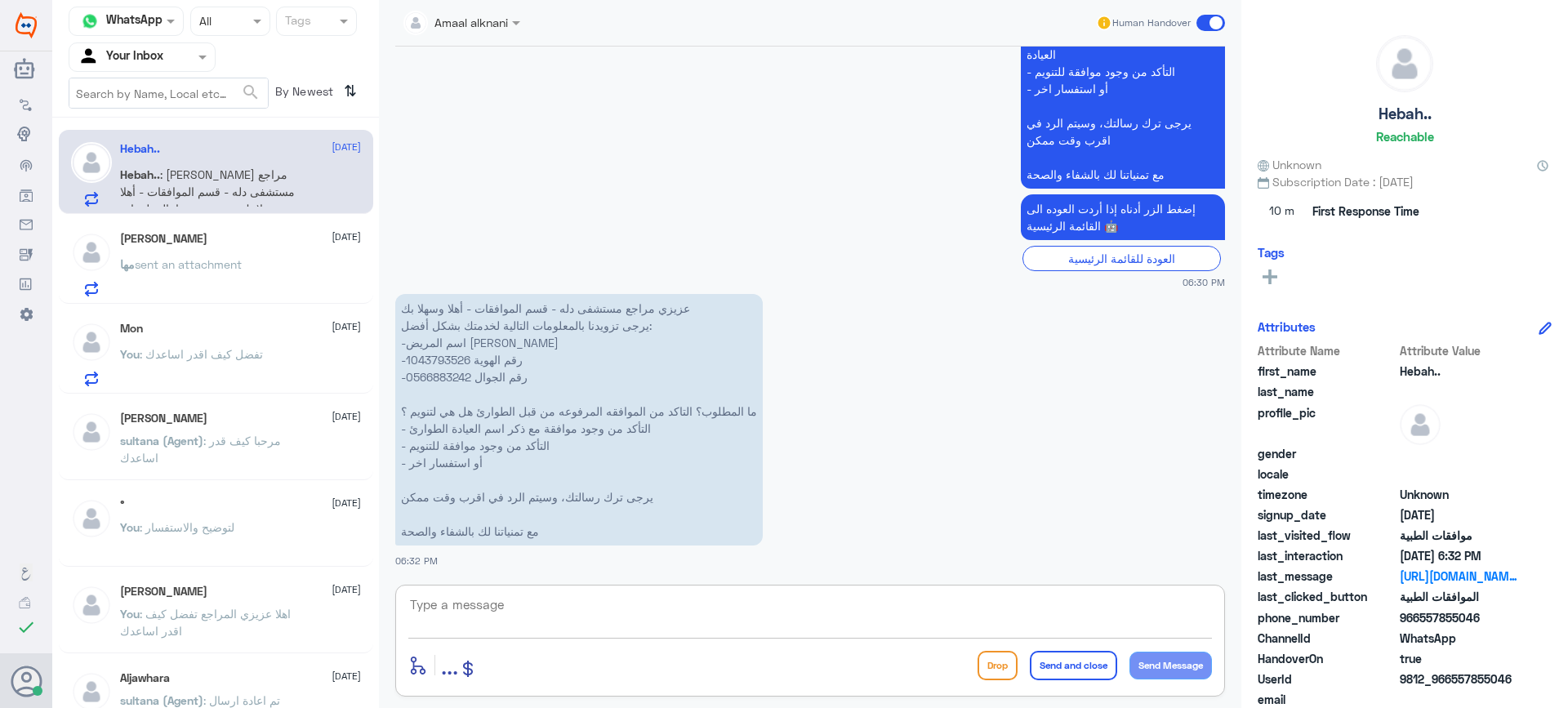
click at [483, 608] on textarea at bounding box center [811, 613] width 804 height 40
click at [457, 361] on p "عزيزي مراجع مستشفى دله - قسم الموافقات - أهلا وسهلا بك يرجى تزويدنا بالمعلومات …" at bounding box center [579, 419] width 368 height 251
copy p "1043793526"
click at [589, 614] on textarea at bounding box center [811, 613] width 804 height 40
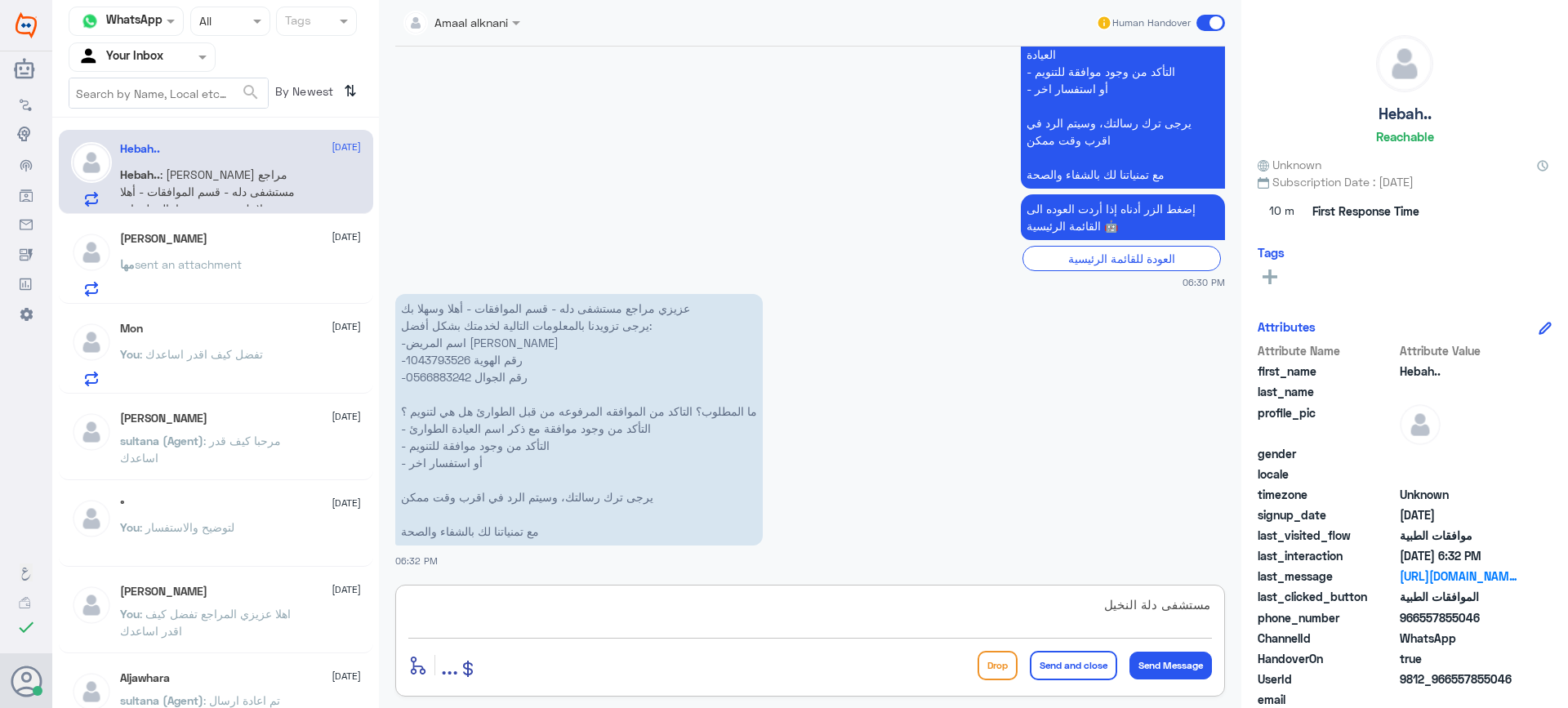
type textarea "مستشفى دلة النخيل ؟"
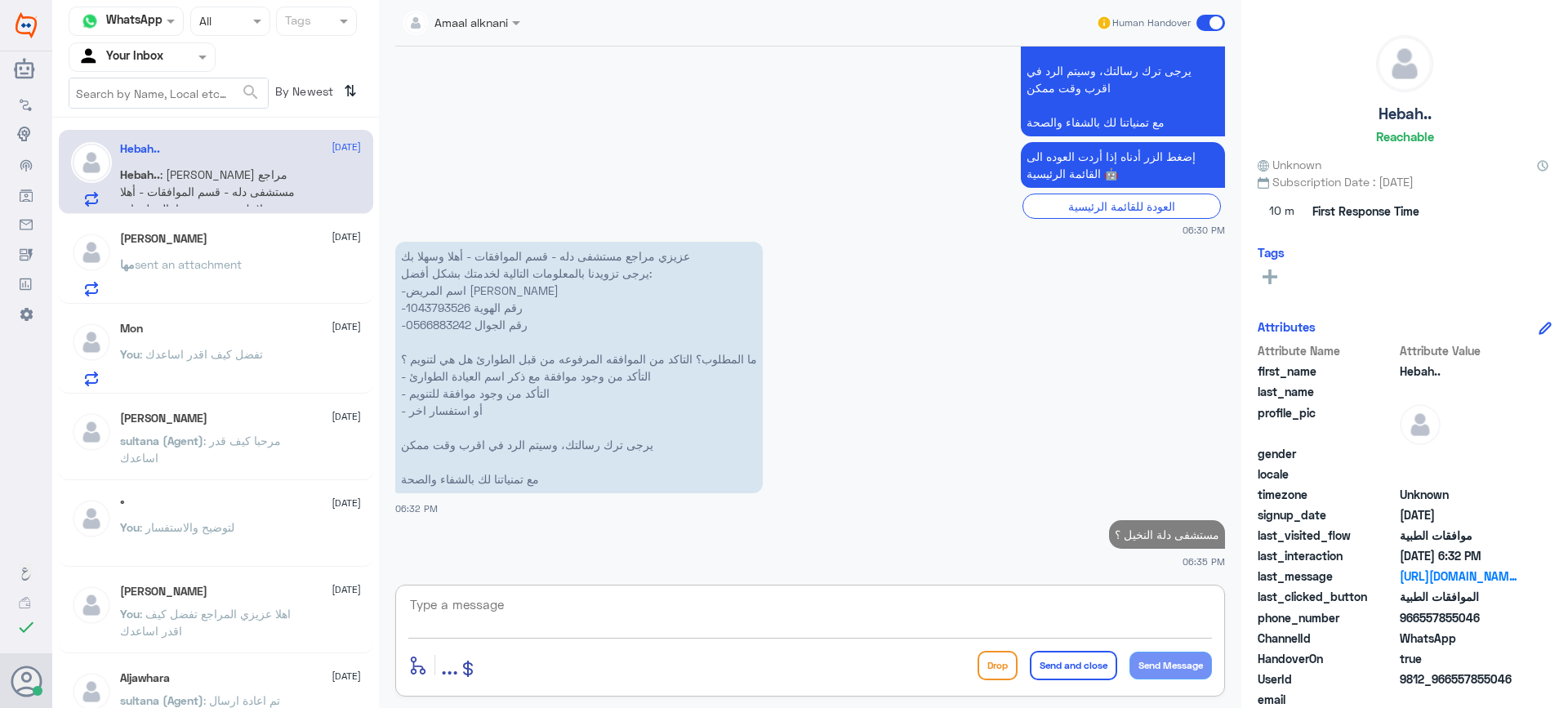
click at [438, 329] on p "عزيزي مراجع مستشفى دله - قسم الموافقات - أهلا وسهلا بك يرجى تزويدنا بالمعلومات …" at bounding box center [579, 367] width 368 height 251
copy p "0566883242"
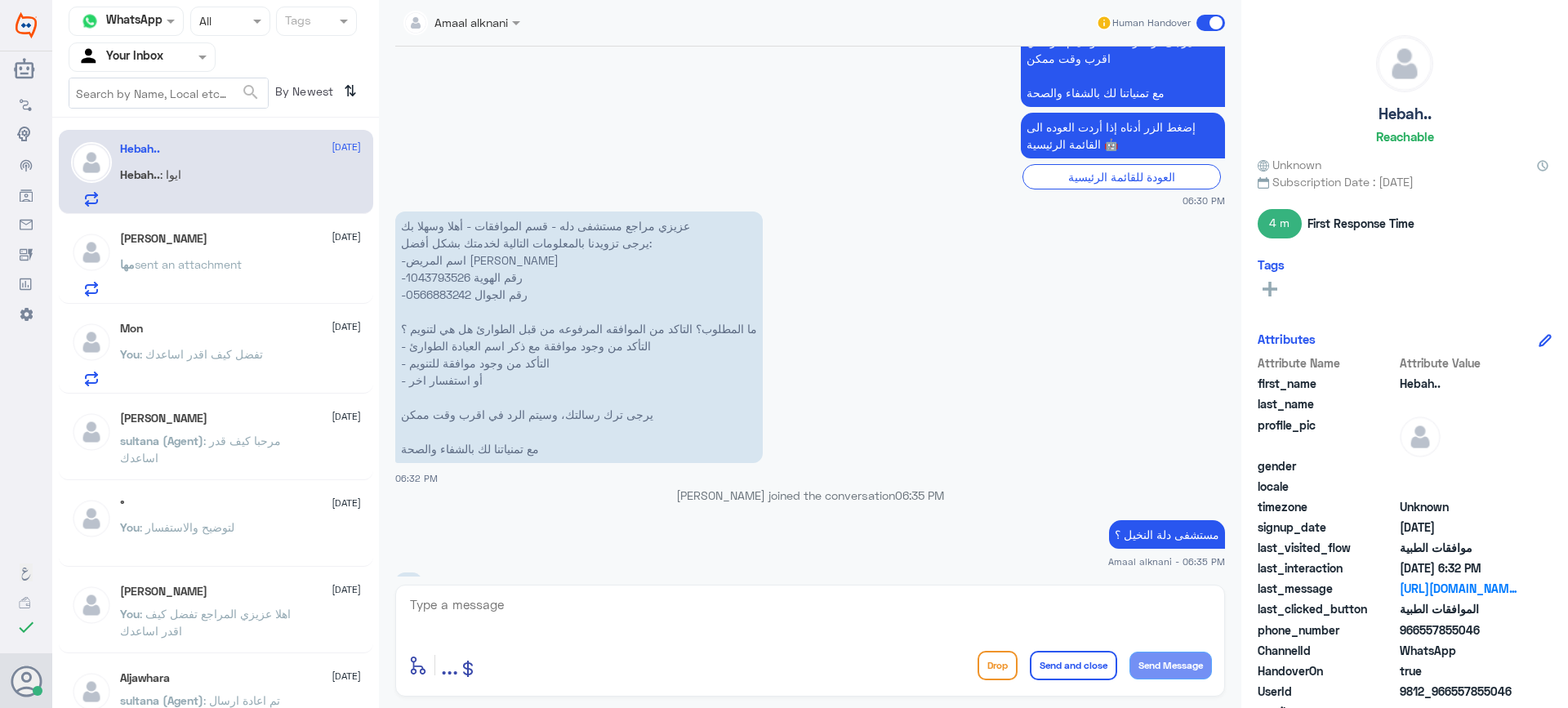
scroll to position [1075, 0]
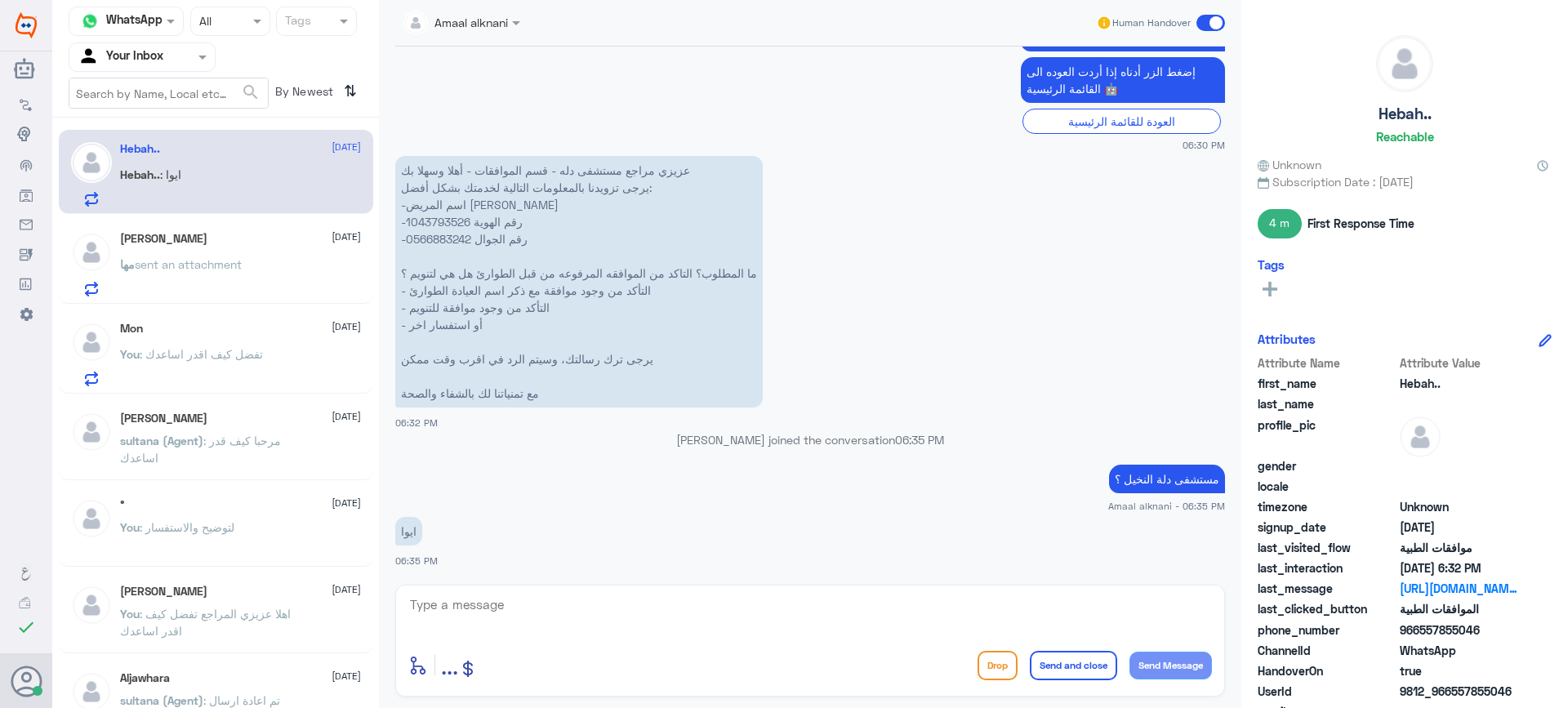
click at [439, 238] on p "عزيزي مراجع مستشفى دله - قسم الموافقات - أهلا وسهلا بك يرجى تزويدنا بالمعلومات …" at bounding box center [579, 281] width 368 height 251
copy p "0566883242"
click at [237, 259] on span "sent an attachment" at bounding box center [188, 264] width 107 height 14
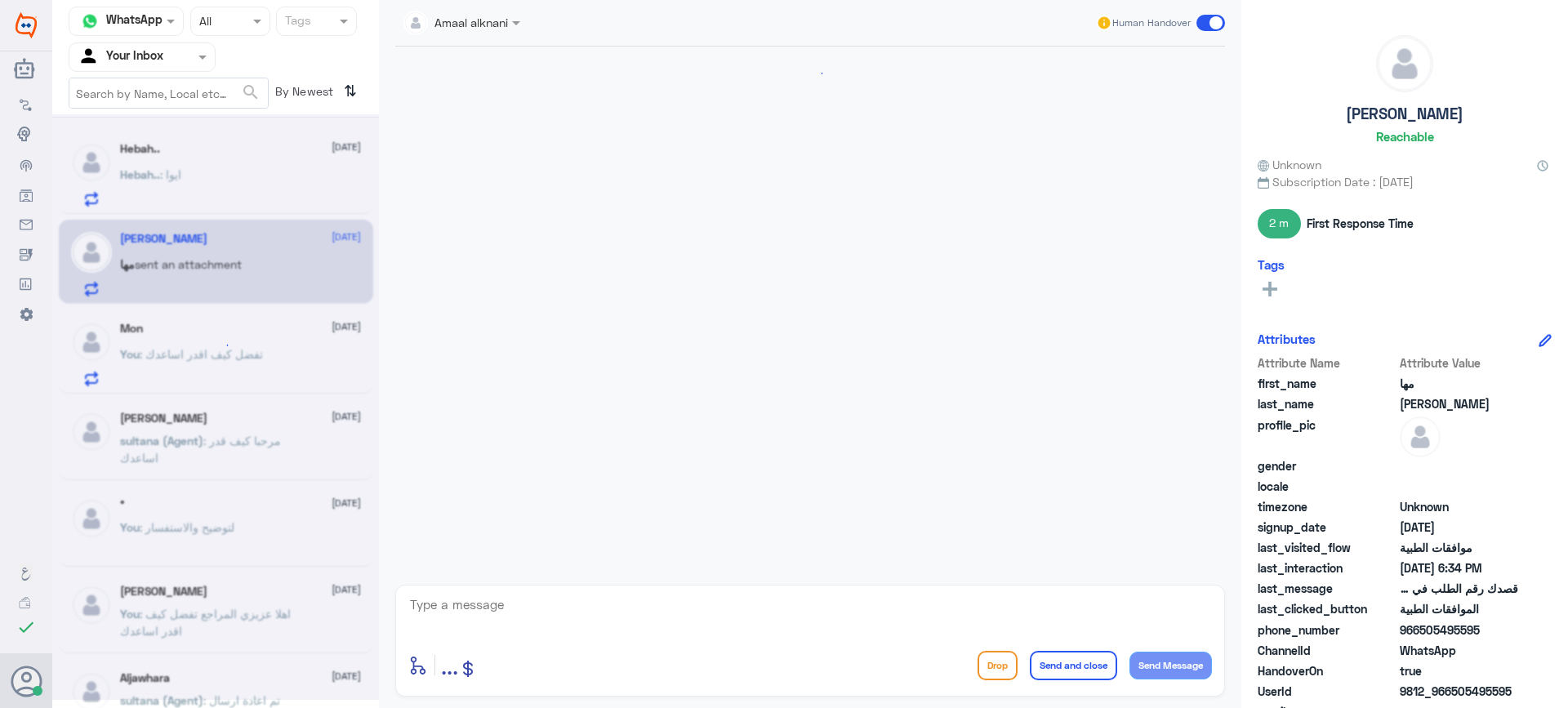
scroll to position [1088, 0]
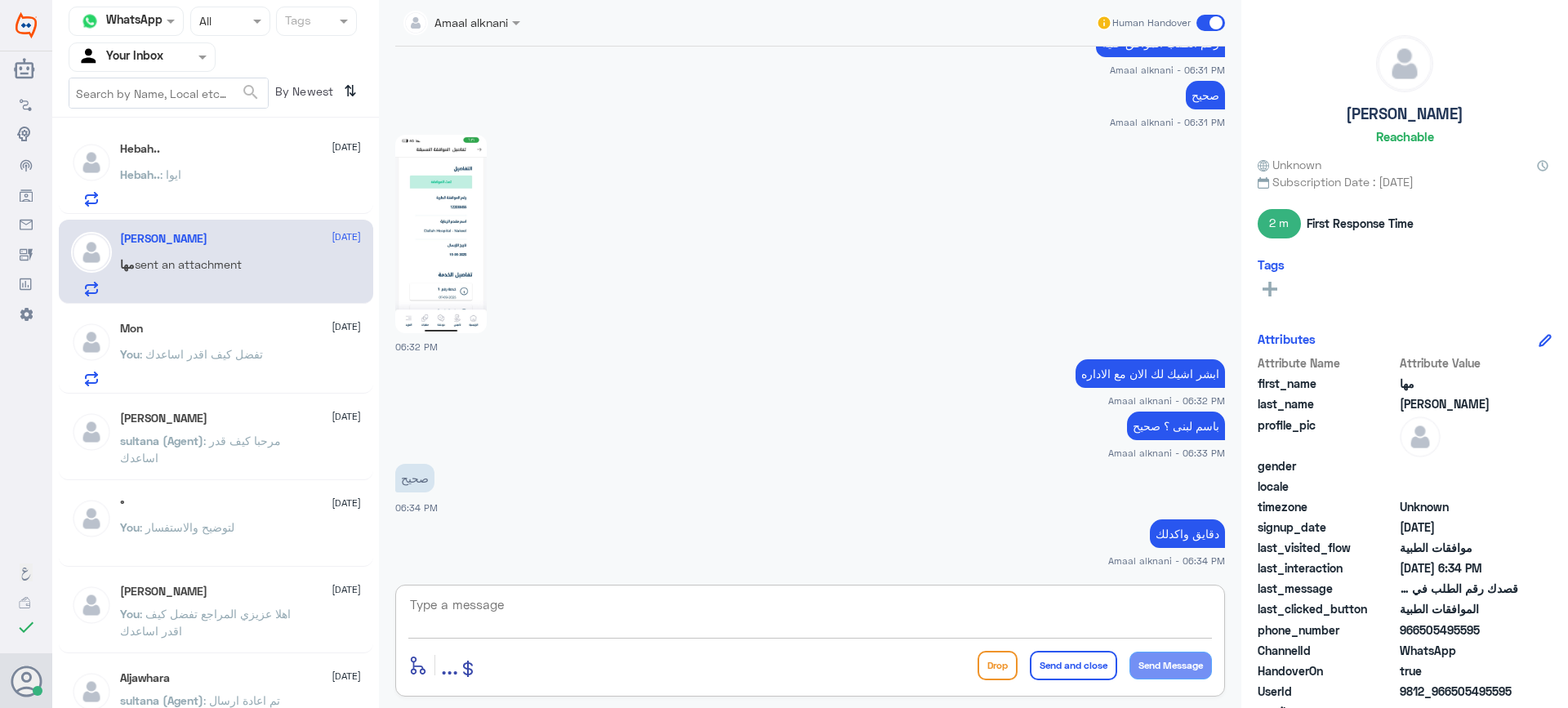
click at [553, 609] on textarea at bounding box center [811, 613] width 804 height 40
type textarea "لديكم موافقة لمدة 7 ايام صحيح"
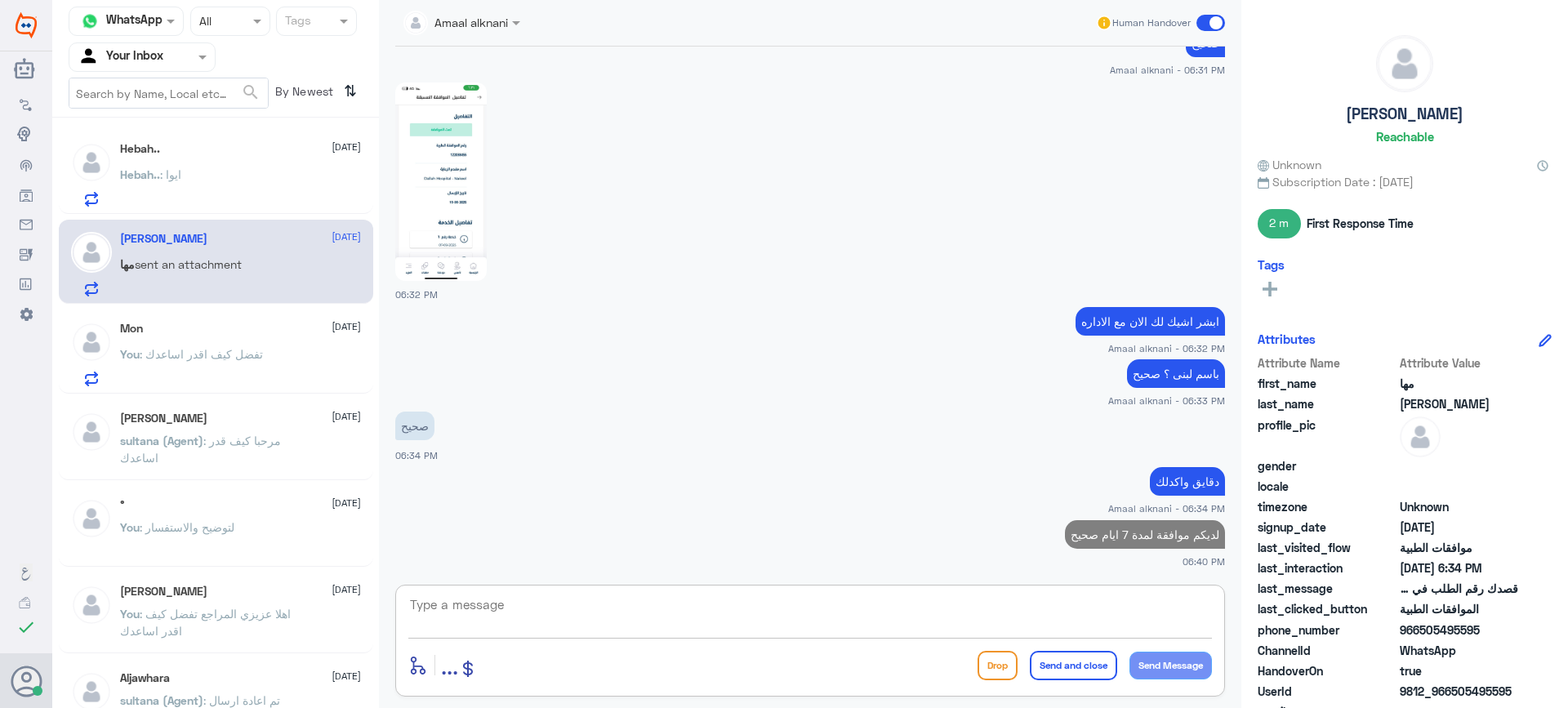
click at [788, 608] on textarea at bounding box center [811, 613] width 804 height 40
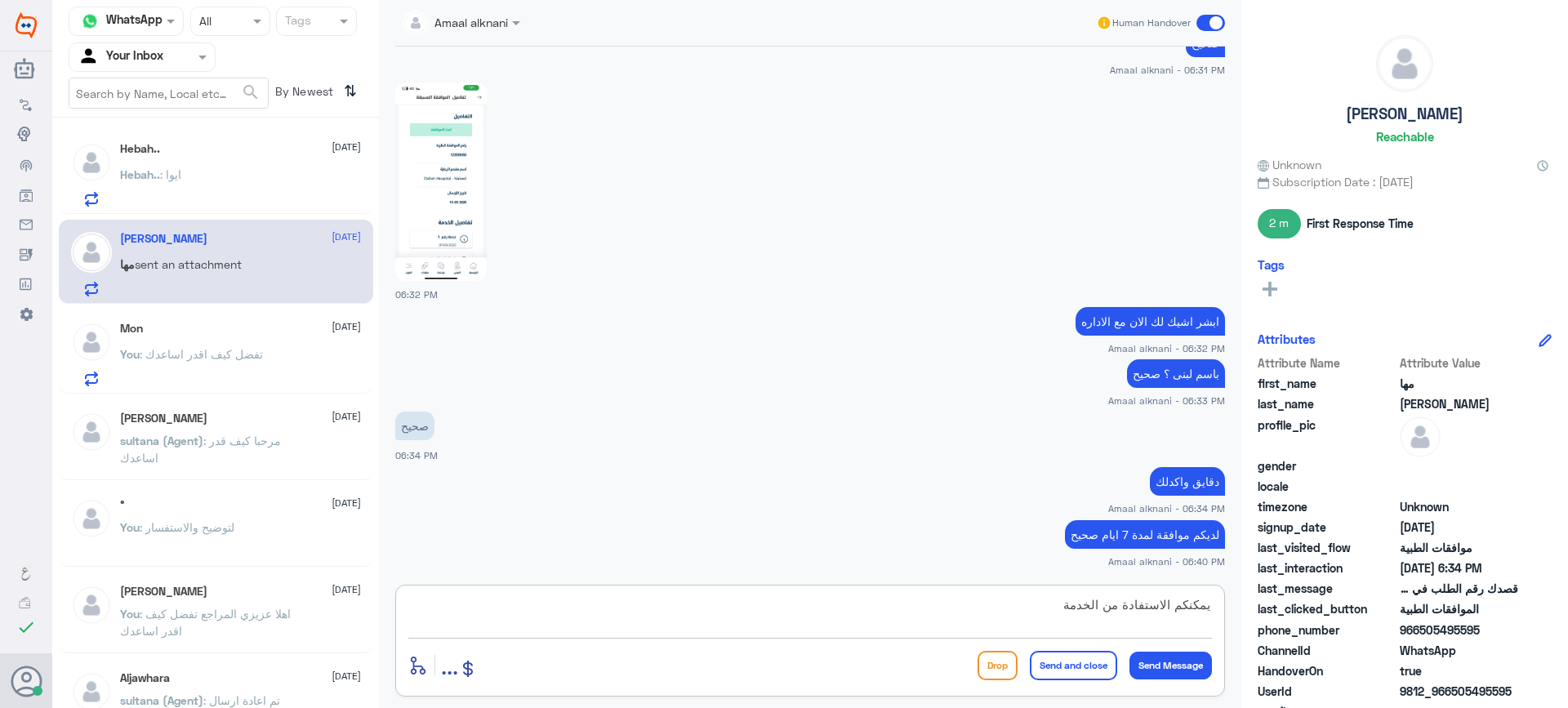
type textarea "يمكنكم الاستفادة من الخدمة"
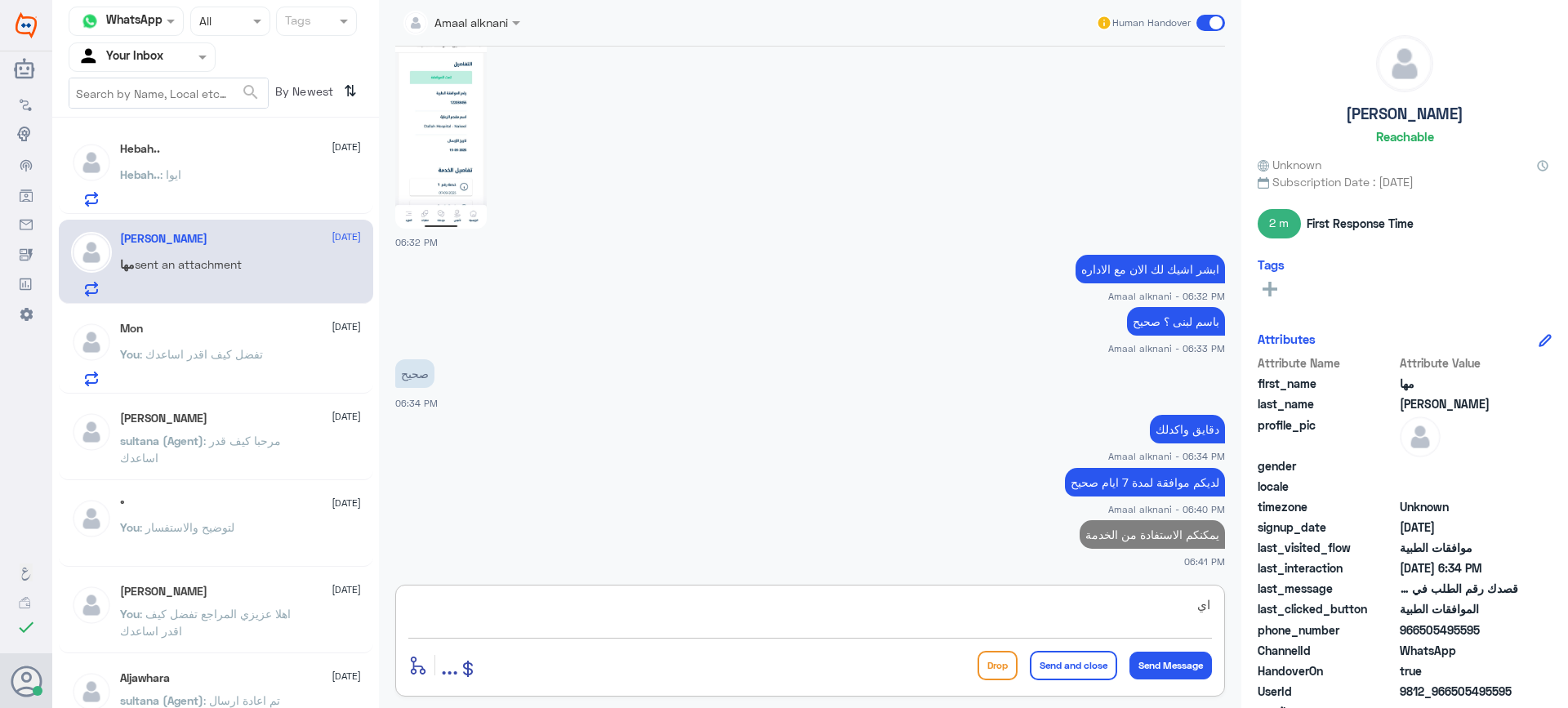
type textarea "ا"
click at [184, 189] on div "Hebah.. : ايوا" at bounding box center [240, 187] width 241 height 37
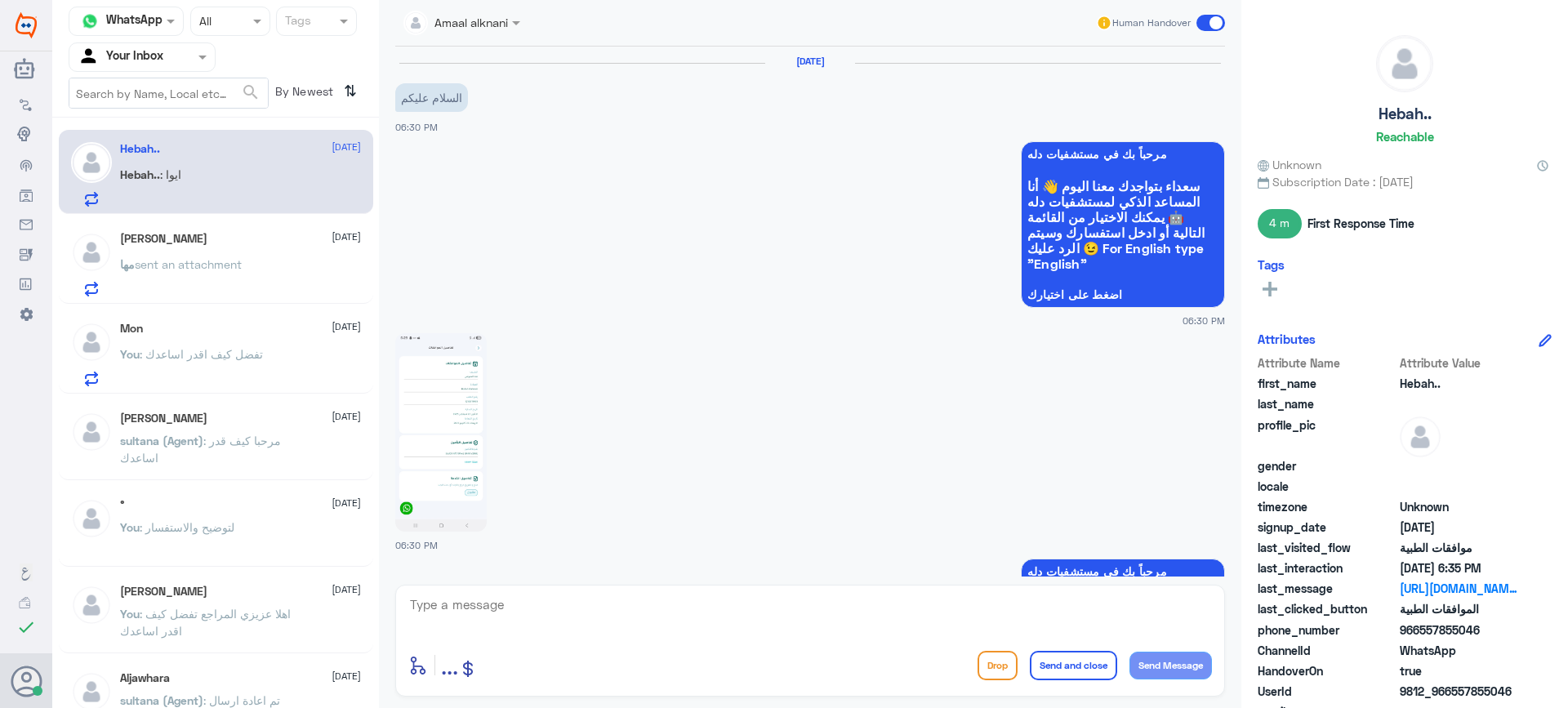
scroll to position [1106, 0]
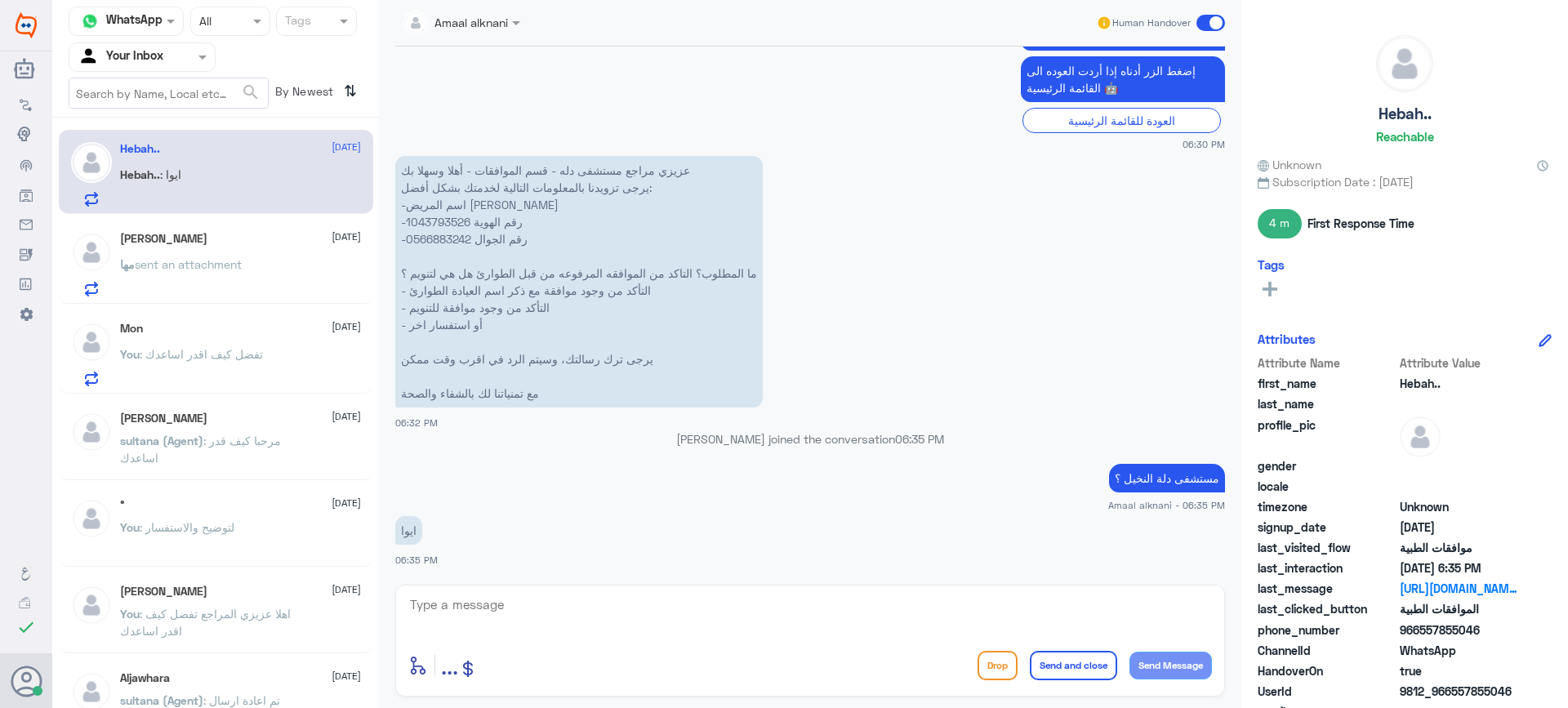
click at [442, 233] on p "عزيزي مراجع مستشفى دله - قسم الموافقات - أهلا وسهلا بك يرجى تزويدنا بالمعلومات …" at bounding box center [579, 281] width 368 height 251
copy p "0566883242"
click at [568, 618] on textarea at bounding box center [811, 613] width 804 height 40
type textarea "تمت الموافقة ع العملية"
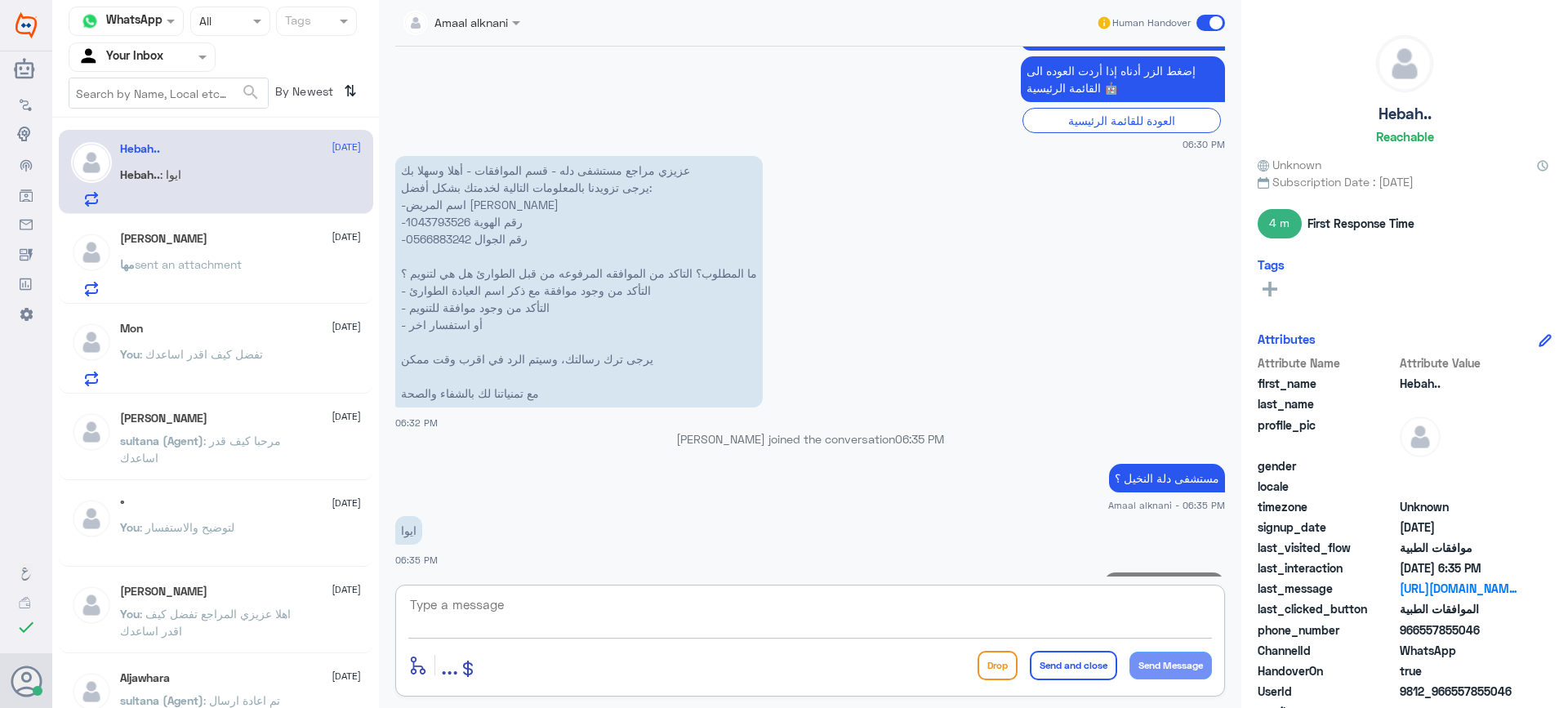
scroll to position [1158, 0]
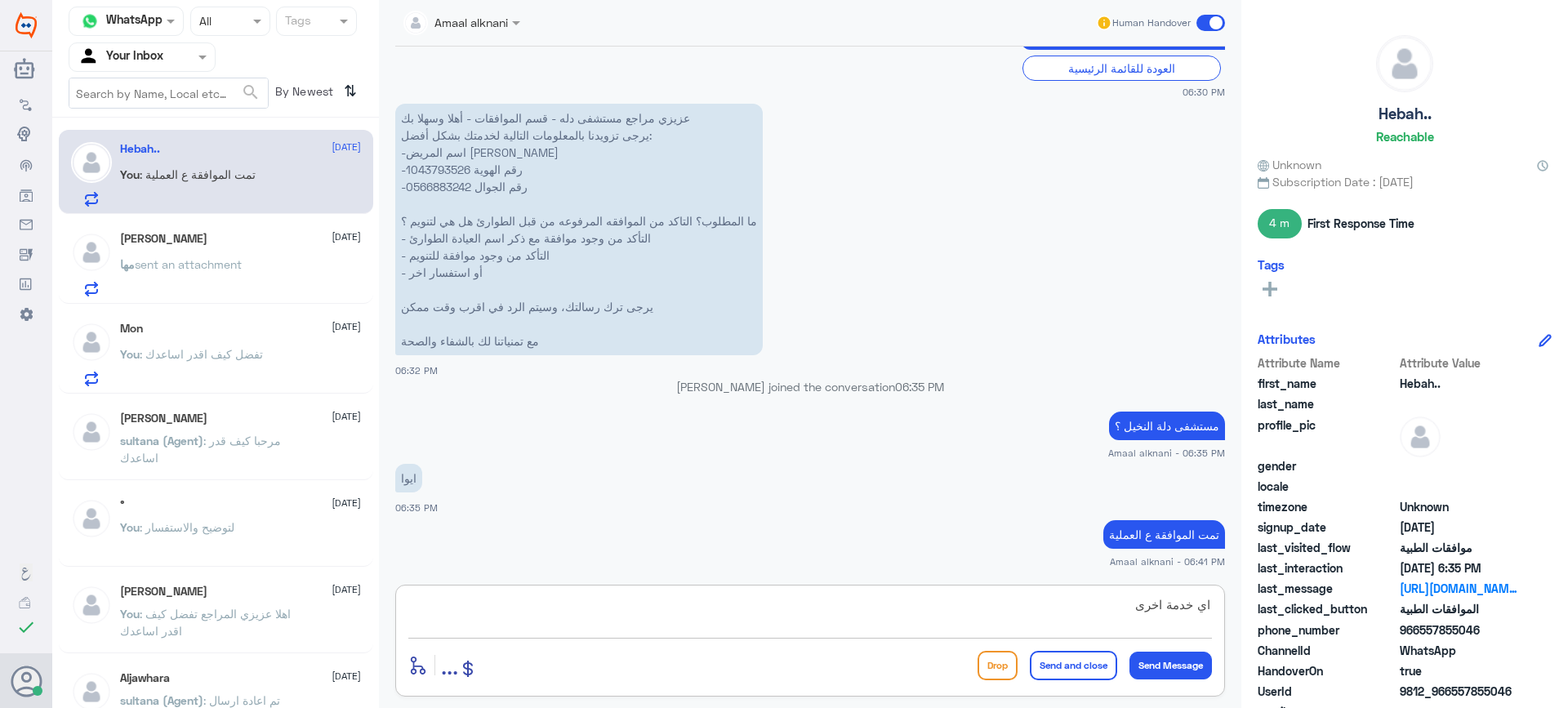
type textarea "اي خدمة اخرى ؟"
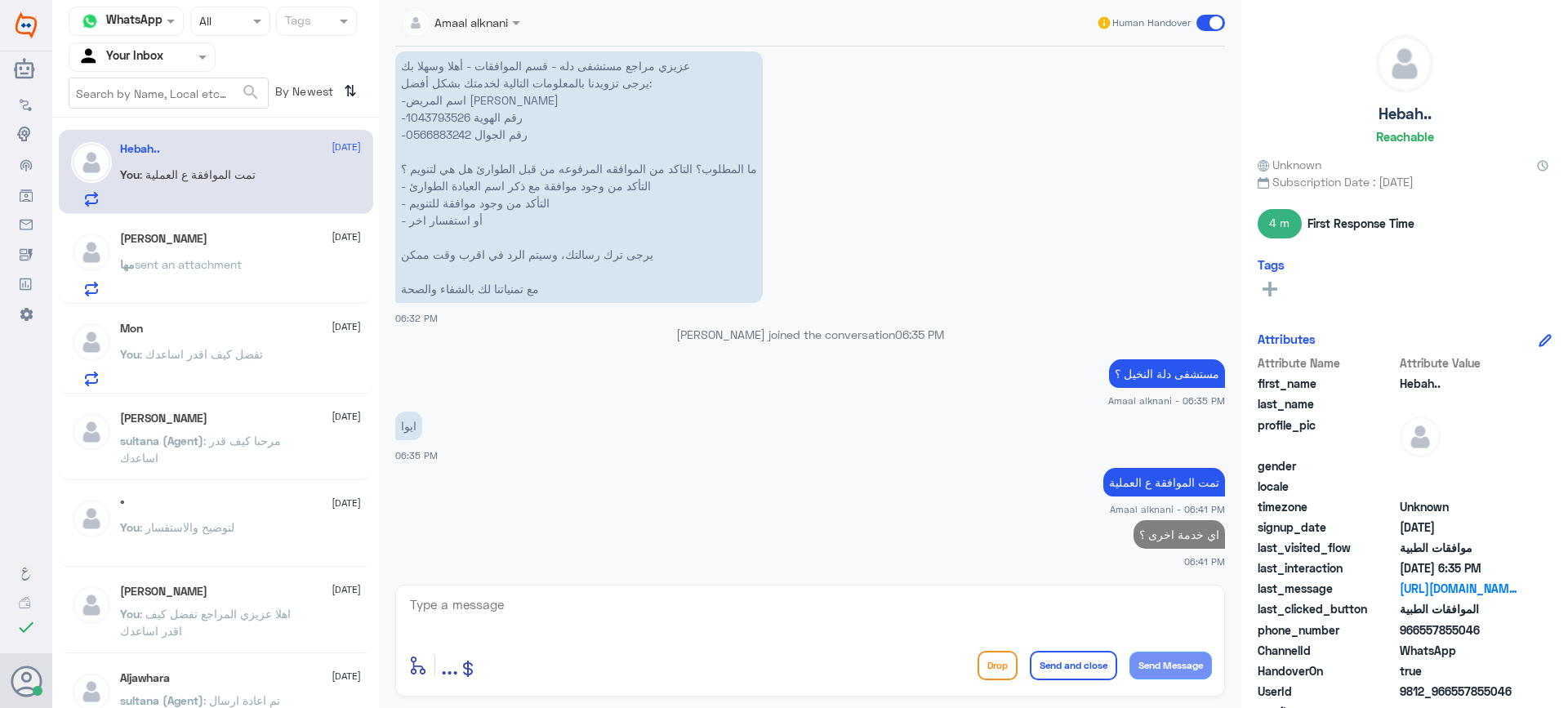
click at [237, 263] on span "sent an attachment" at bounding box center [188, 264] width 107 height 14
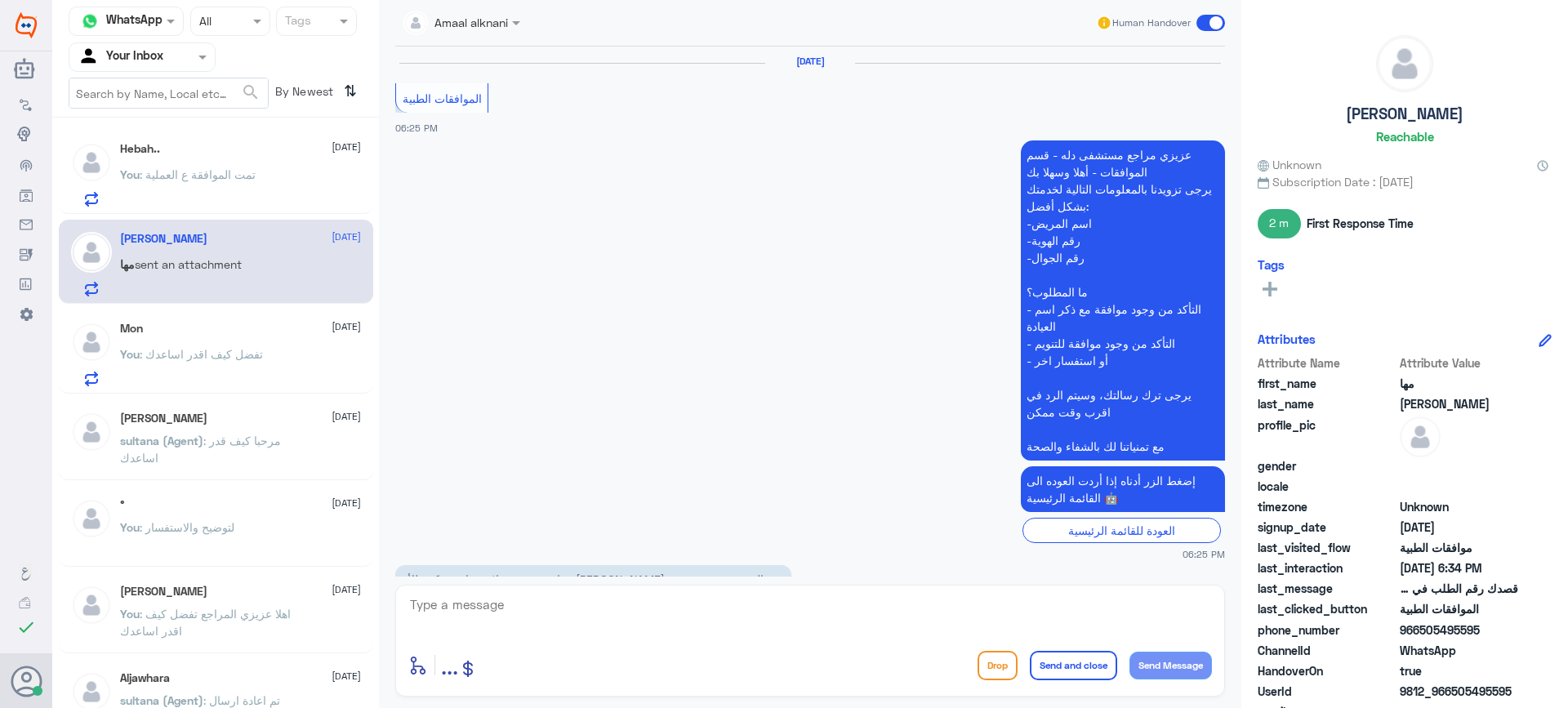
scroll to position [1159, 0]
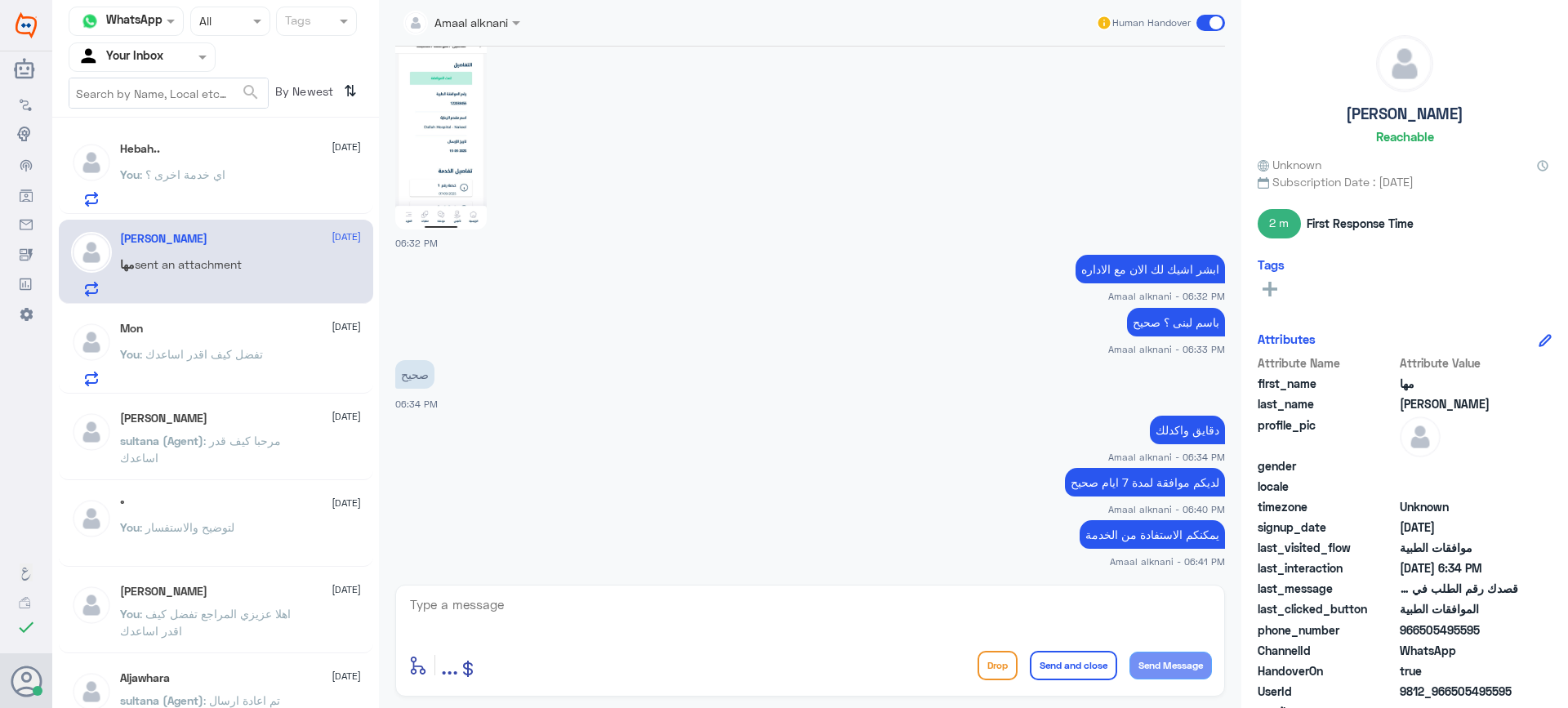
click at [652, 610] on textarea at bounding box center [811, 613] width 804 height 40
click at [306, 171] on div "Hebah.. : شكرا" at bounding box center [240, 187] width 241 height 37
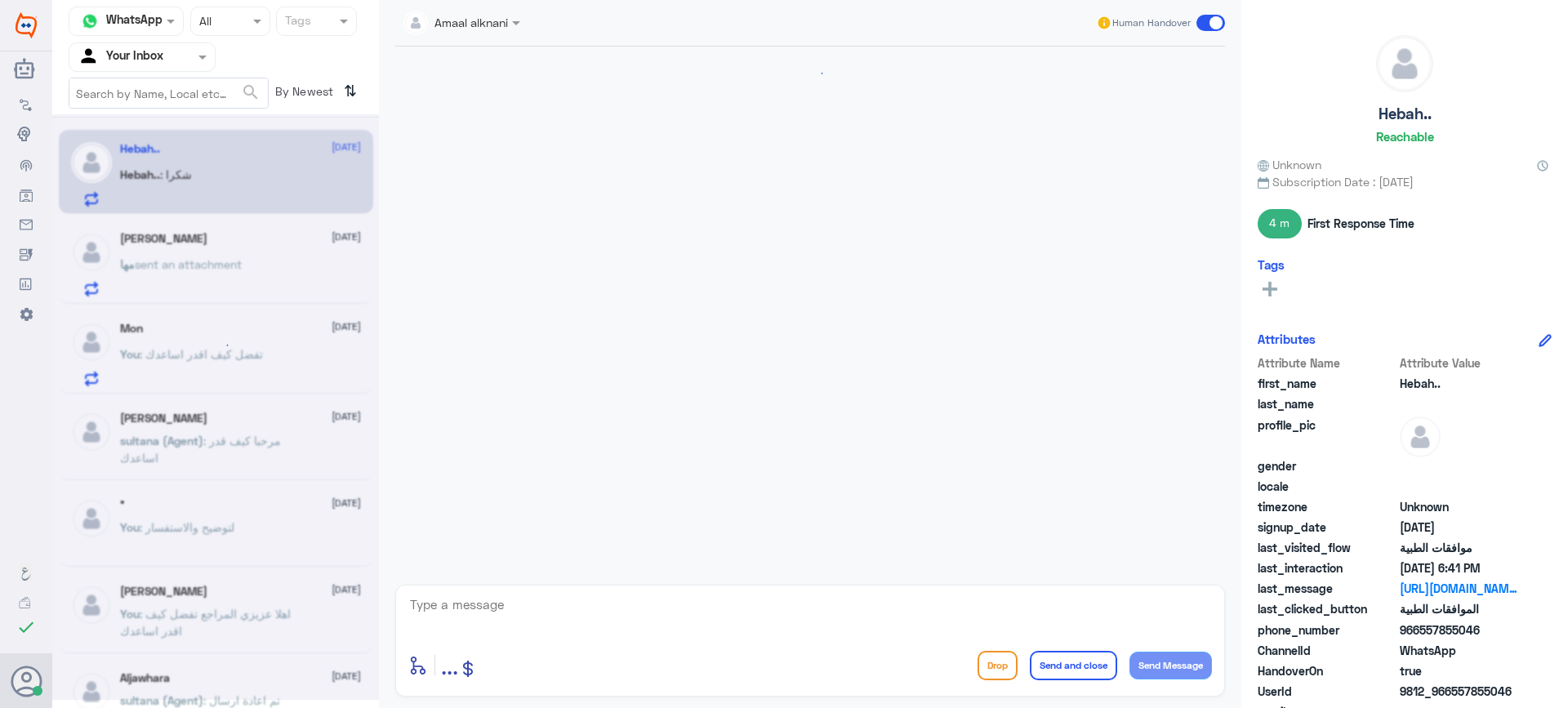
scroll to position [1266, 0]
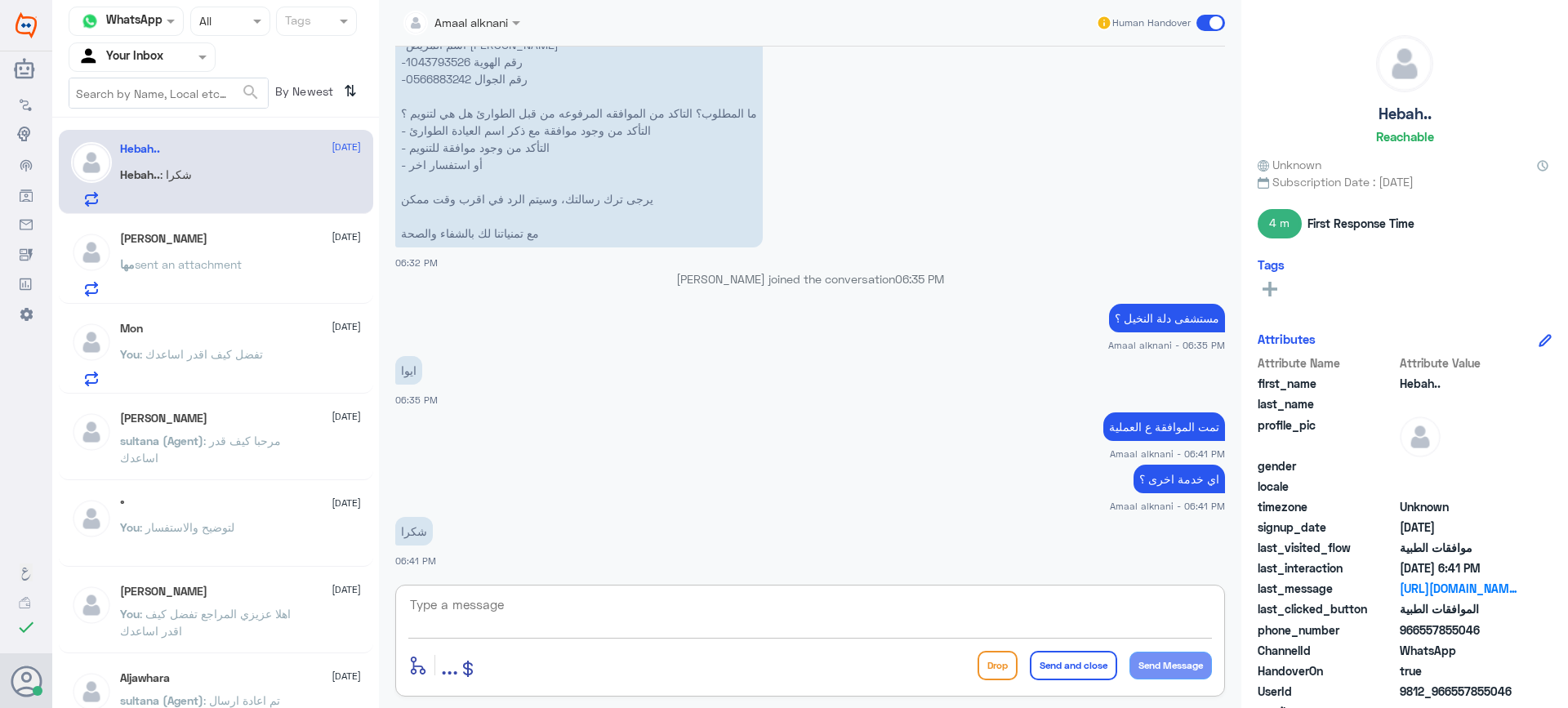
click at [485, 616] on textarea at bounding box center [811, 613] width 804 height 40
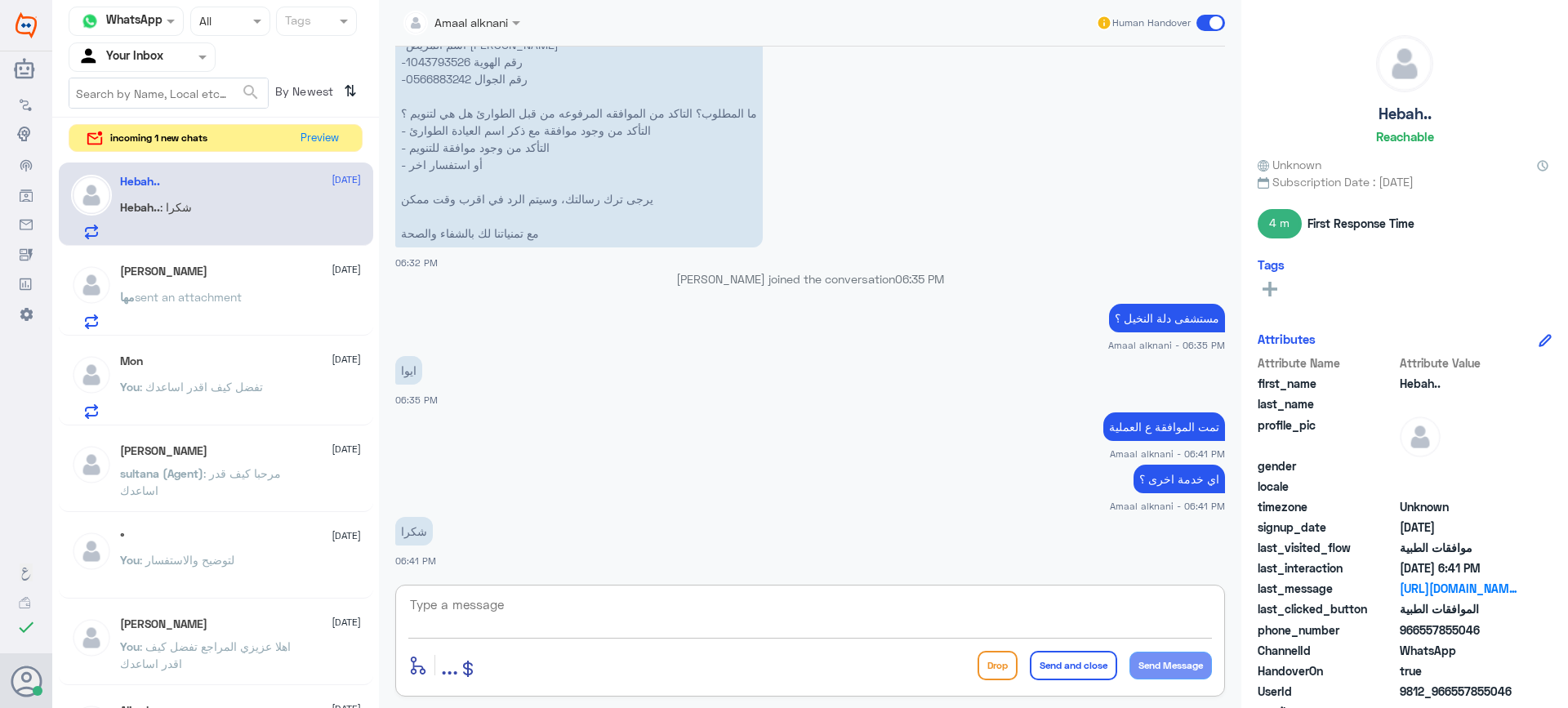
click at [485, 616] on textarea at bounding box center [811, 613] width 804 height 40
type textarea "قدامكم العافية"
click at [1081, 655] on button "Send and close" at bounding box center [1073, 665] width 88 height 30
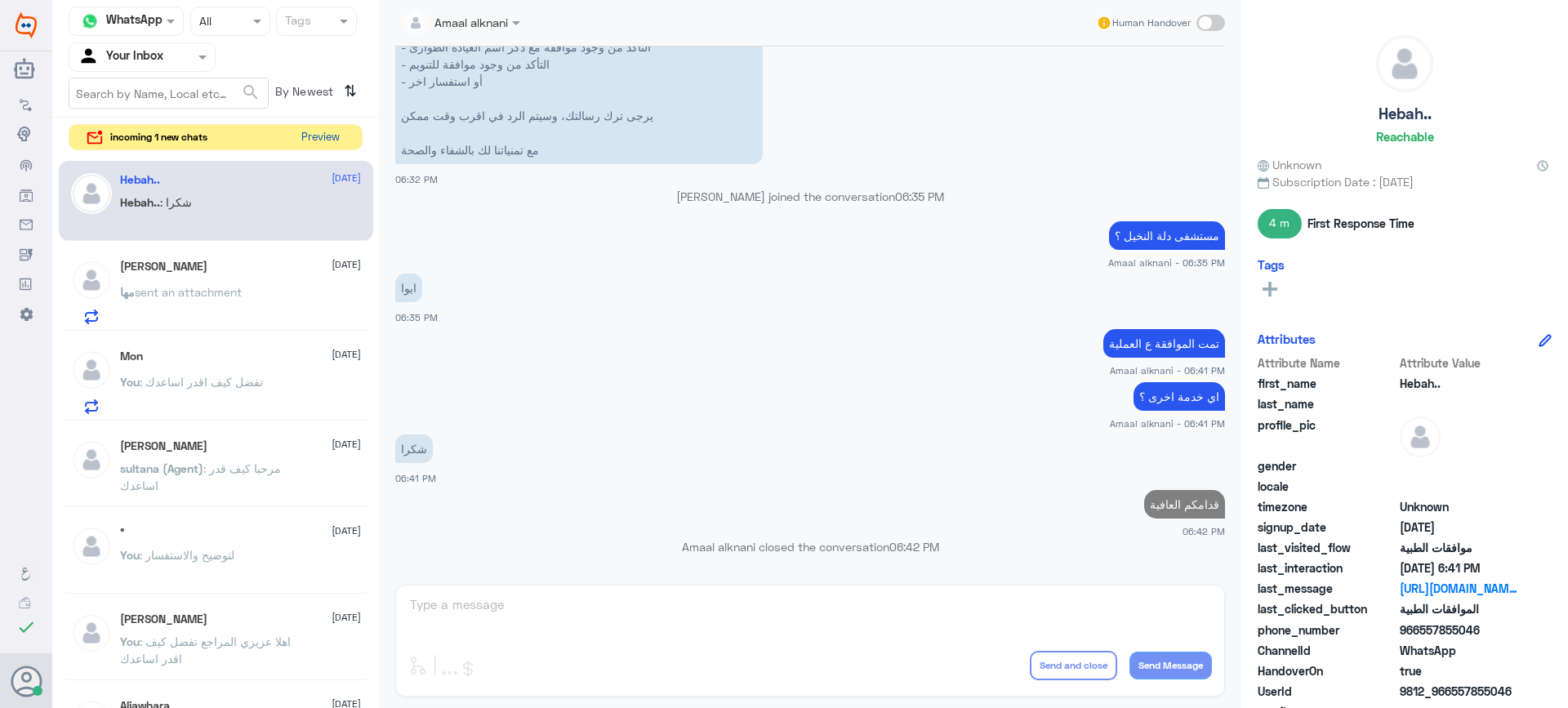
click at [329, 138] on button "Preview" at bounding box center [319, 138] width 50 height 26
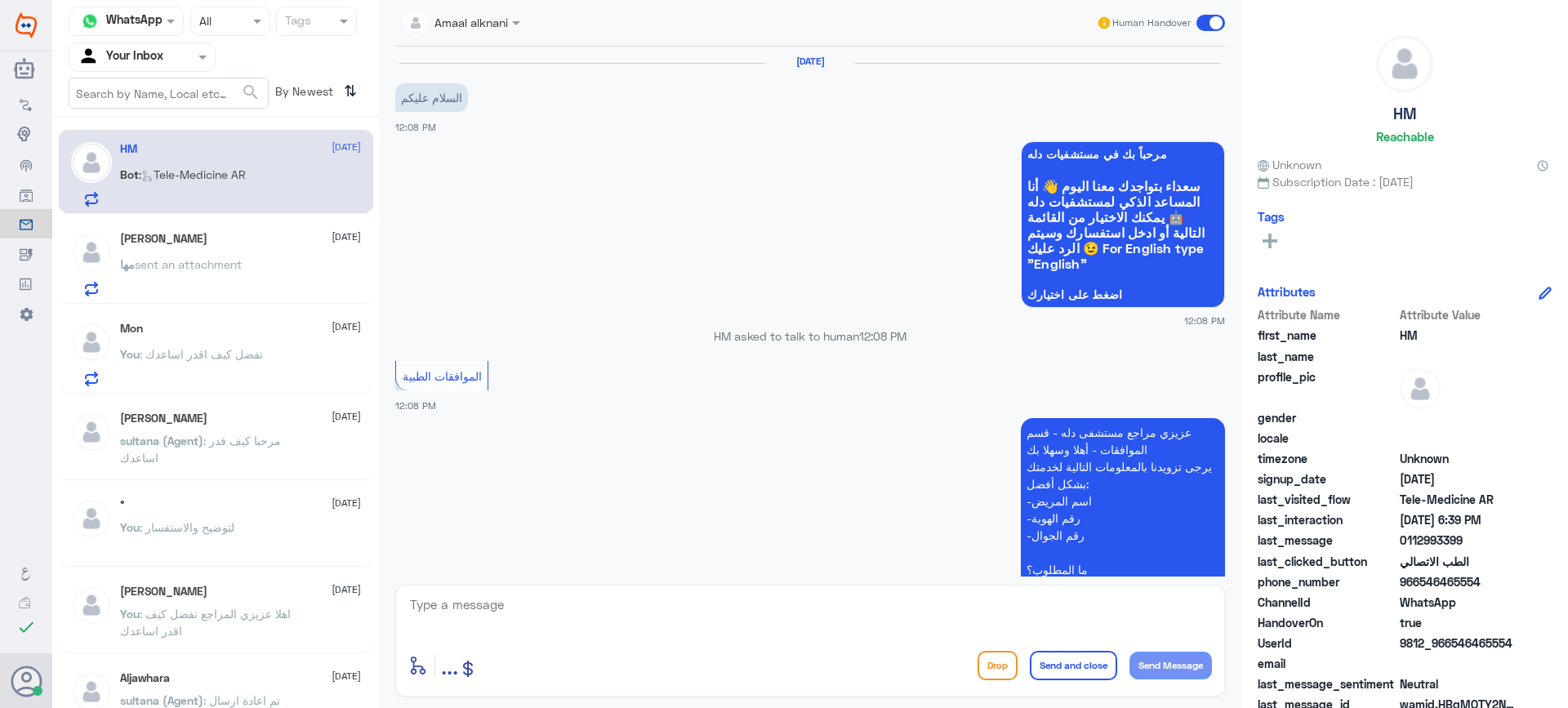
scroll to position [1079, 0]
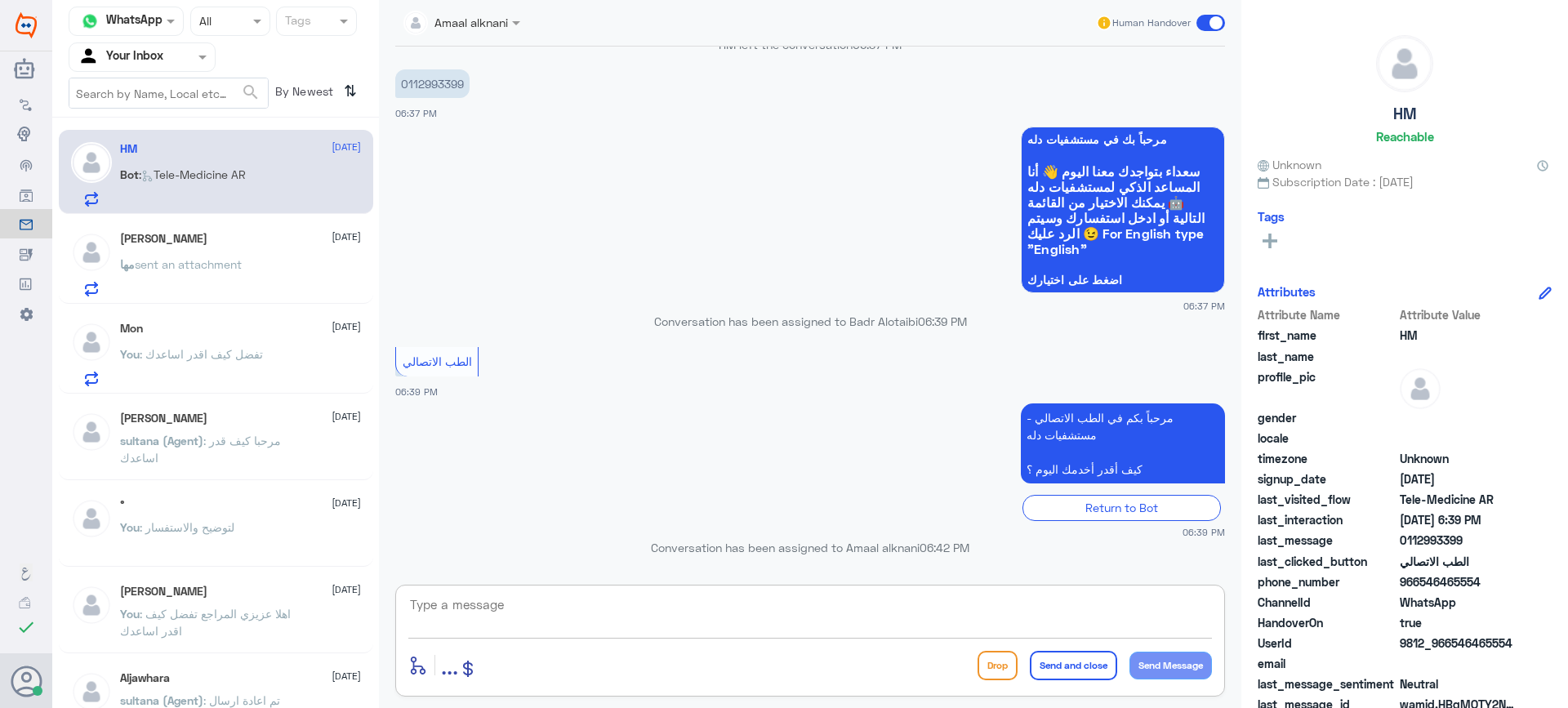
click at [462, 615] on textarea at bounding box center [811, 613] width 804 height 40
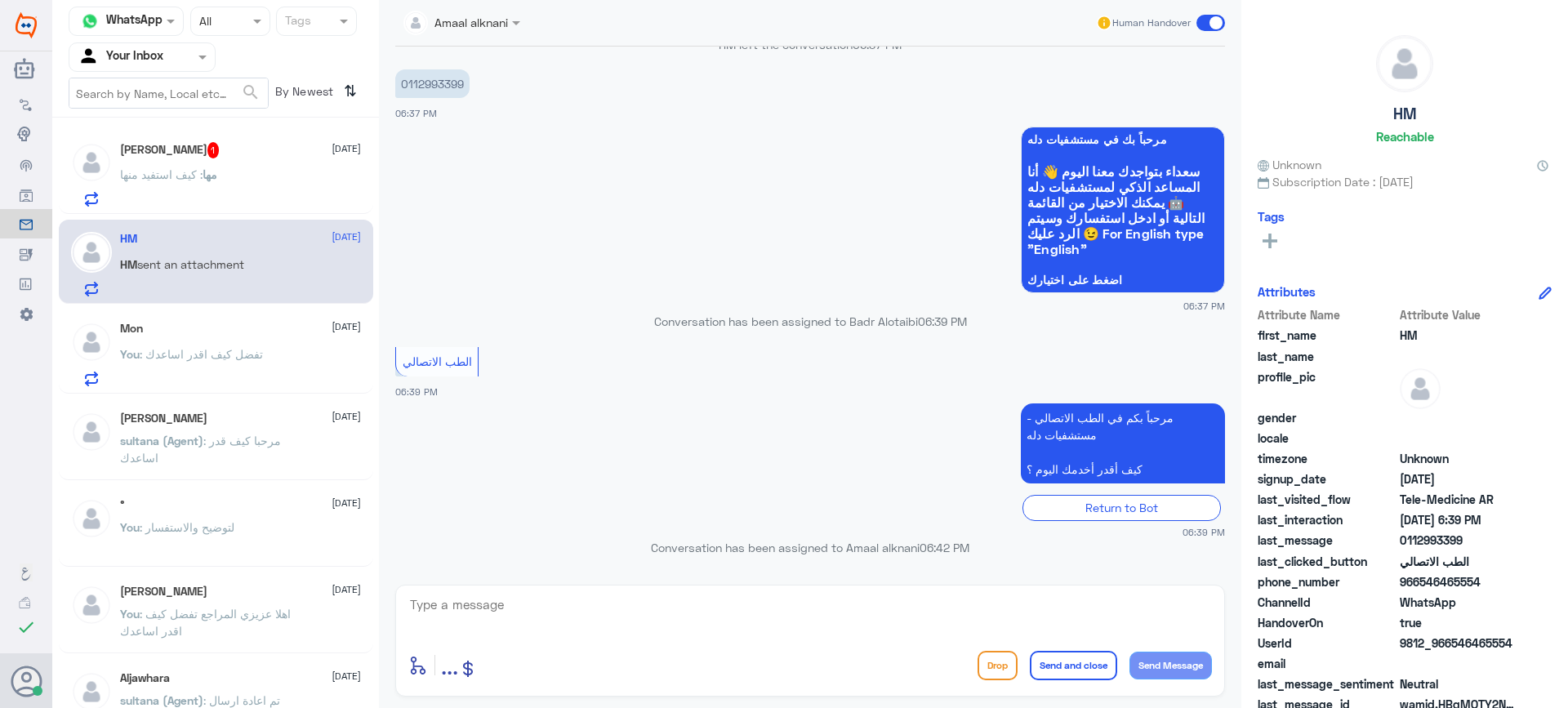
click at [216, 157] on div "[PERSON_NAME] 1 [DATE]" at bounding box center [240, 150] width 241 height 16
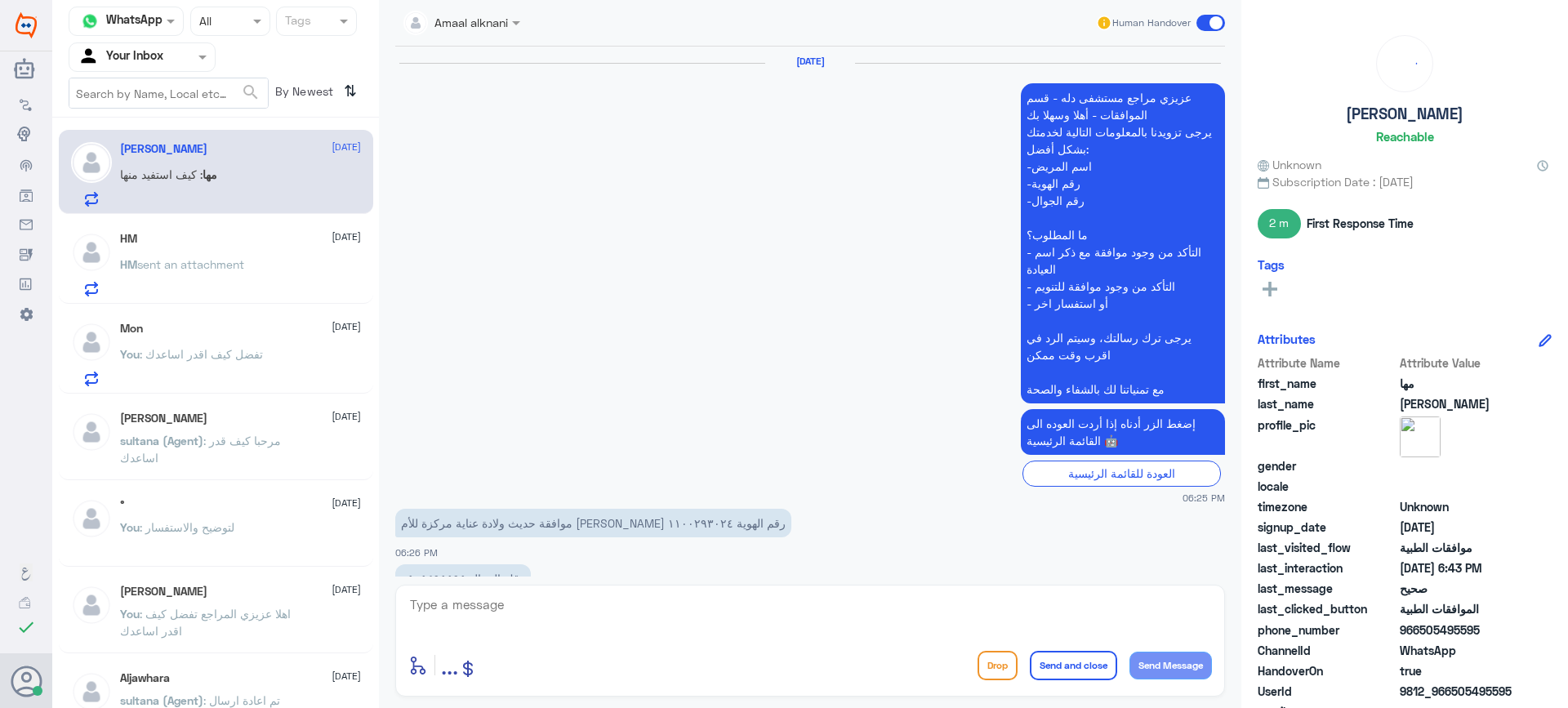
scroll to position [1158, 0]
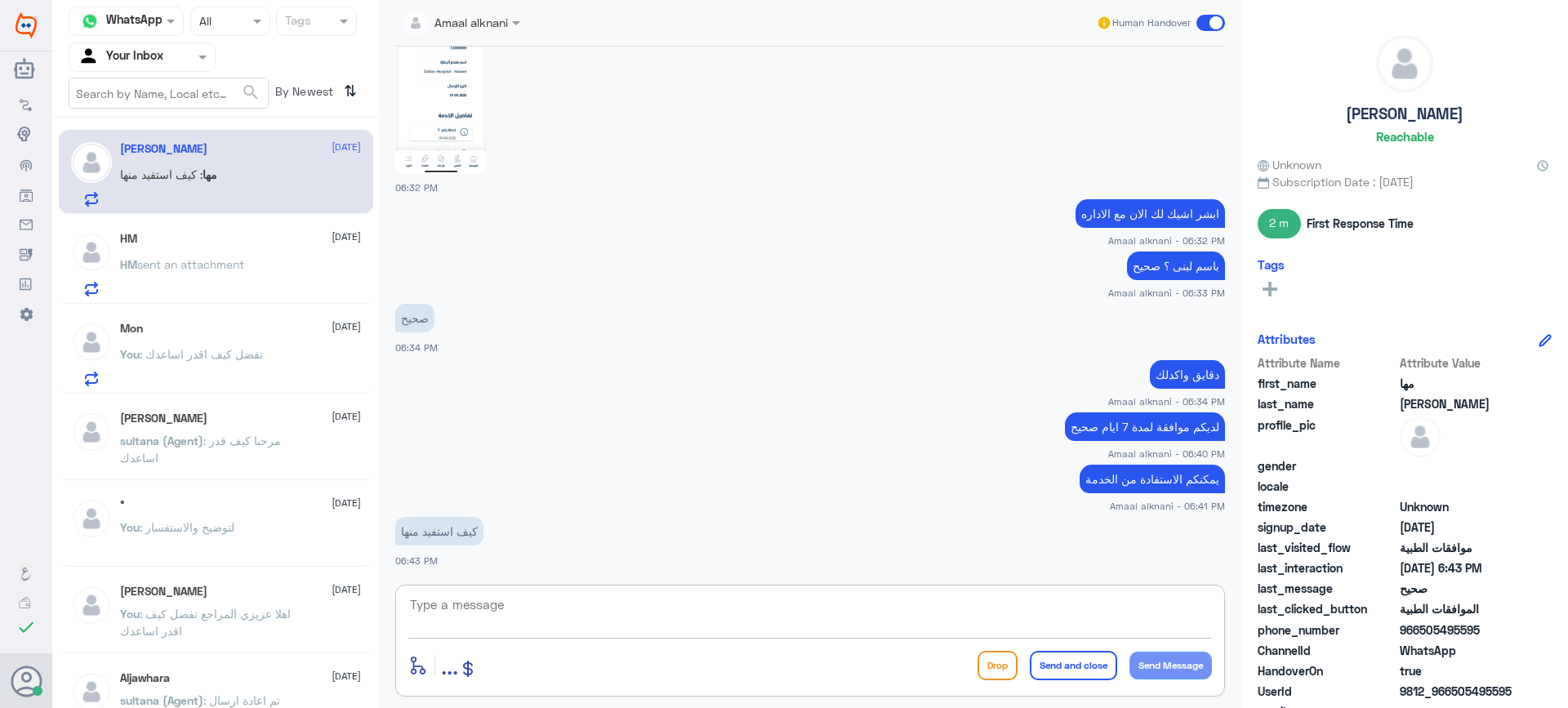
click at [525, 612] on textarea at bounding box center [811, 613] width 804 height 40
type textarea "لا اعرف ماهي الاجراءات بعد ذلك - تمت الموافقة ع 7 ايام"
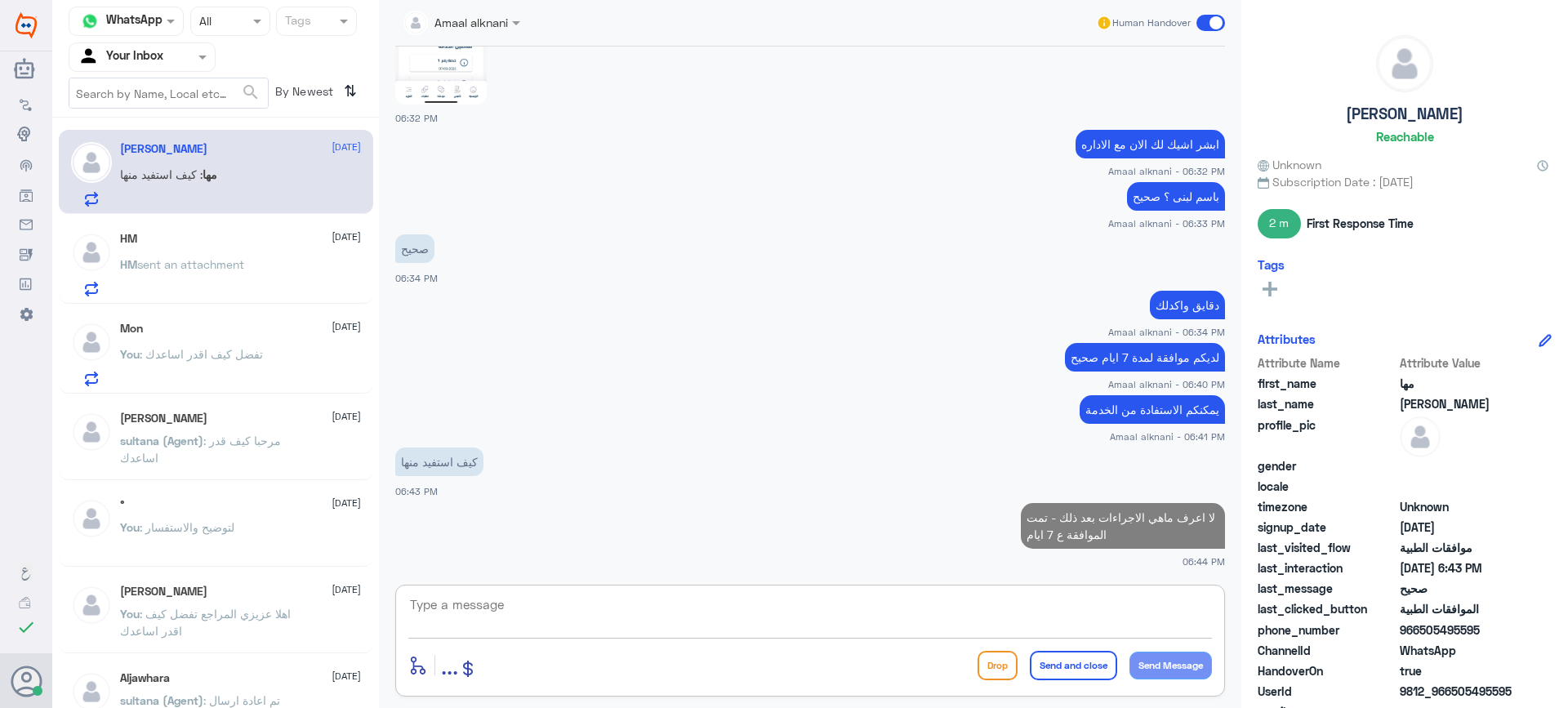
click at [748, 609] on textarea at bounding box center [811, 613] width 804 height 40
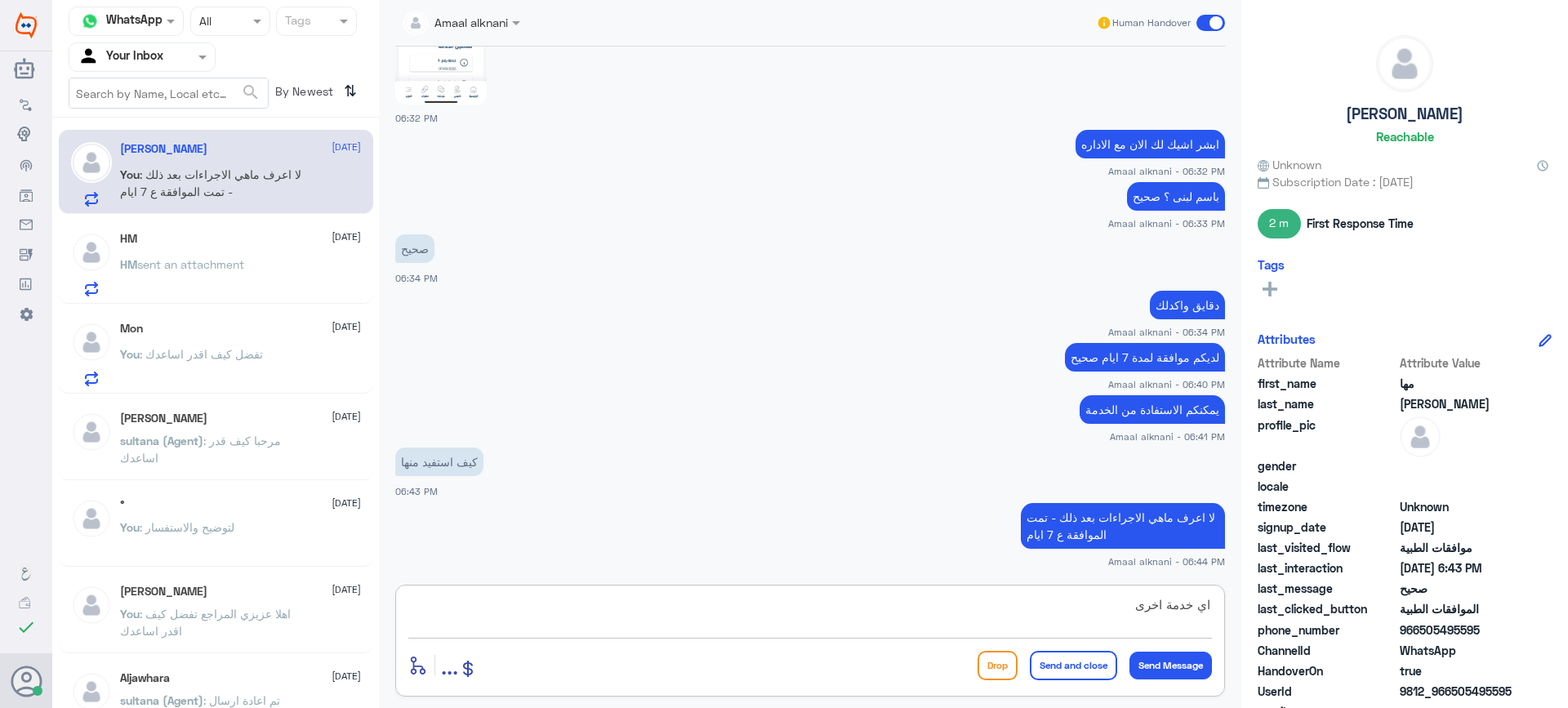
type textarea "اي خدمة اخرى ؟"
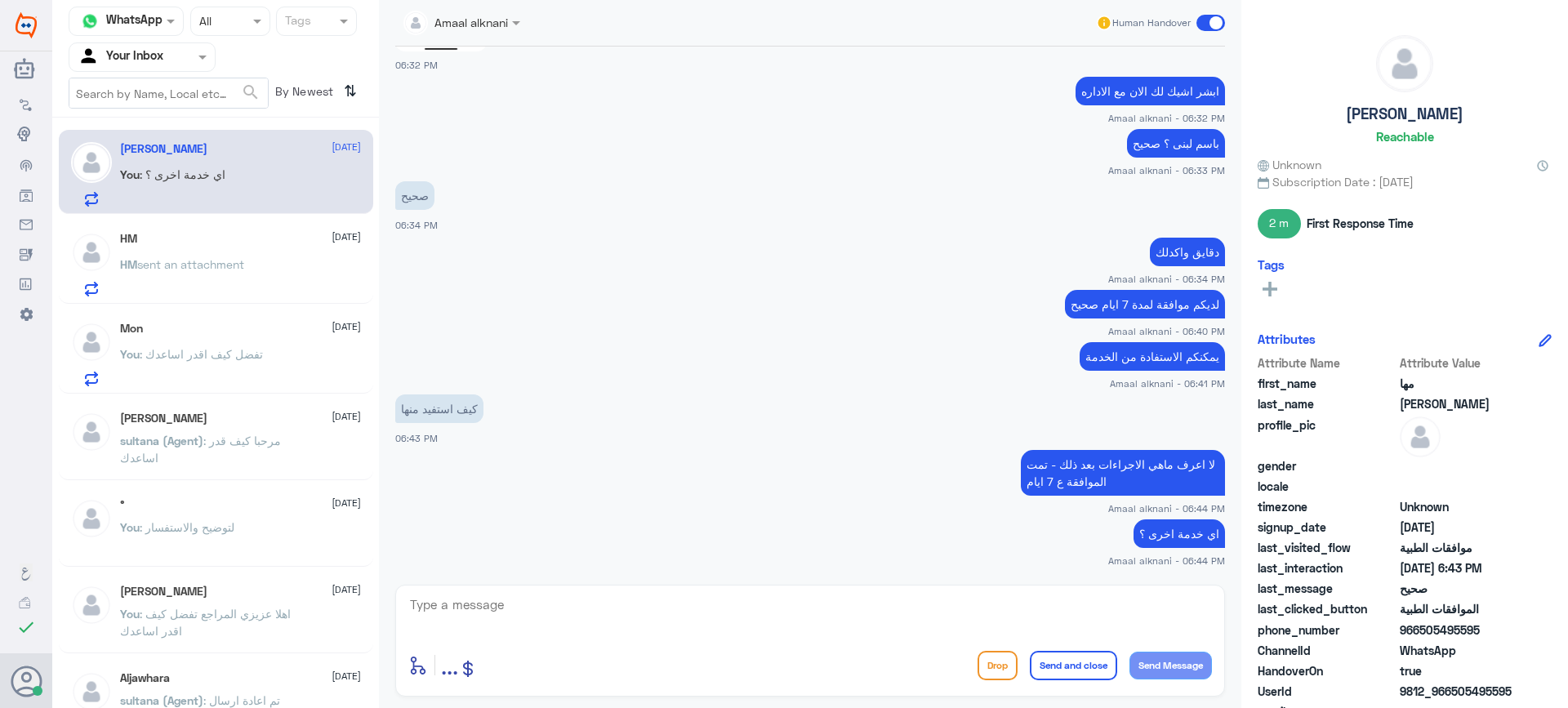
click at [267, 242] on div "HM [DATE]" at bounding box center [240, 239] width 241 height 14
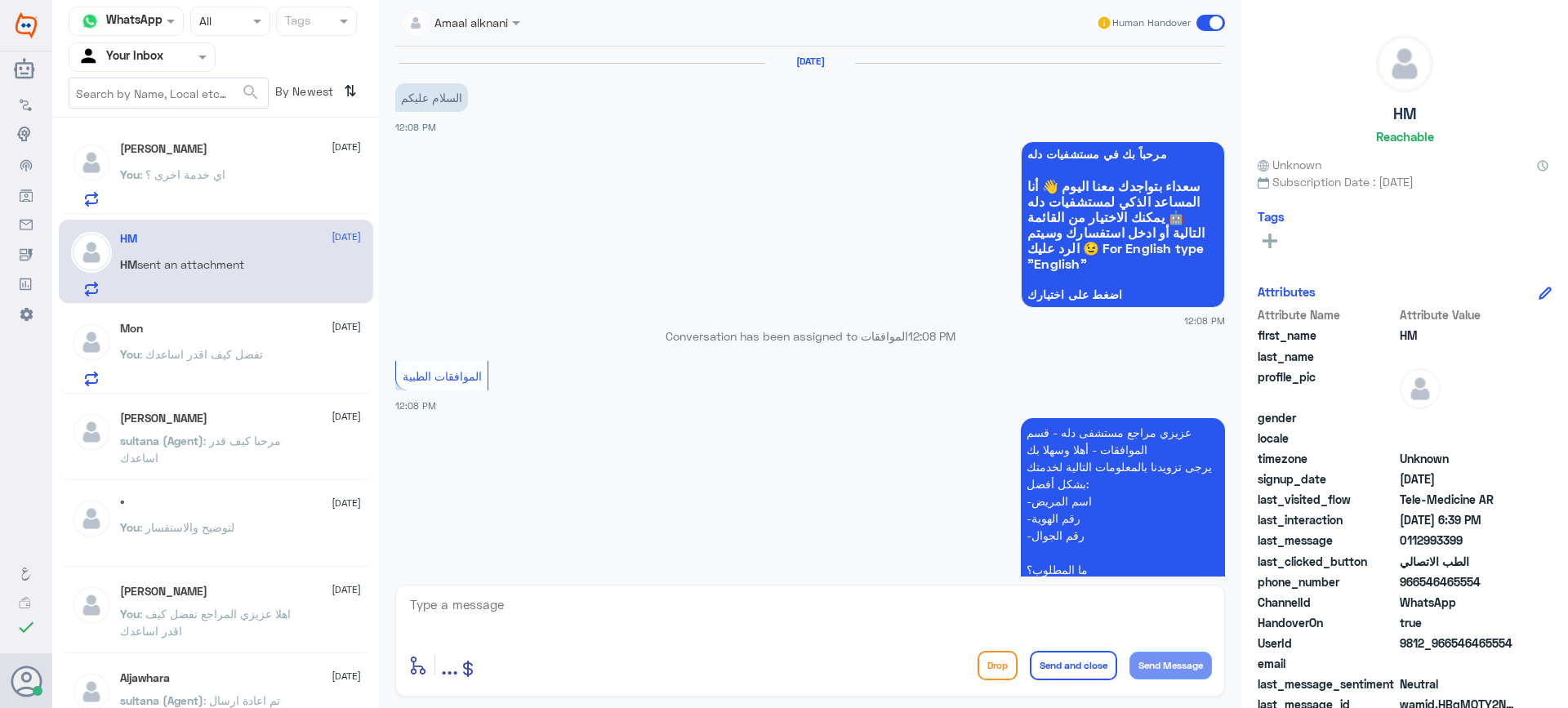
scroll to position [1079, 0]
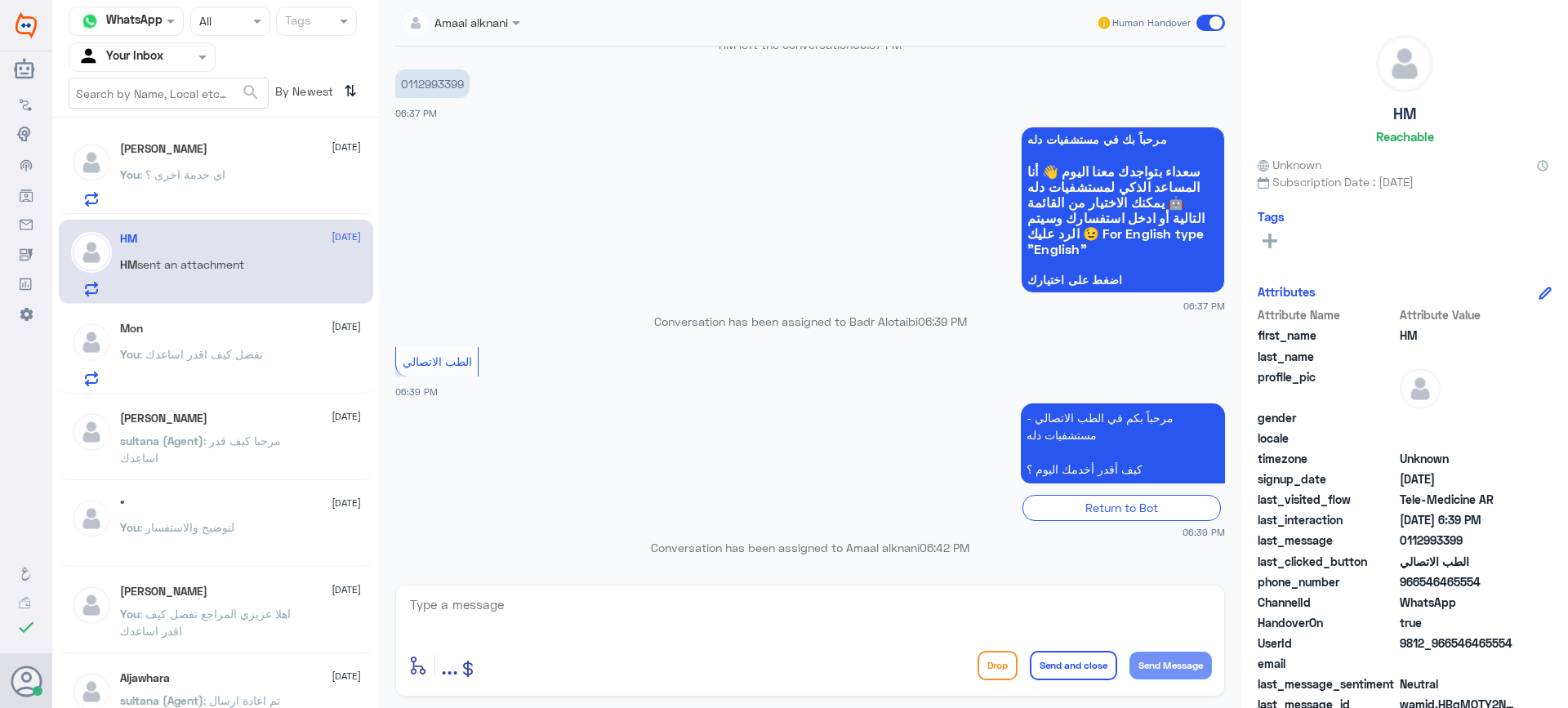
click at [747, 604] on textarea at bounding box center [811, 613] width 804 height 40
type textarea "تفضل كيف اقدر اساعدك"
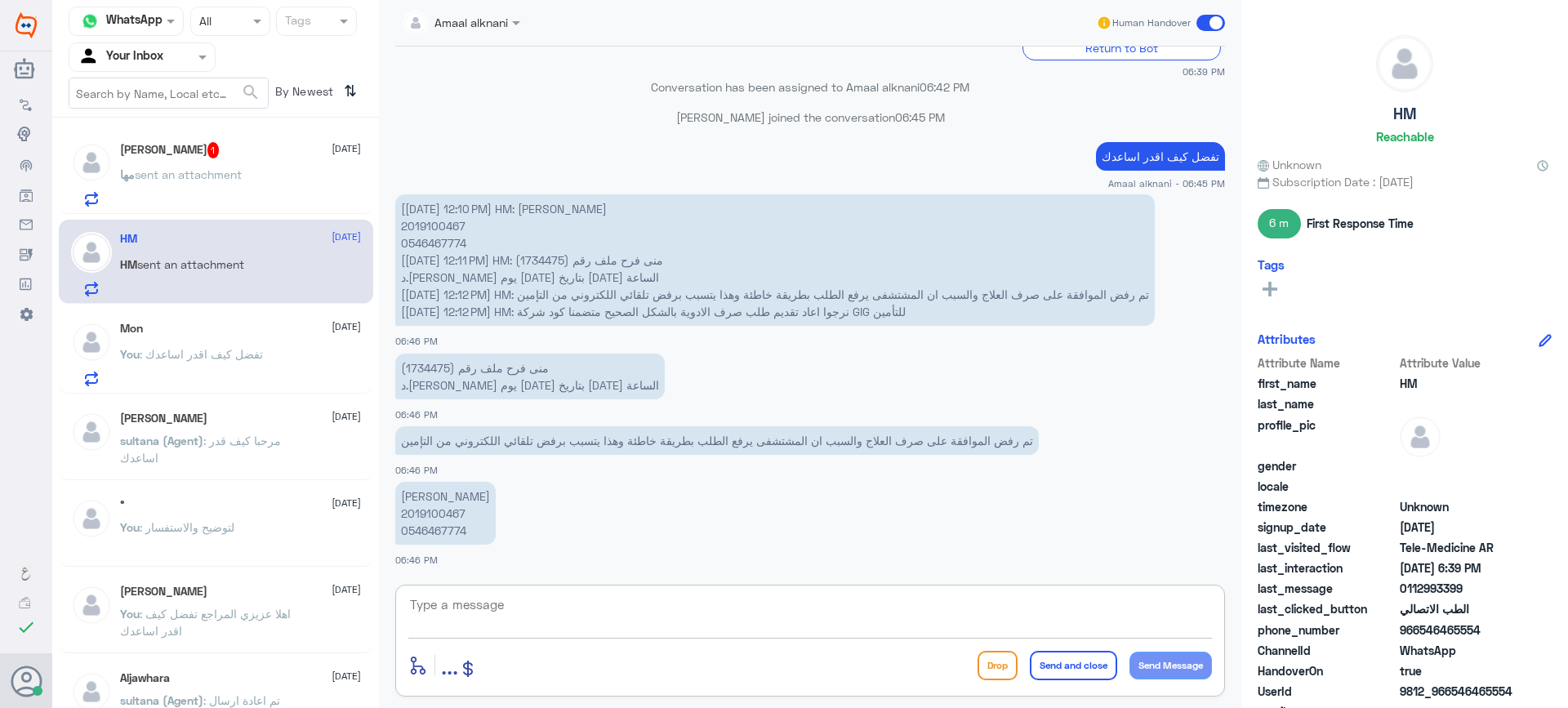
scroll to position [1565, 0]
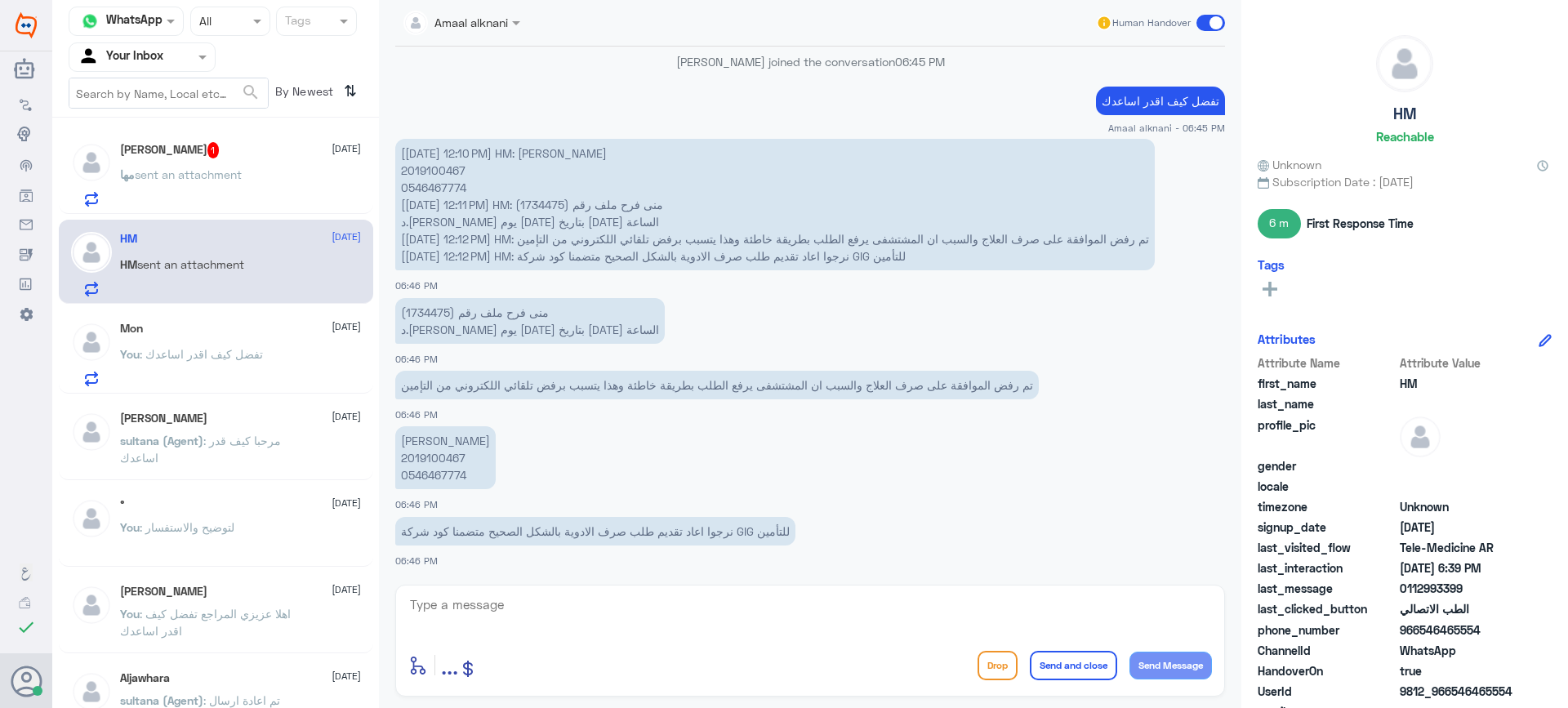
click at [139, 150] on h5 "[PERSON_NAME] 1" at bounding box center [169, 150] width 100 height 16
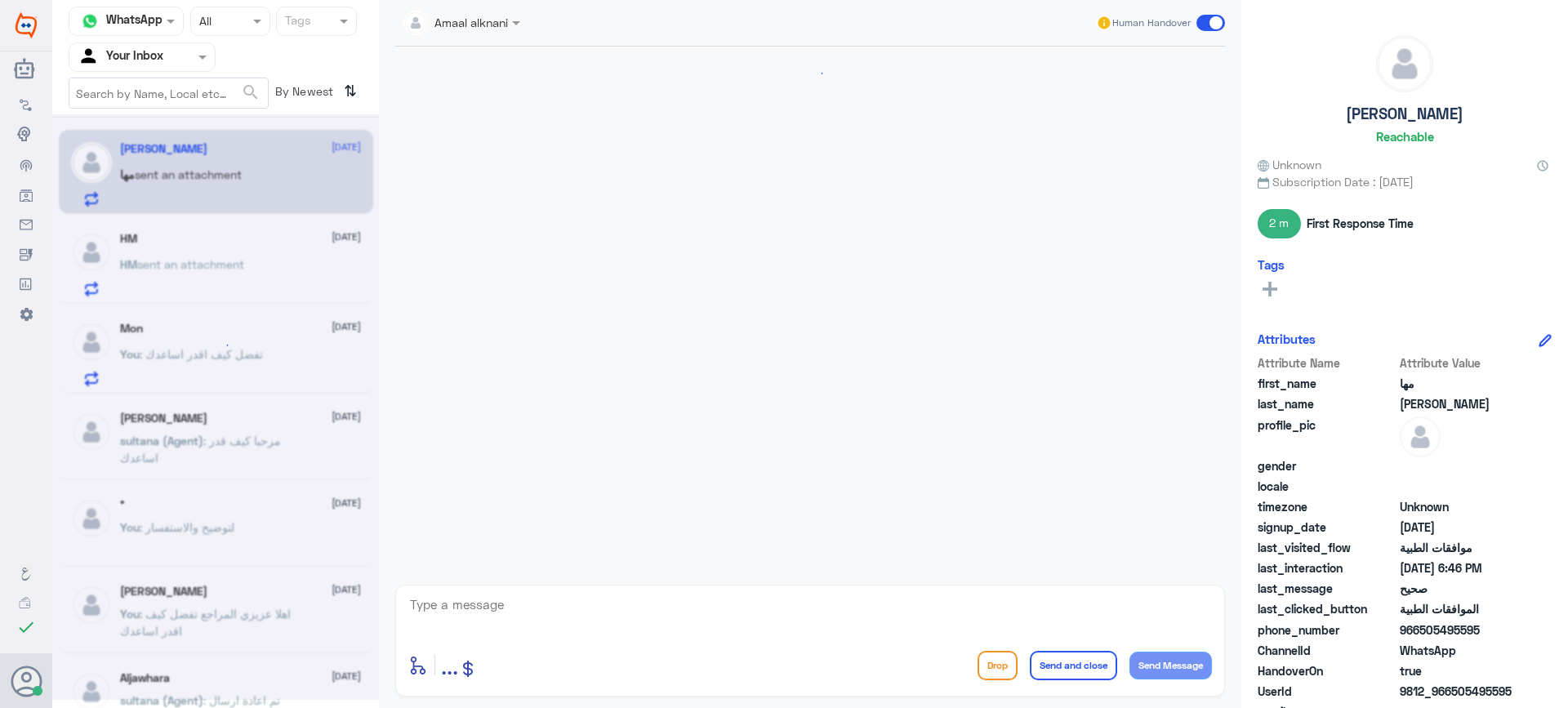
scroll to position [819, 0]
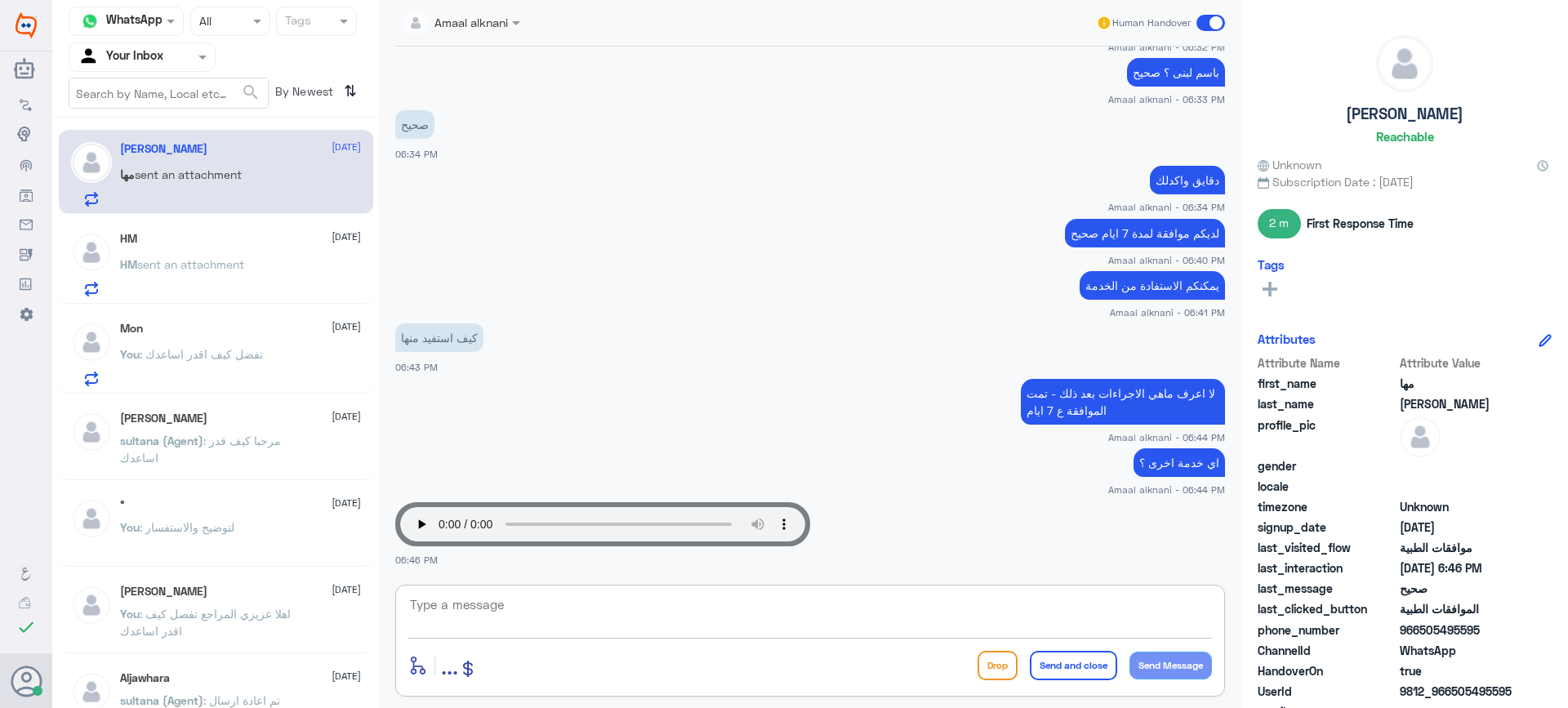
click at [514, 616] on textarea at bounding box center [811, 613] width 804 height 40
click at [209, 250] on div "HM [DATE] HM sent an attachment" at bounding box center [240, 264] width 241 height 65
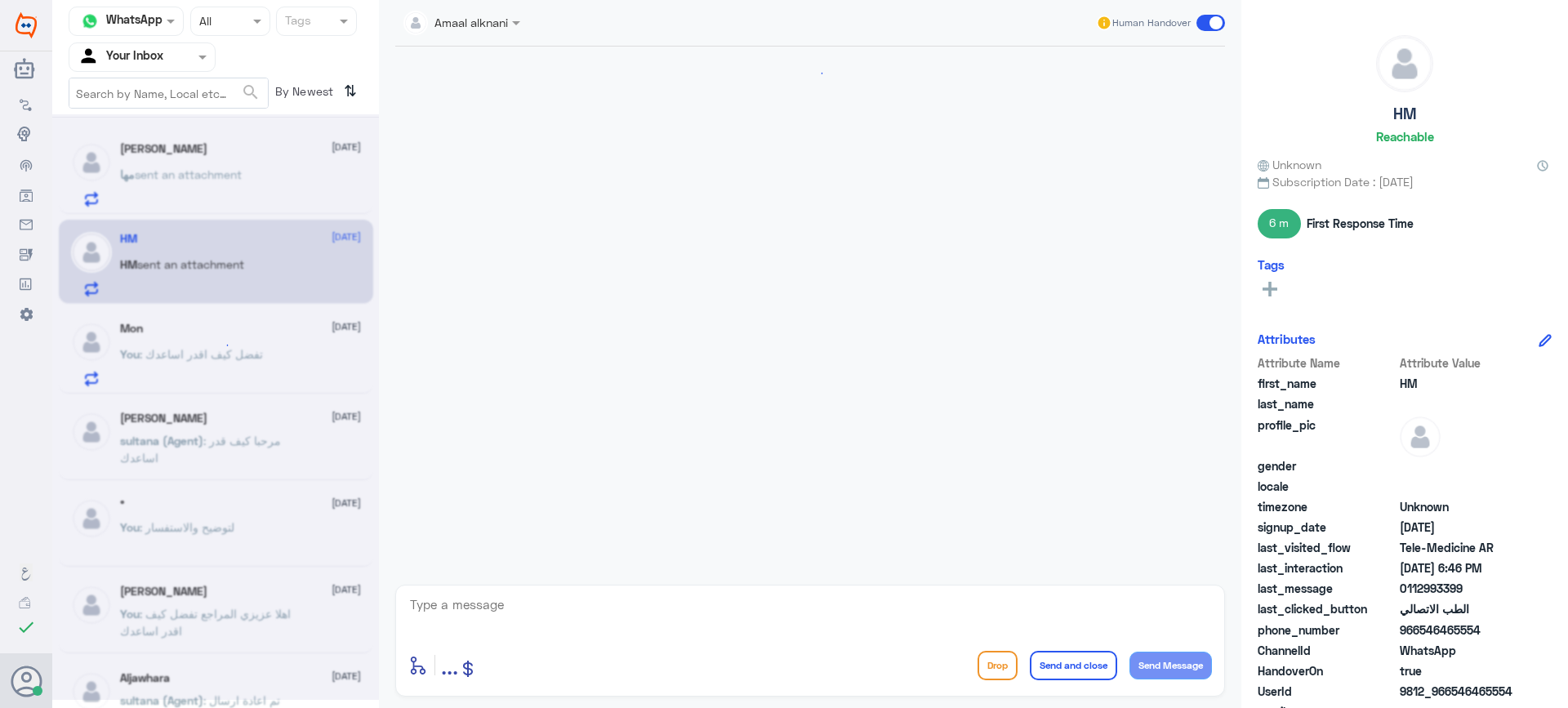
scroll to position [1260, 0]
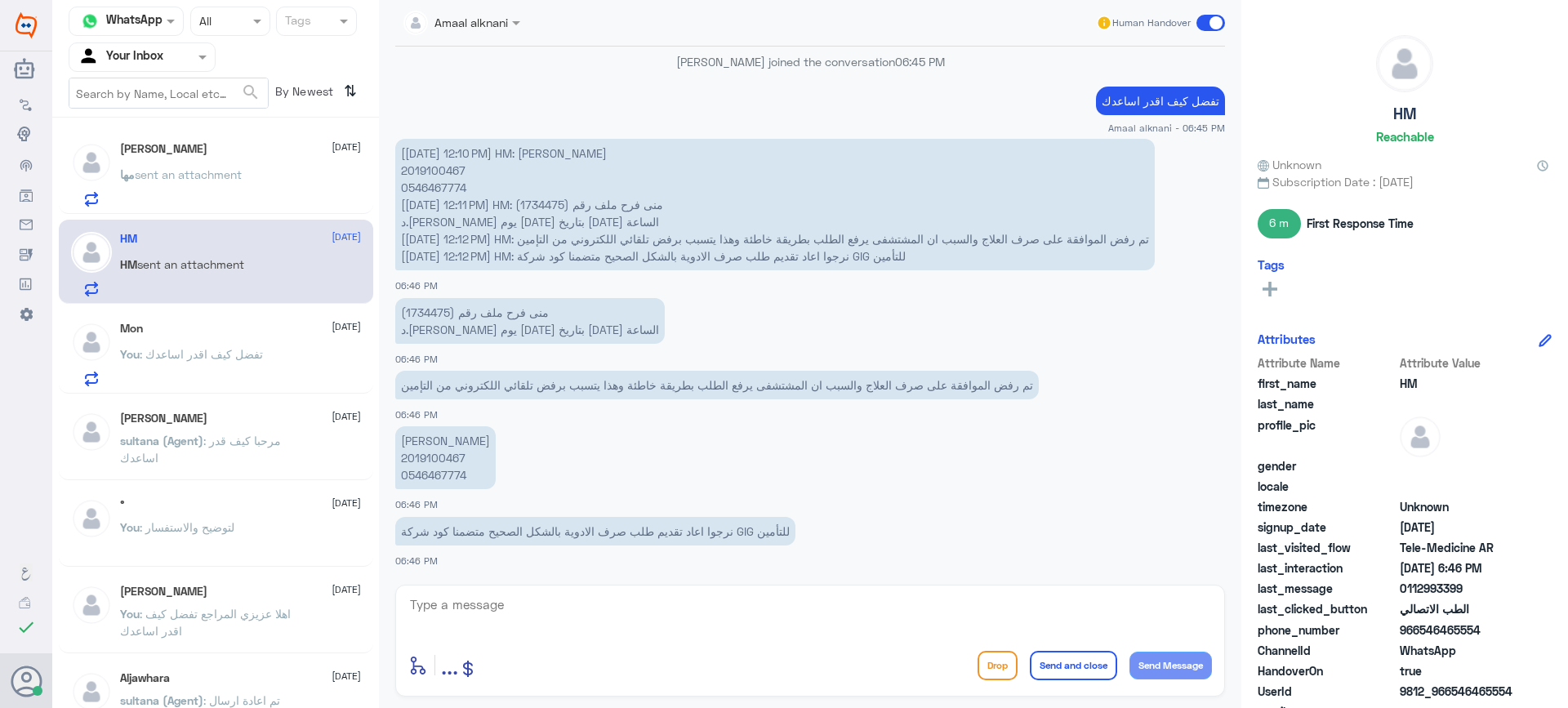
click at [159, 181] on span "sent an attachment" at bounding box center [188, 175] width 107 height 14
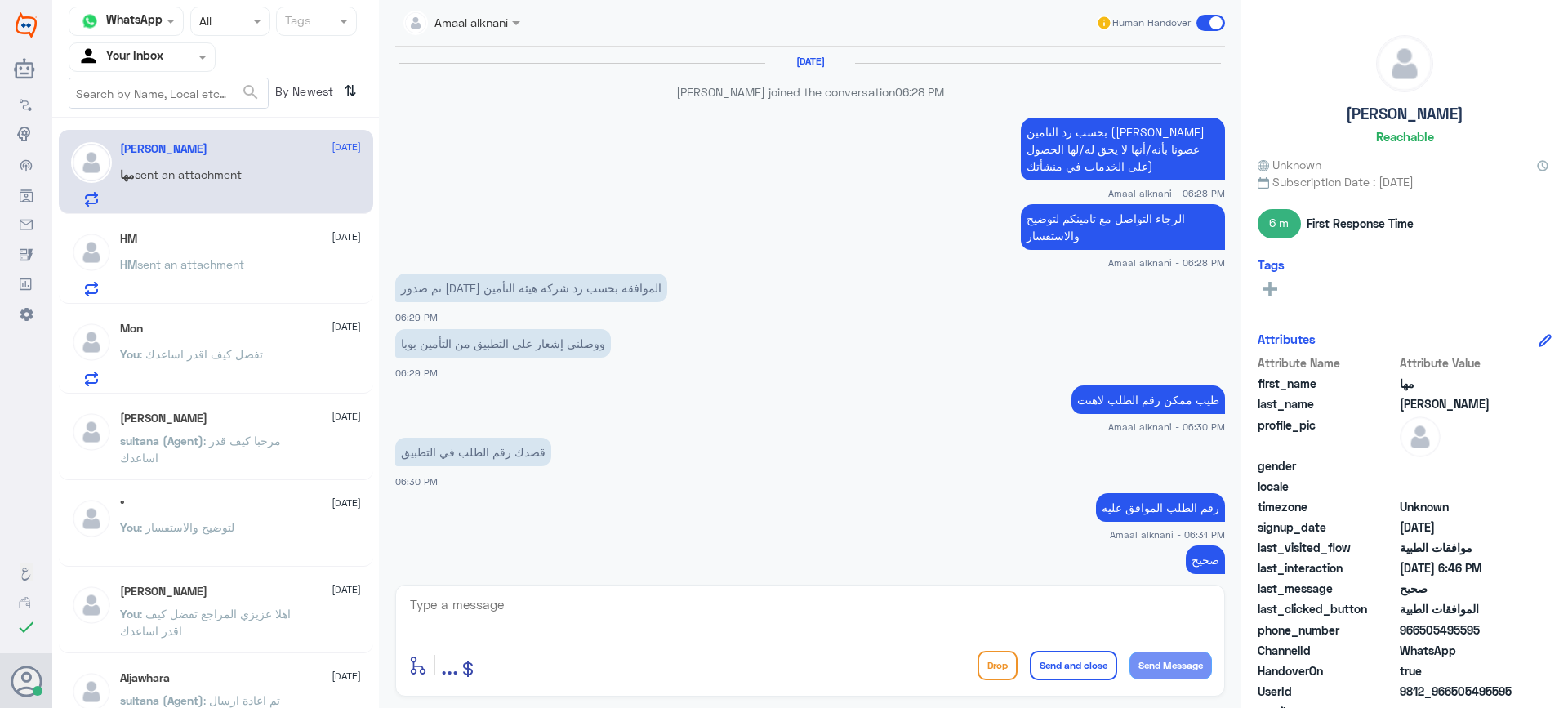
scroll to position [819, 0]
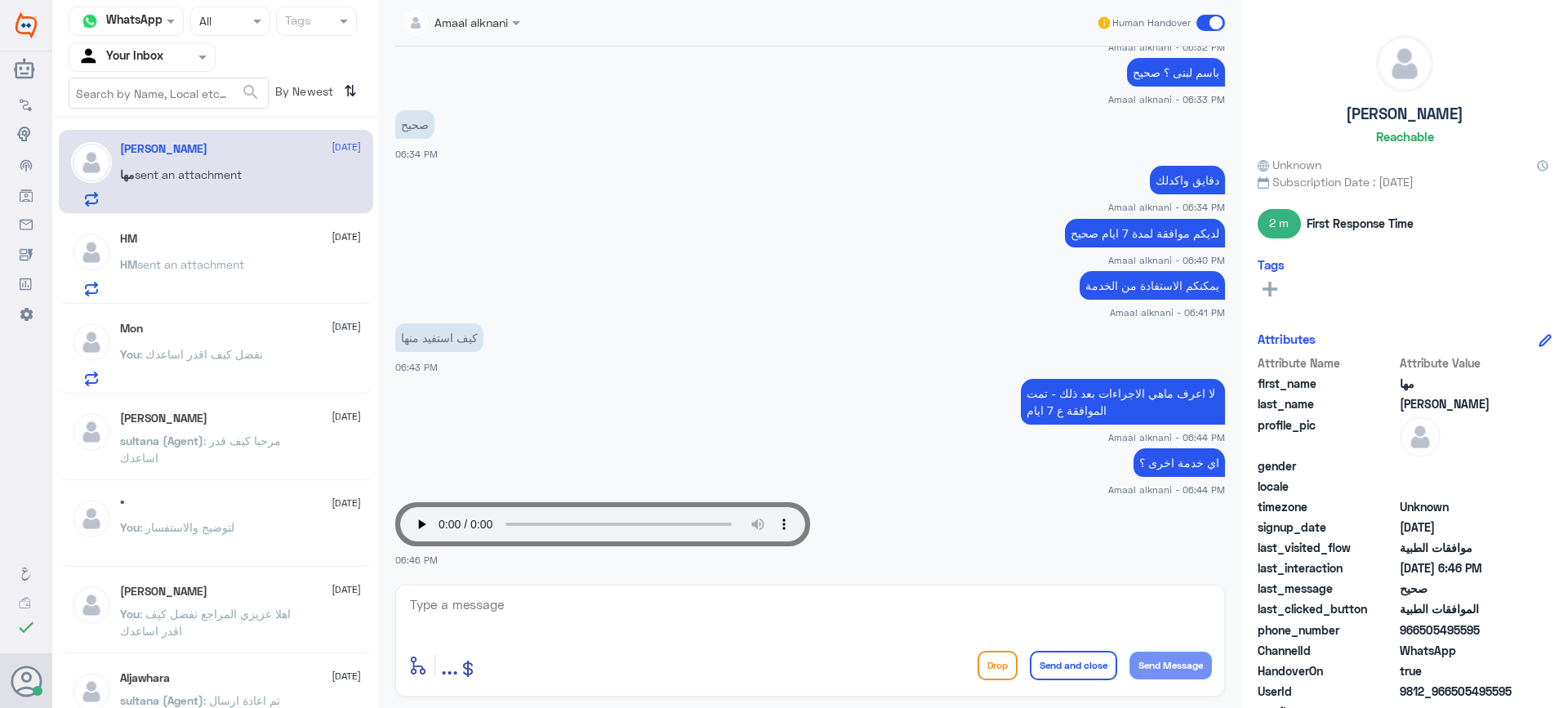
click at [191, 259] on span "sent an attachment" at bounding box center [191, 264] width 107 height 14
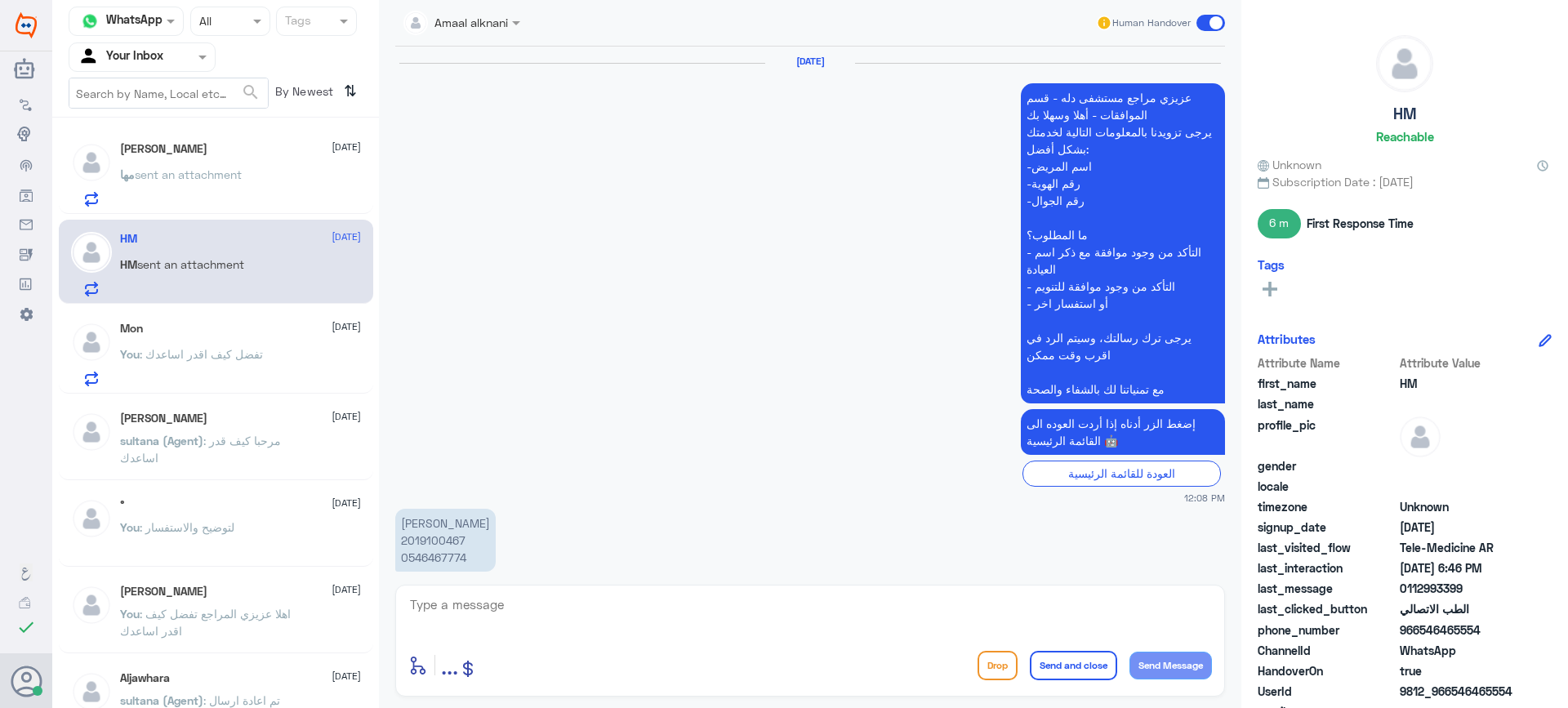
scroll to position [1260, 0]
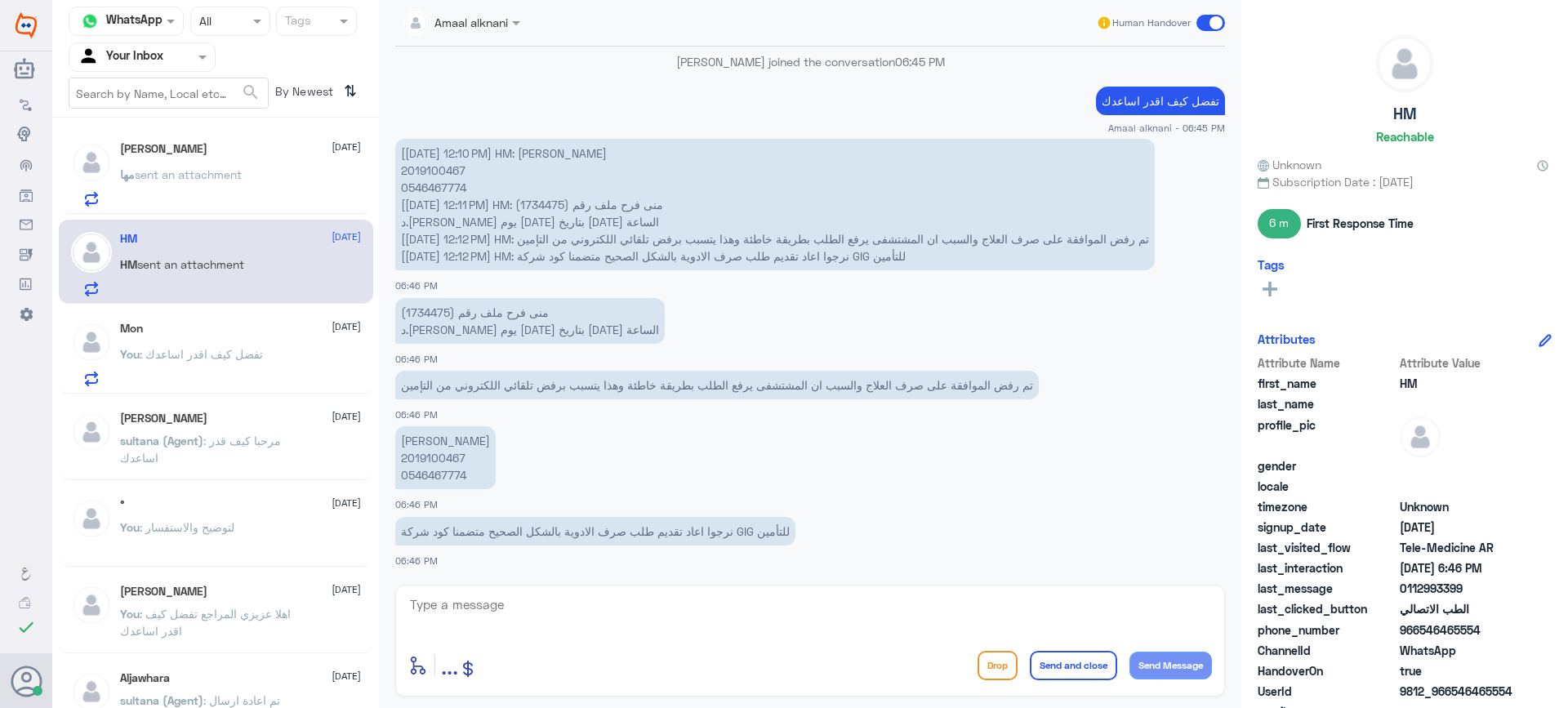
click at [414, 315] on p "منى فرح ملف رقم (1734475) د.[PERSON_NAME] يوم [DATE] بتاريخ [DATE] الساعة" at bounding box center [530, 321] width 269 height 46
copy p "1734475"
click at [662, 613] on textarea at bounding box center [811, 613] width 804 height 40
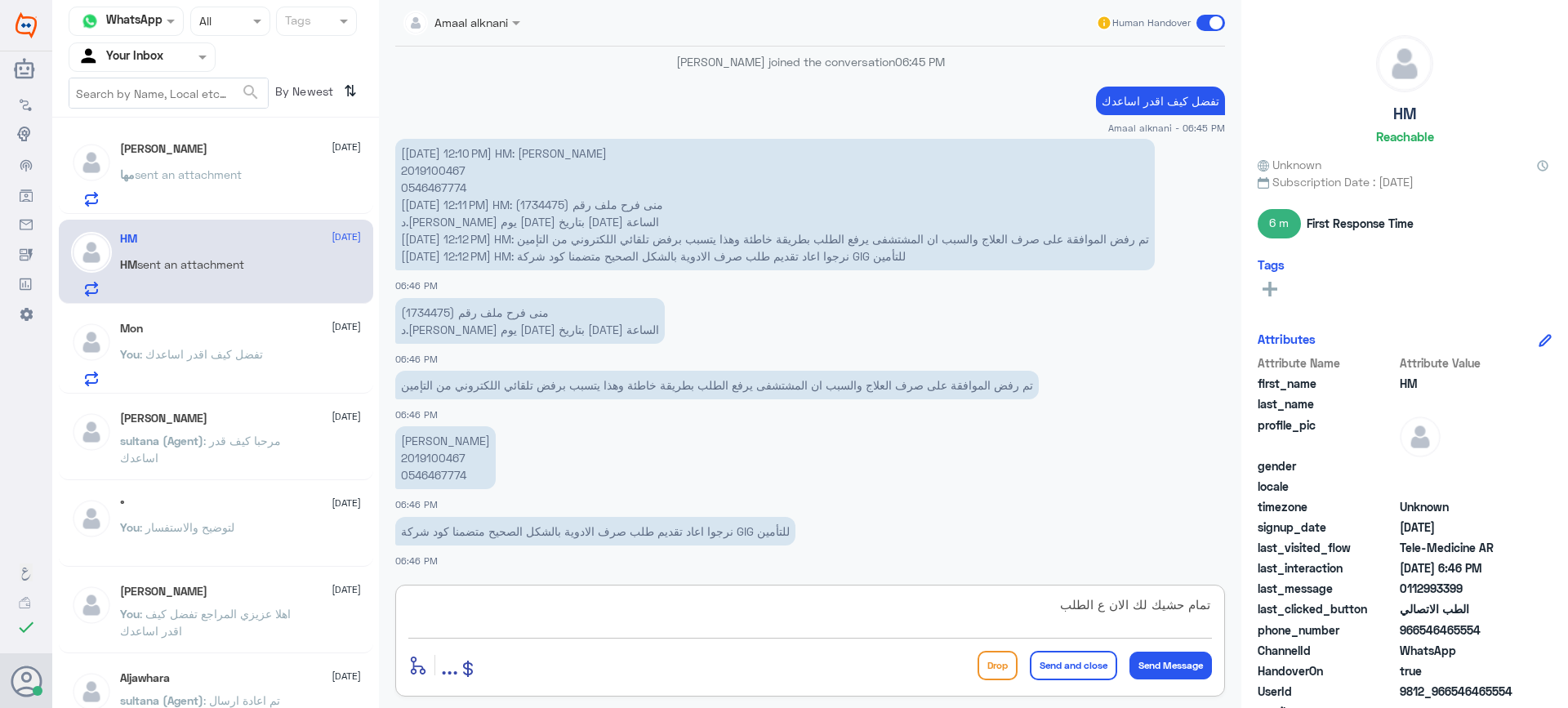
type textarea "تمام حشيك لك الان ع الطلب"
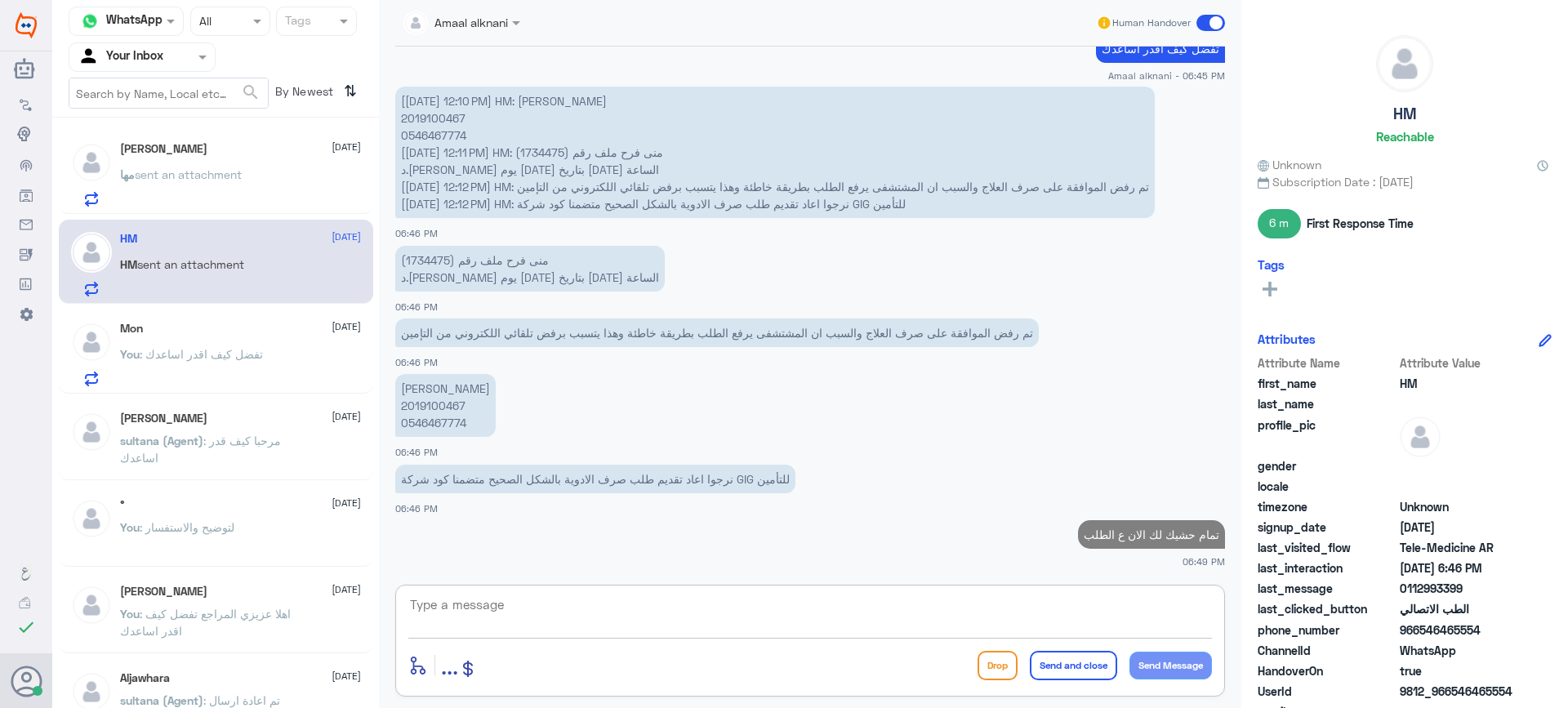
click at [151, 167] on p "مها sent an attachment" at bounding box center [181, 187] width 122 height 41
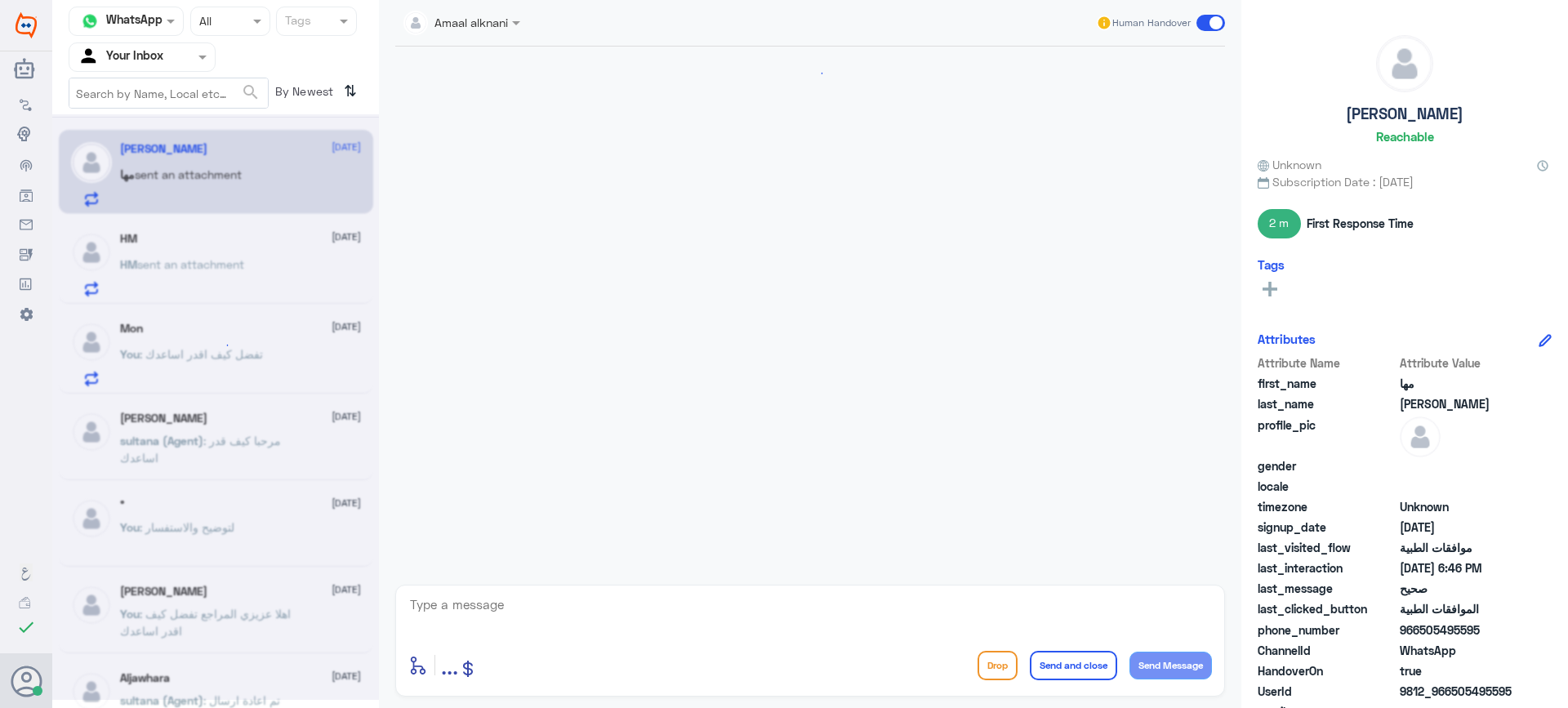
scroll to position [819, 0]
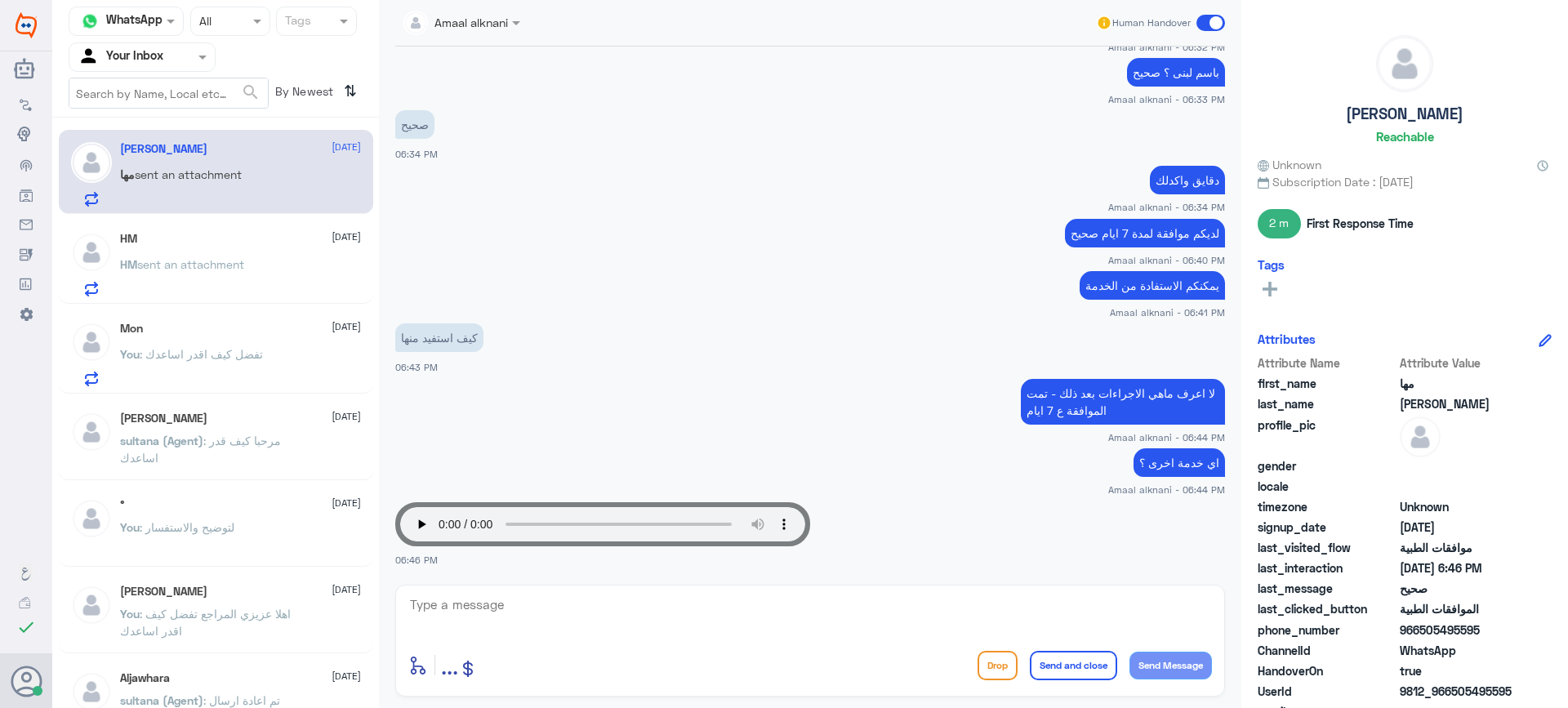
click at [213, 364] on p "You : تفضل كيف اقدر اساعدك" at bounding box center [192, 366] width 143 height 41
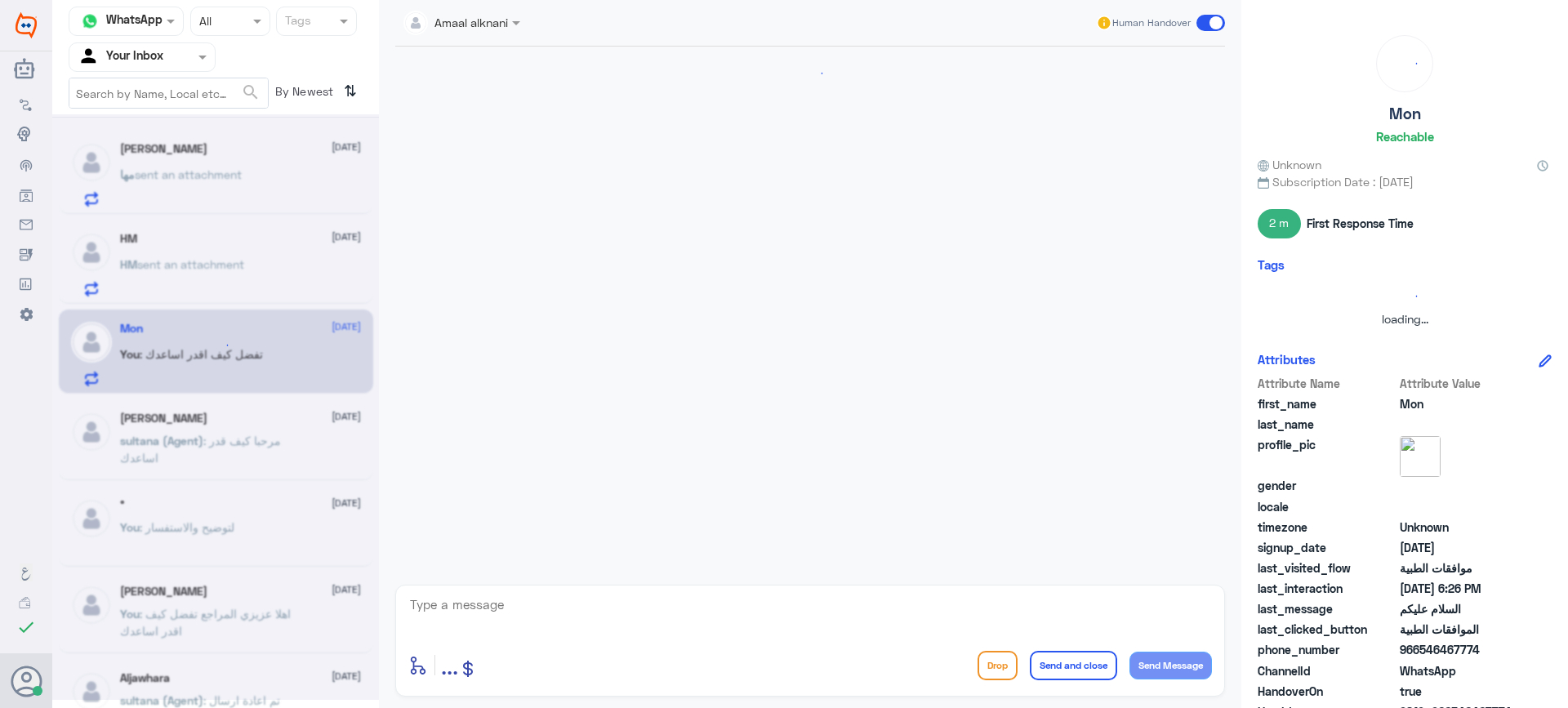
scroll to position [1259, 0]
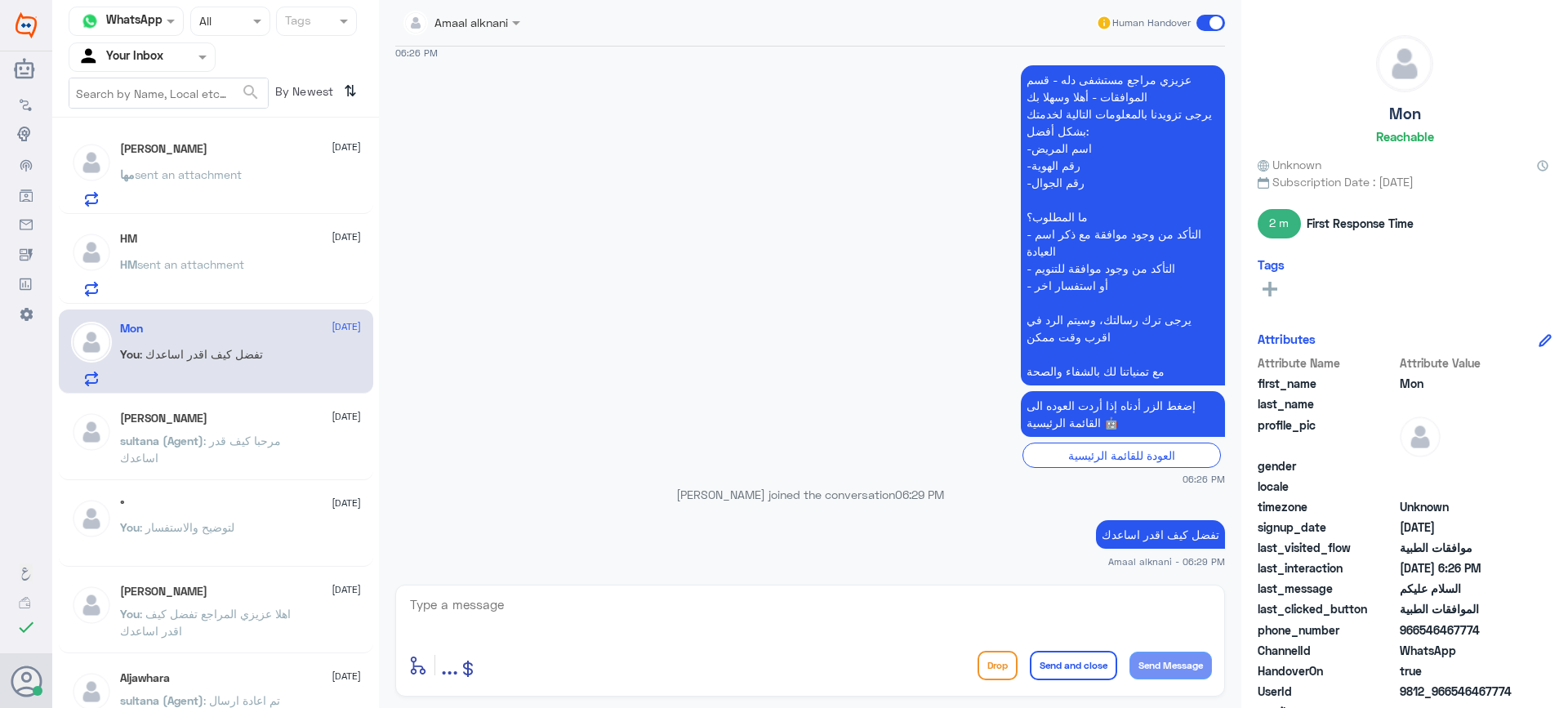
click at [503, 620] on textarea at bounding box center [811, 613] width 804 height 40
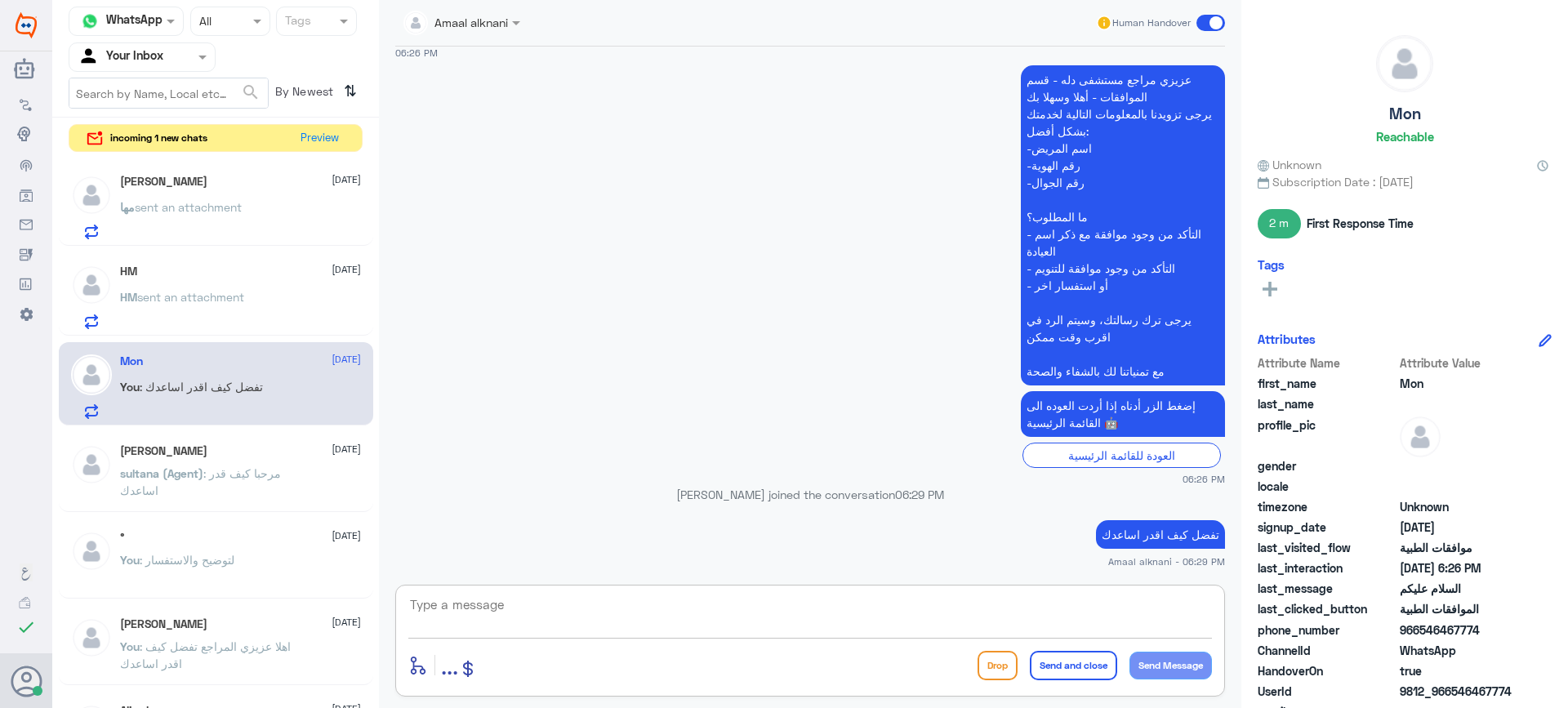
click at [261, 210] on div "مها sent an attachment" at bounding box center [240, 221] width 241 height 37
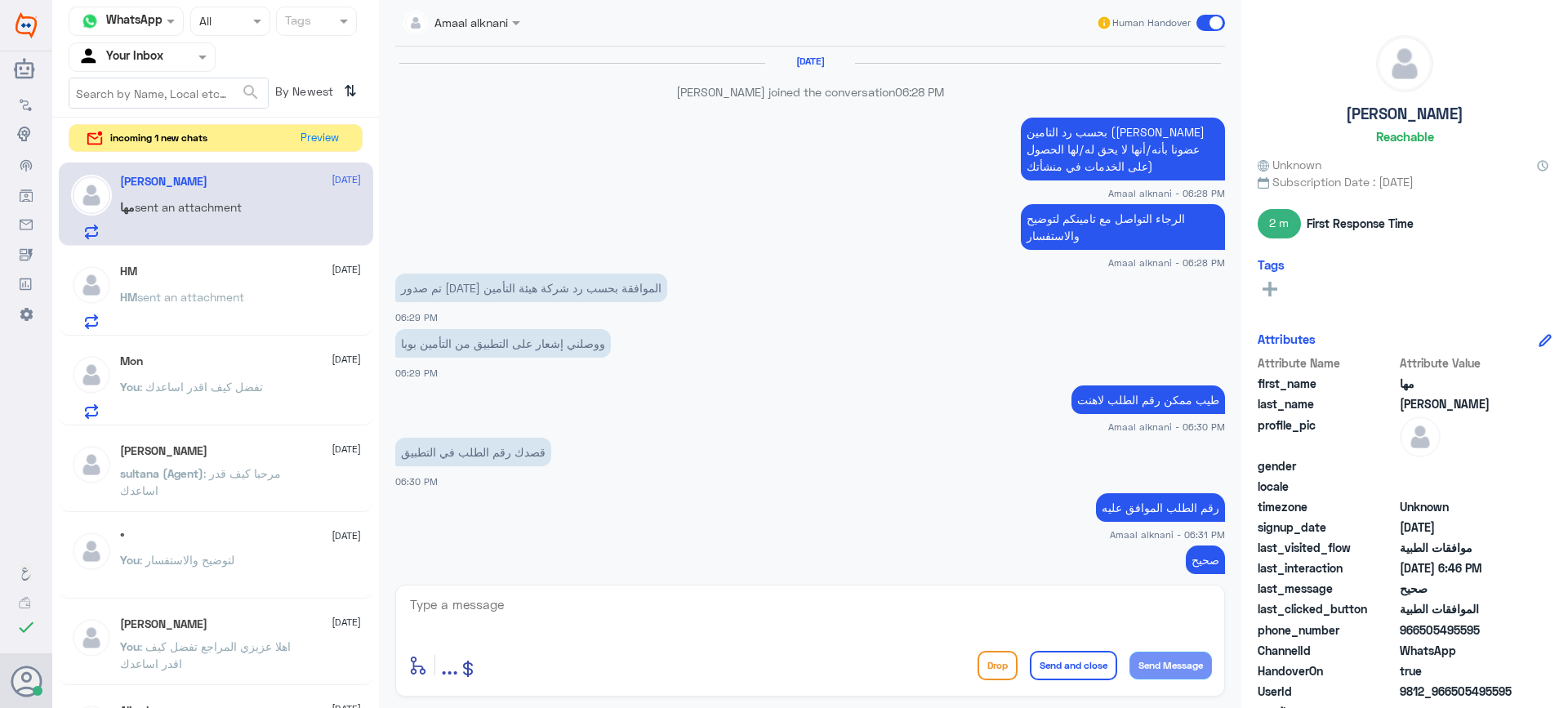
scroll to position [819, 0]
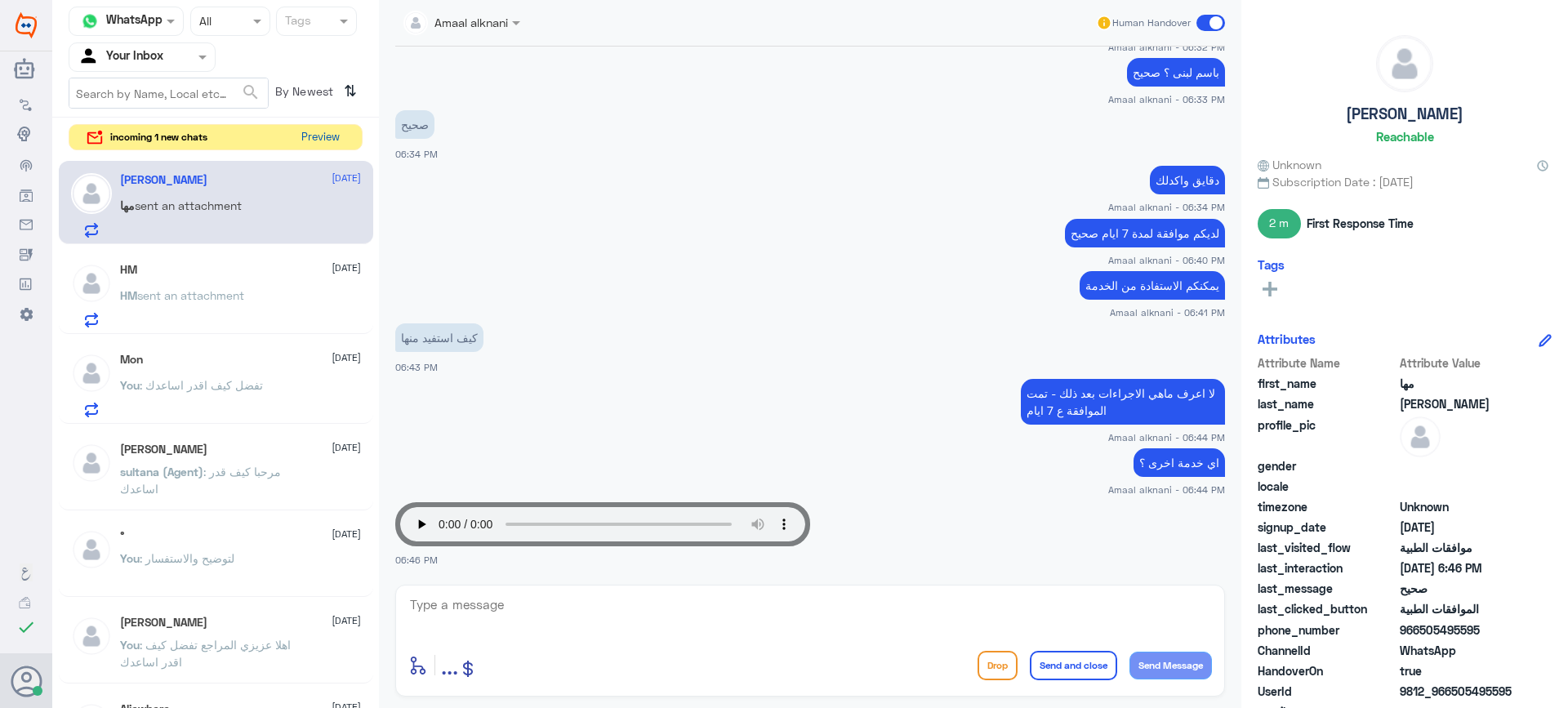
click at [326, 143] on button "Preview" at bounding box center [319, 138] width 50 height 26
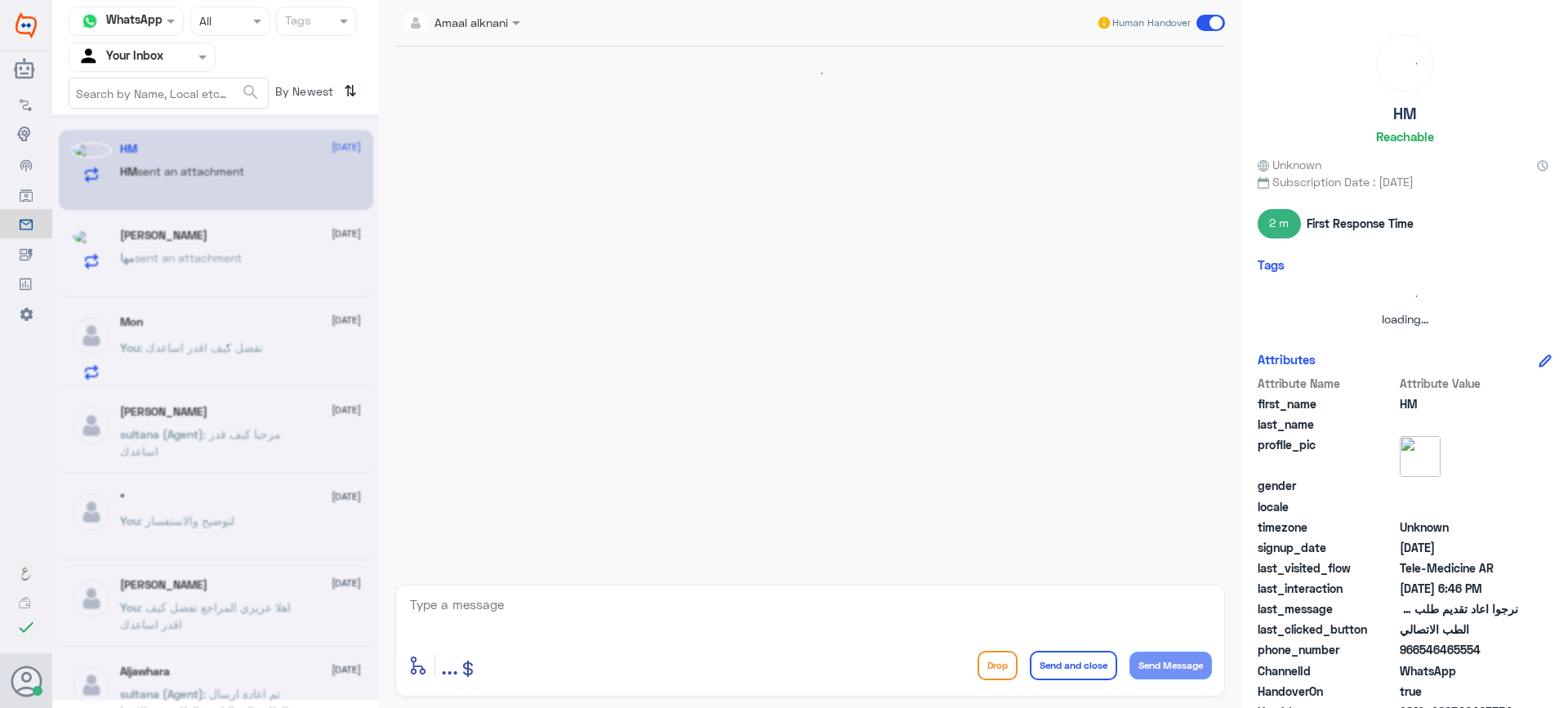
scroll to position [888, 0]
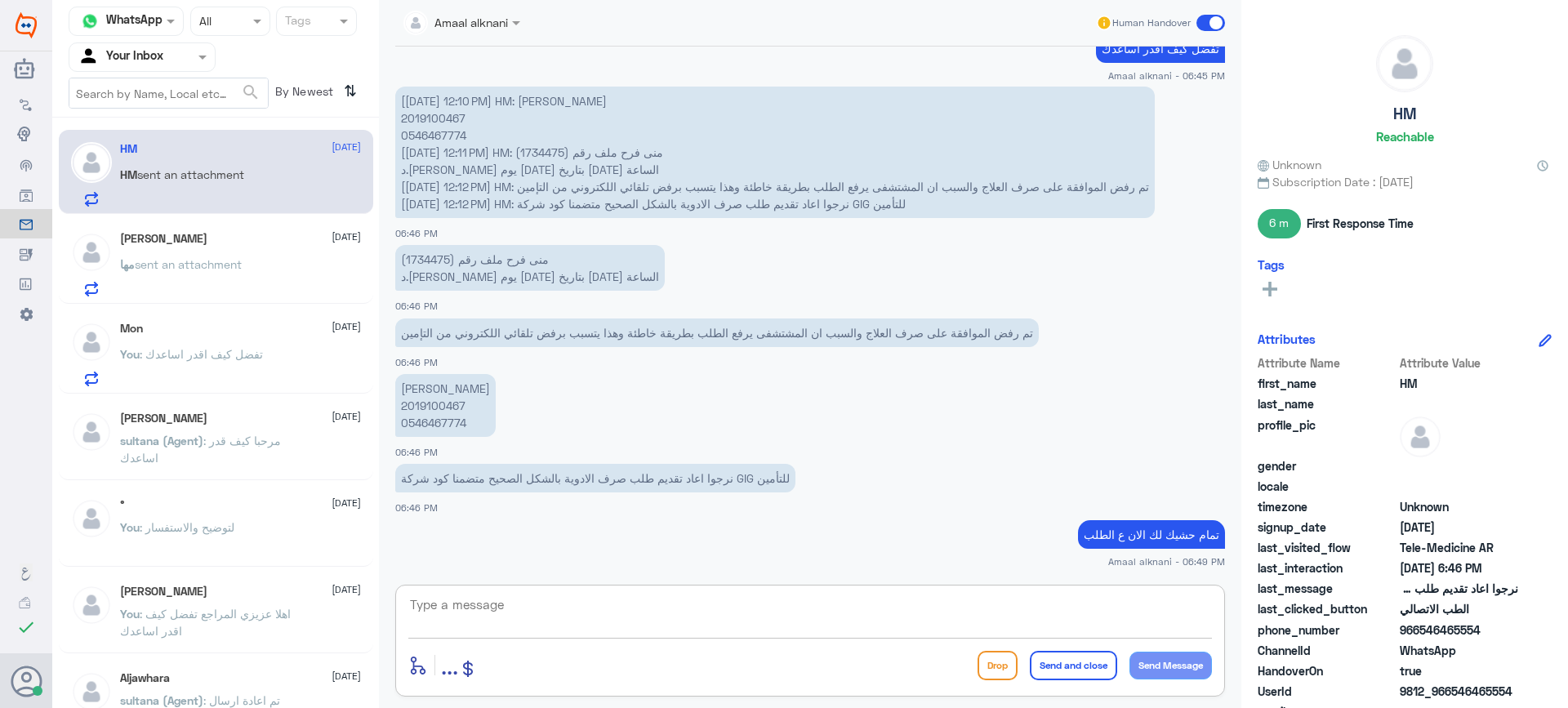
click at [591, 606] on textarea at bounding box center [811, 613] width 804 height 40
click at [559, 609] on textarea at bounding box center [811, 613] width 804 height 40
click at [553, 601] on textarea at bounding box center [811, 613] width 804 height 40
click at [658, 616] on textarea at bounding box center [811, 613] width 804 height 40
type textarea "تم متابعة طلبكم بارفاق الوصفة ولكن [PERSON_NAME] معلقة"
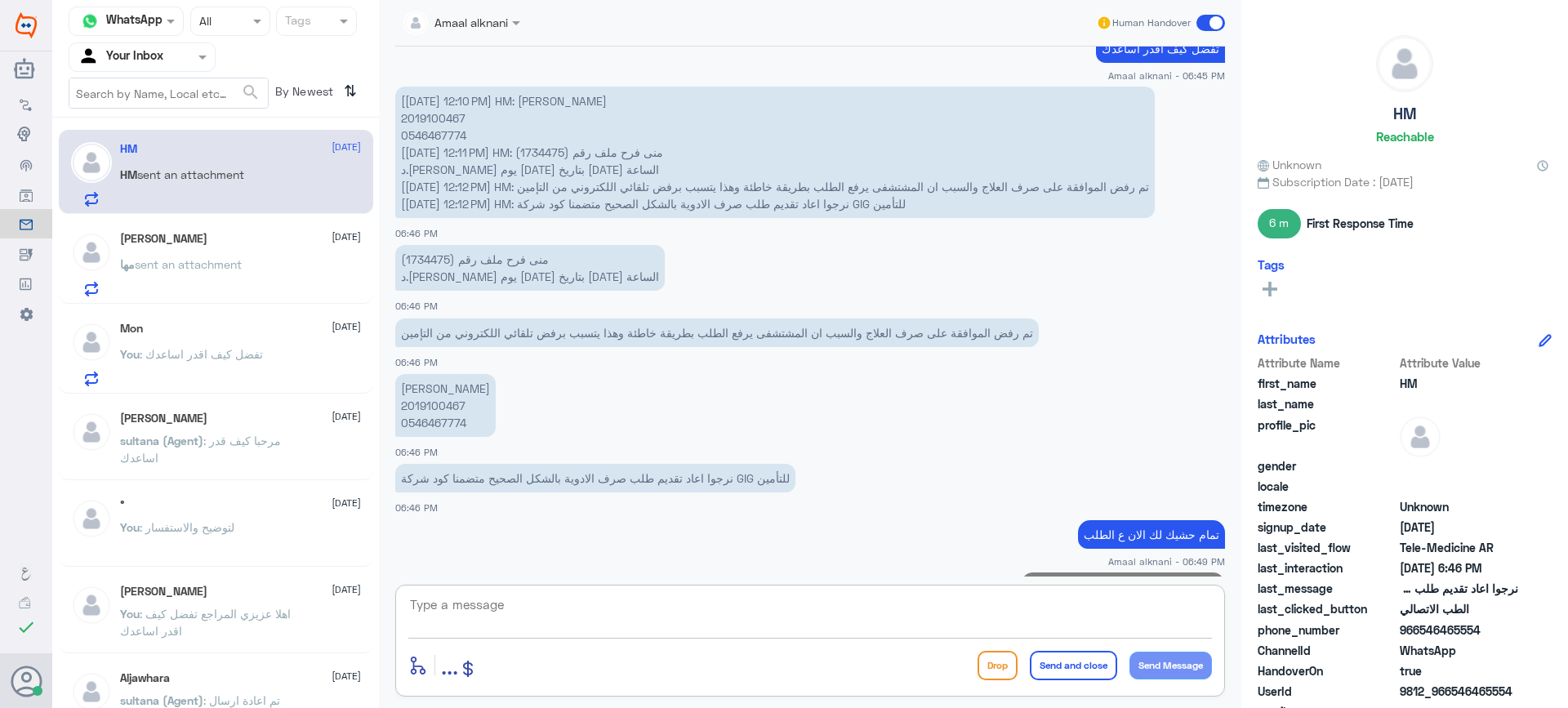
scroll to position [957, 0]
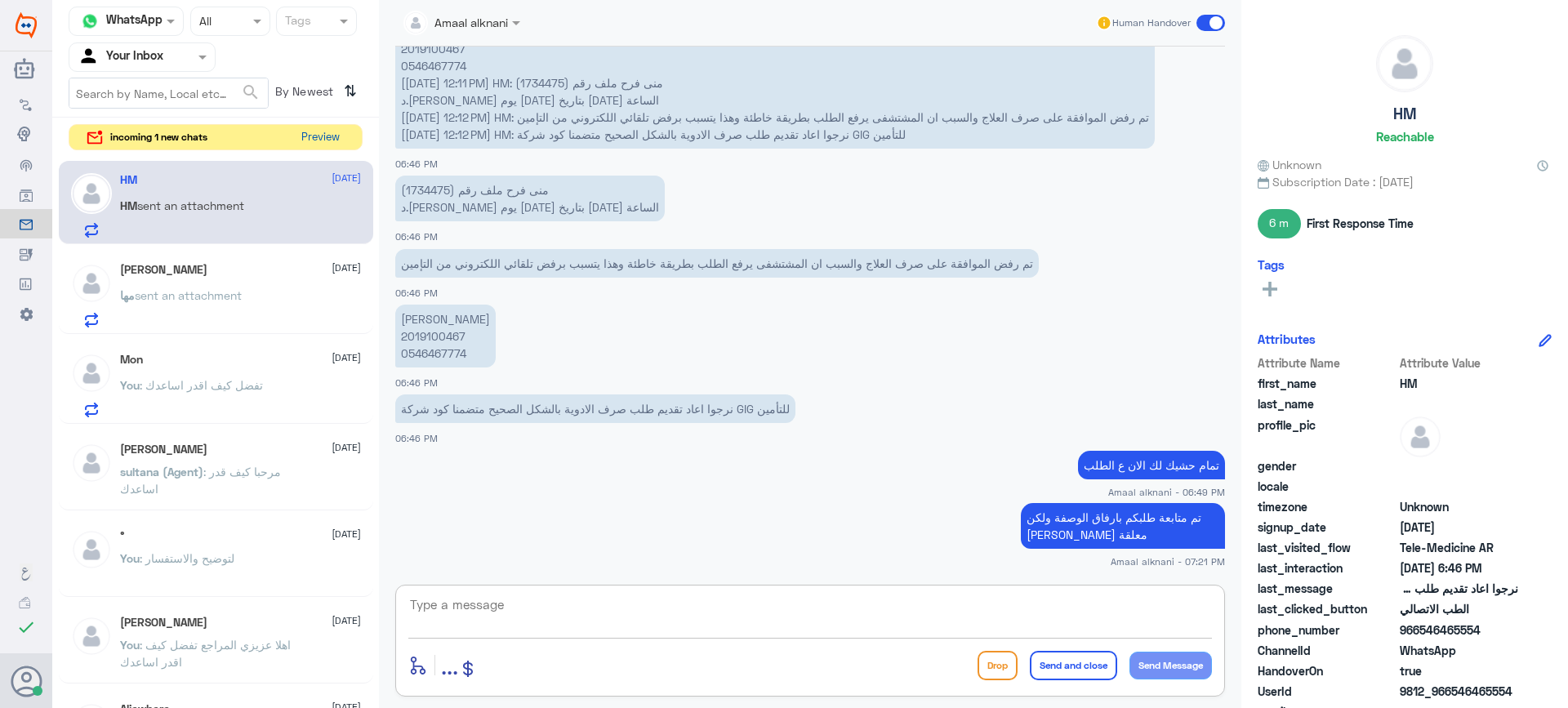
click at [300, 146] on button "Preview" at bounding box center [319, 138] width 50 height 26
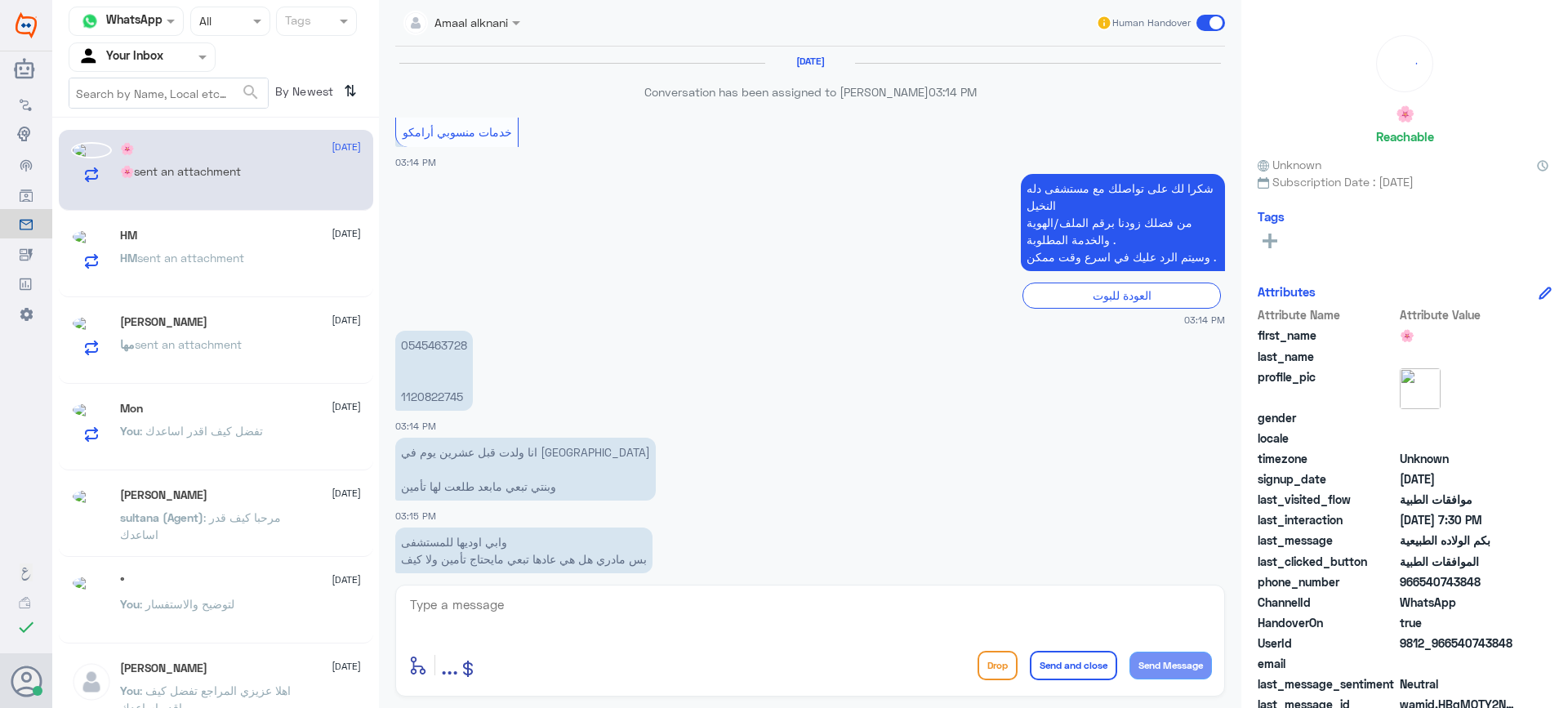
scroll to position [1281, 0]
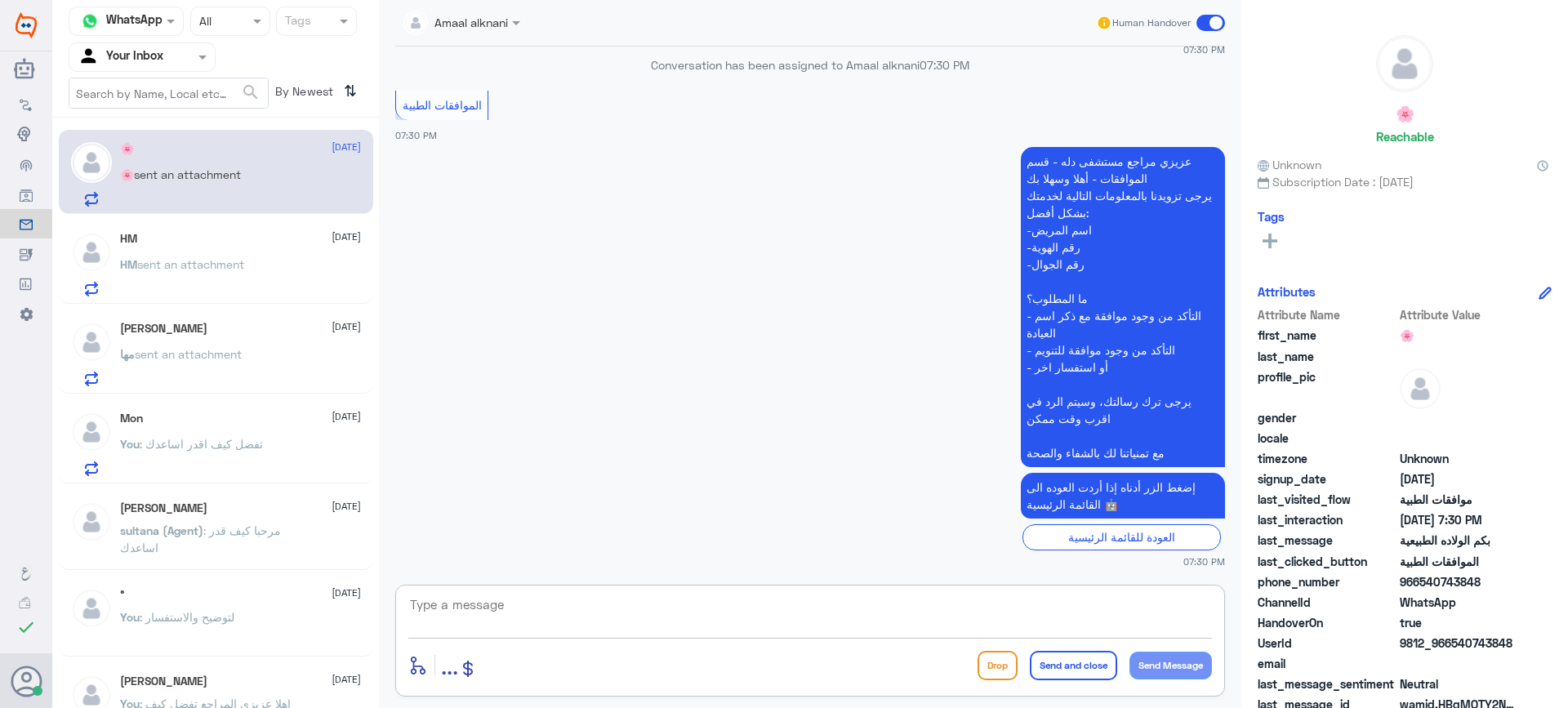
click at [508, 609] on textarea at bounding box center [811, 613] width 804 height 40
type textarea "j"
type textarea "تفضل كيف اقدر اساعدك"
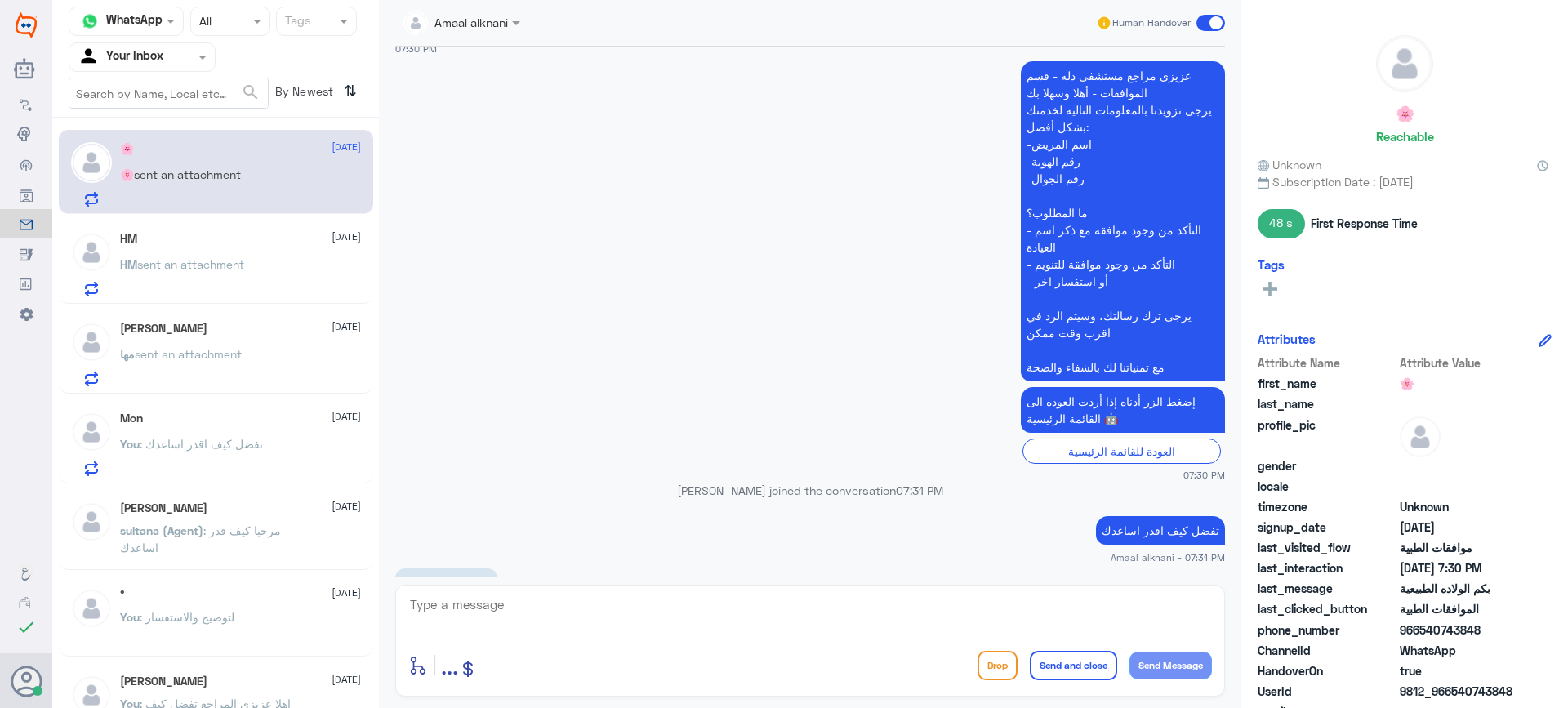
scroll to position [1497, 0]
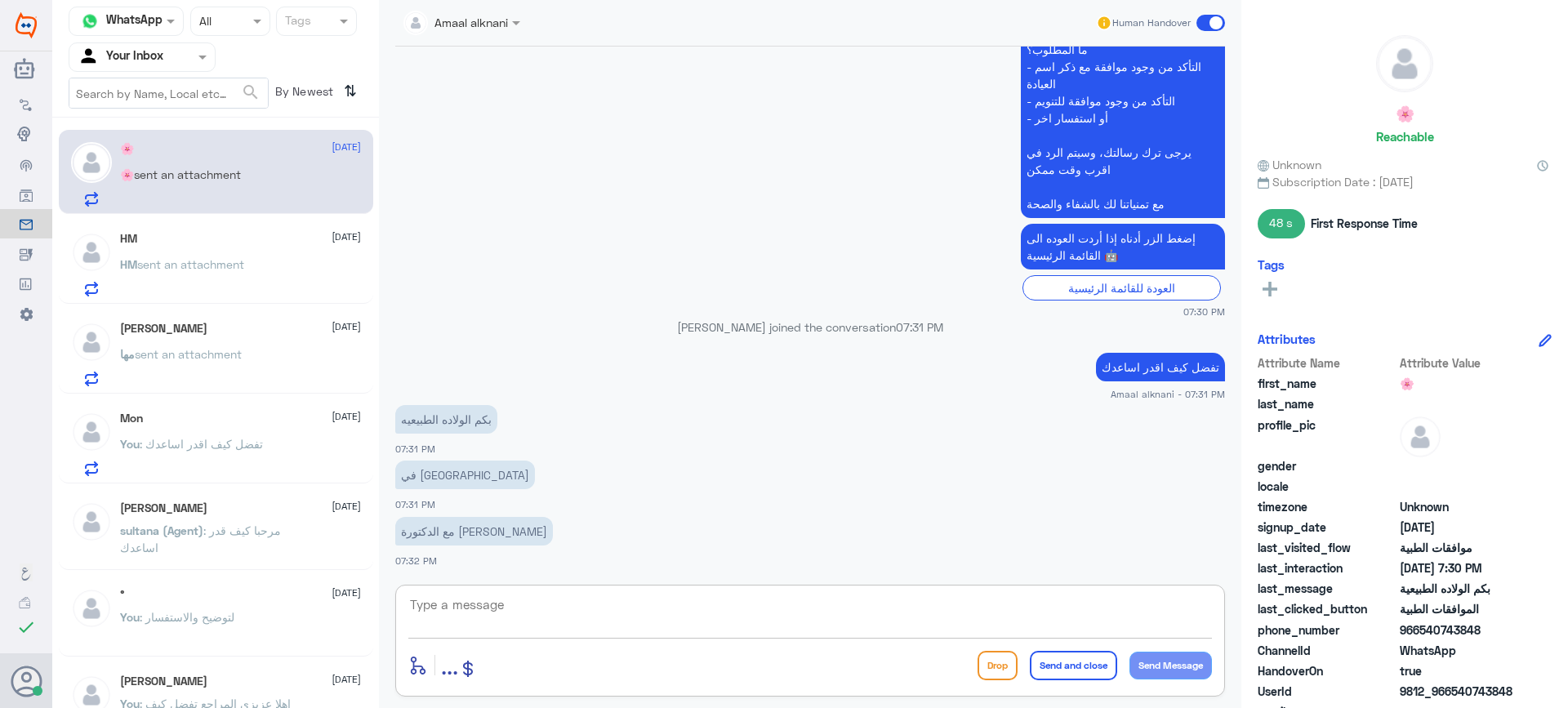
click at [523, 596] on textarea at bounding box center [811, 613] width 804 height 40
type textarea "الرجاء التواصل بالاتصال ع خدمة العملاء لافادتكم والاجابه ع استفساركم 920012222"
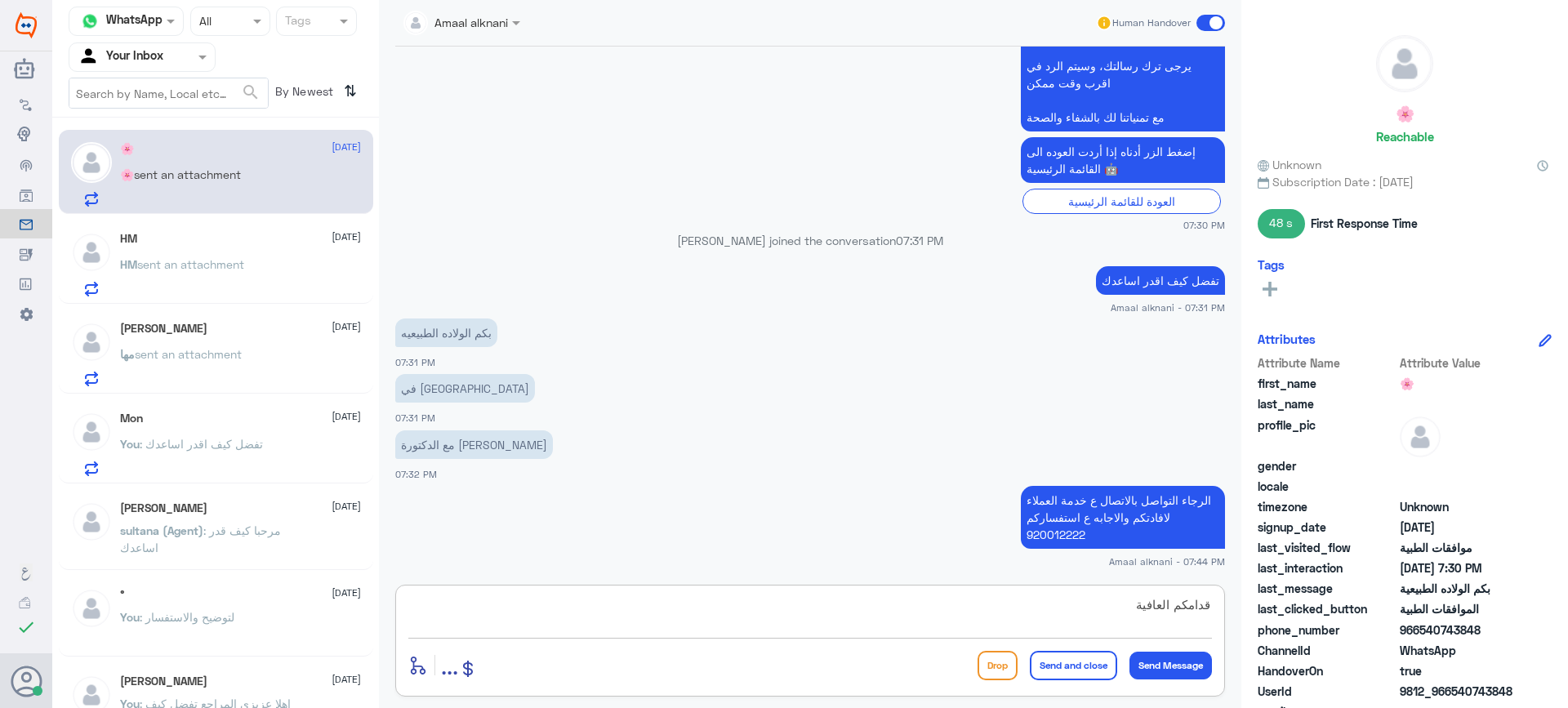
type textarea "قدامكم العافية"
click at [1057, 664] on button "Send and close" at bounding box center [1073, 665] width 88 height 30
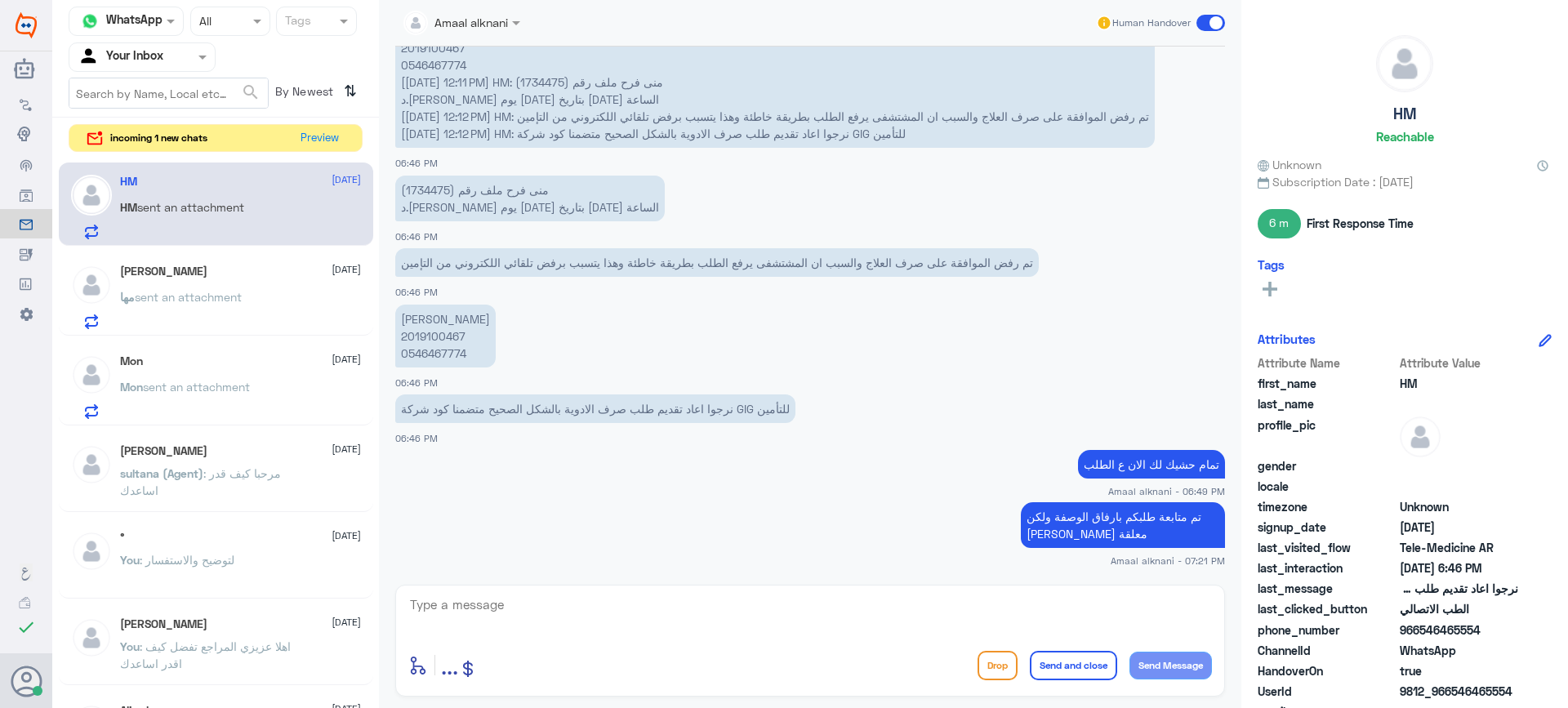
scroll to position [867, 0]
click at [326, 135] on button "Preview" at bounding box center [319, 138] width 50 height 26
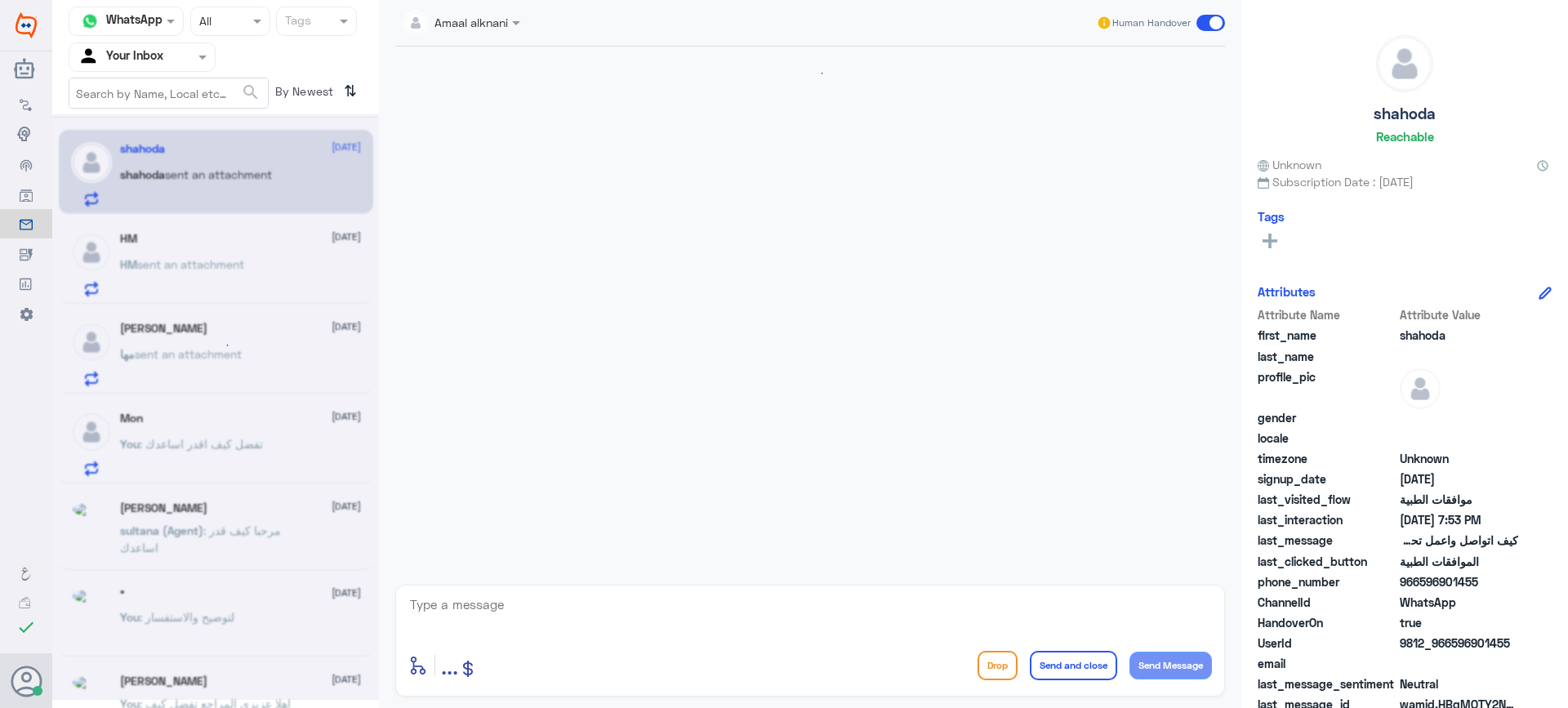
scroll to position [1197, 0]
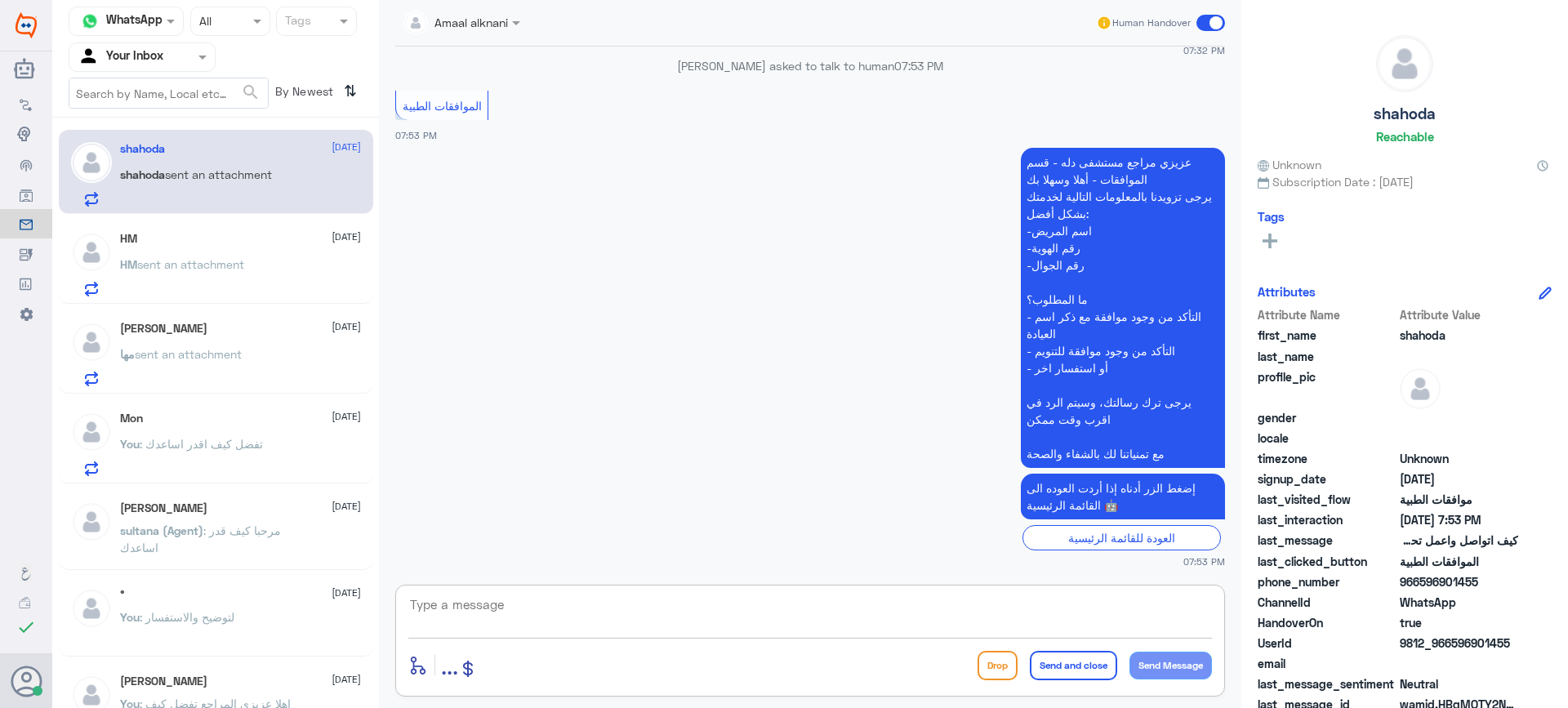
click at [537, 603] on textarea at bounding box center [811, 613] width 804 height 40
type textarea "j"
type textarea "تفضل كيف اقدر اساعدك"
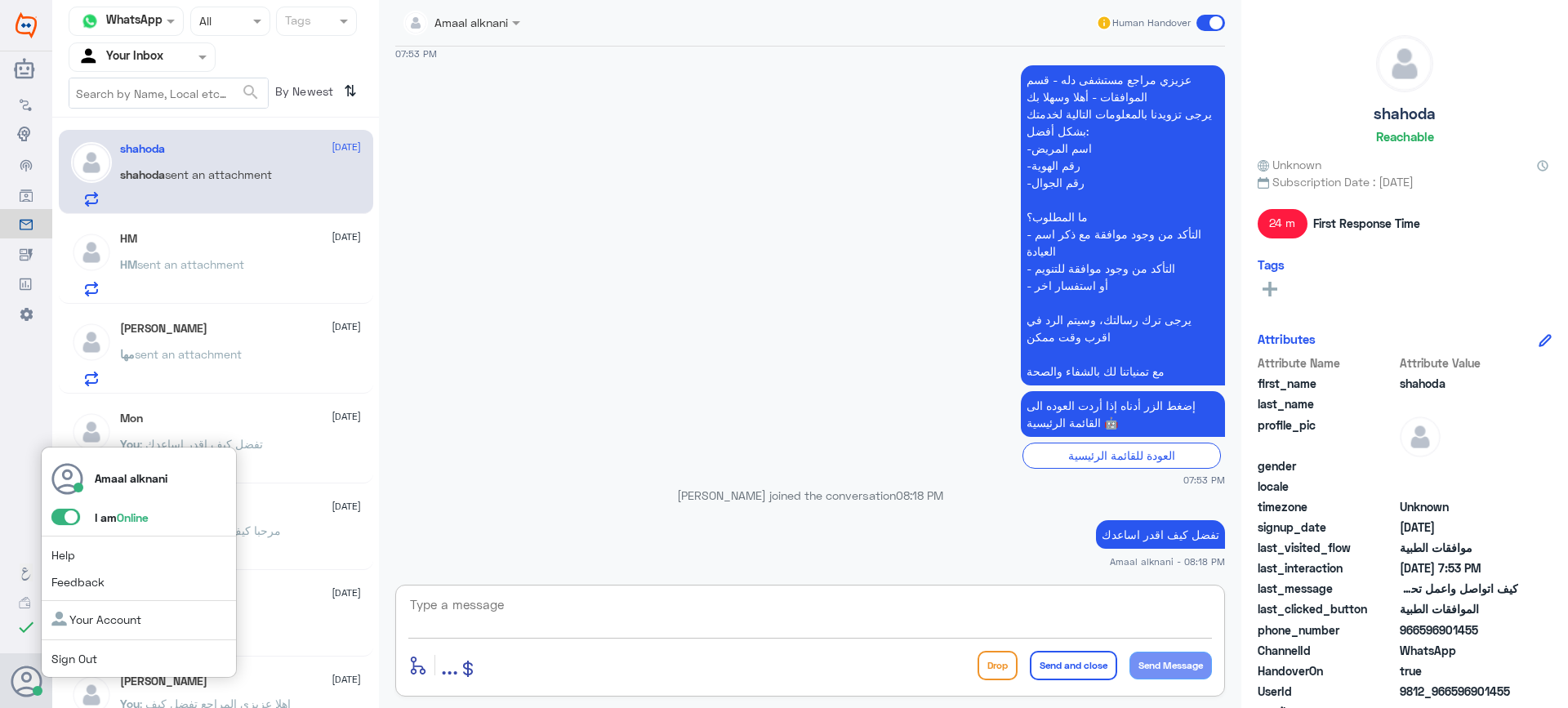
click at [68, 520] on span at bounding box center [66, 516] width 29 height 16
click at [0, 0] on input "checkbox" at bounding box center [0, 0] width 0 height 0
click at [24, 688] on use at bounding box center [26, 682] width 31 height 31
click at [62, 660] on link "Sign Out" at bounding box center [74, 659] width 46 height 14
